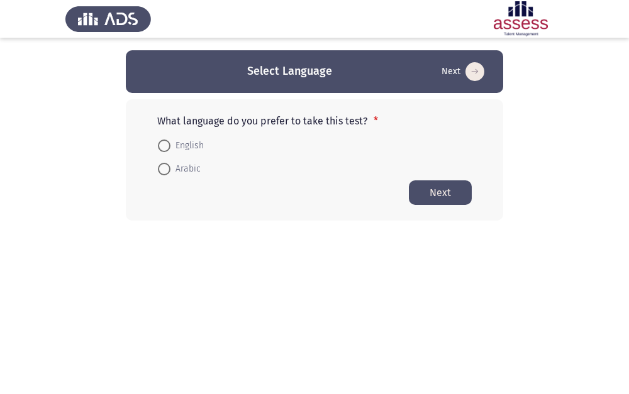
click at [174, 148] on span "English" at bounding box center [186, 145] width 33 height 15
click at [170, 148] on input "English" at bounding box center [164, 146] width 13 height 13
radio input "true"
click at [434, 186] on button "Next" at bounding box center [440, 192] width 63 height 25
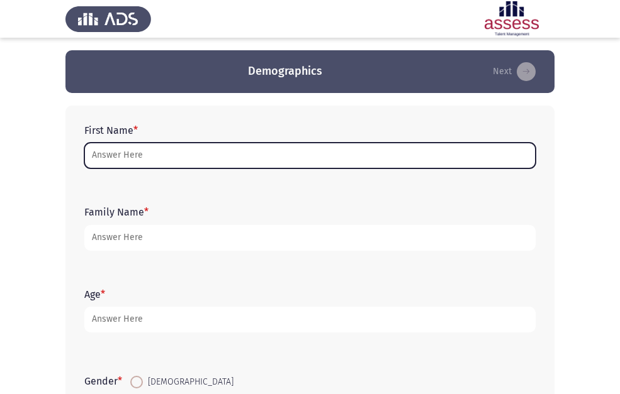
click at [128, 164] on input "First Name *" at bounding box center [309, 156] width 451 height 26
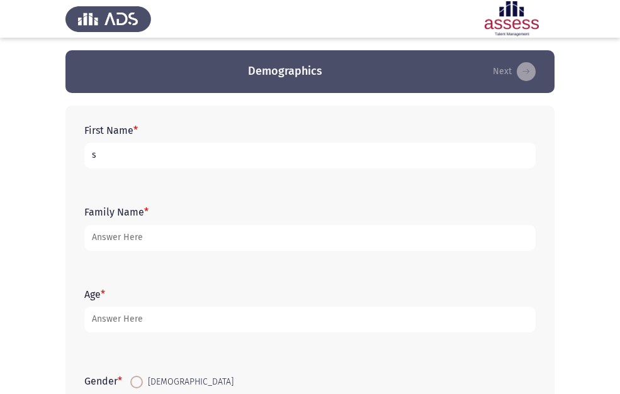
type input "s"
drag, startPoint x: 97, startPoint y: 151, endPoint x: 91, endPoint y: 153, distance: 6.8
click at [91, 153] on input "s" at bounding box center [309, 156] width 451 height 26
type input "s"
drag, startPoint x: 111, startPoint y: 164, endPoint x: 85, endPoint y: 156, distance: 26.9
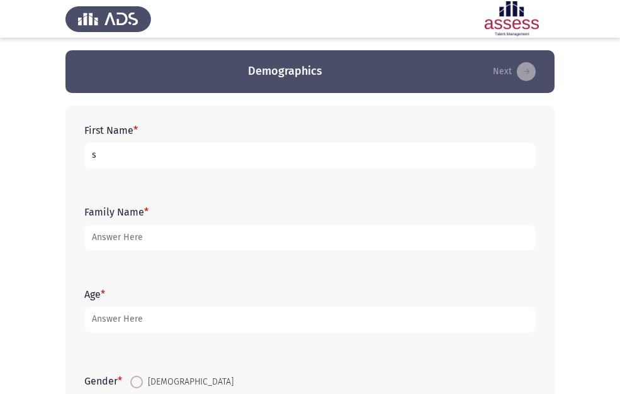
click at [85, 156] on input "s" at bounding box center [309, 156] width 451 height 26
type input "s"
click at [89, 150] on input "s" at bounding box center [309, 156] width 451 height 26
type input "h"
type input "ا"
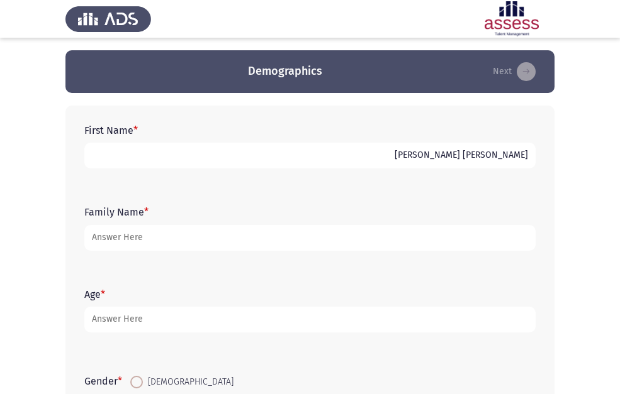
click at [468, 156] on input "[PERSON_NAME] [PERSON_NAME]" at bounding box center [309, 156] width 451 height 26
drag, startPoint x: 449, startPoint y: 153, endPoint x: 473, endPoint y: 155, distance: 24.0
click at [473, 155] on input "[PERSON_NAME]" at bounding box center [309, 156] width 451 height 26
type input "[PERSON_NAME] [PERSON_NAME]"
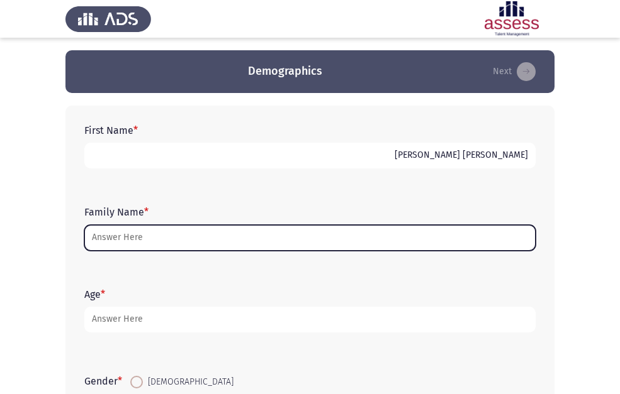
click at [177, 238] on input "Family Name *" at bounding box center [309, 238] width 451 height 26
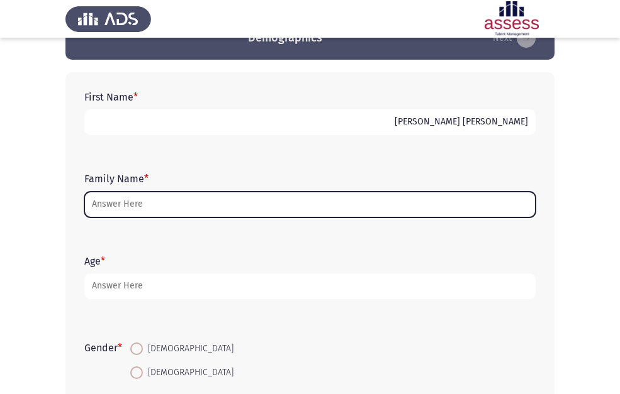
scroll to position [63, 0]
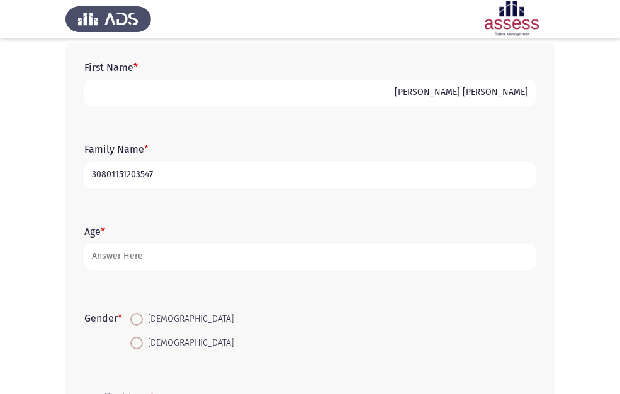
type input "30801151203547"
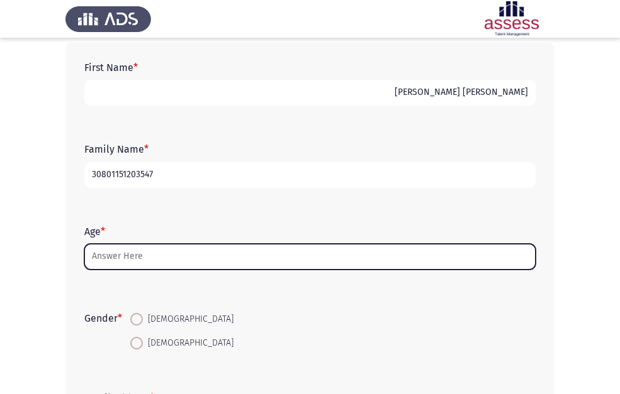
click at [157, 258] on input "Age *" at bounding box center [309, 257] width 451 height 26
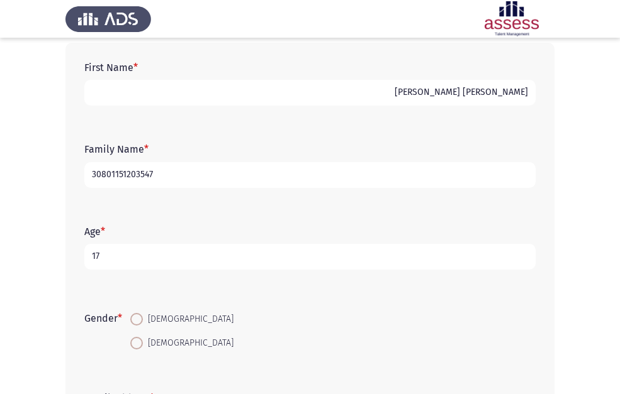
scroll to position [126, 0]
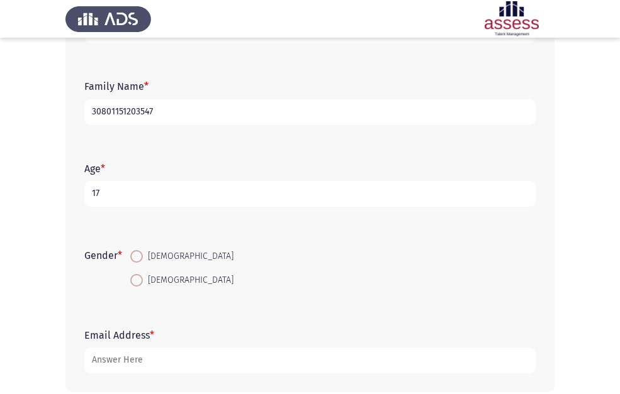
type input "17"
click at [139, 285] on span at bounding box center [136, 280] width 13 height 13
click at [139, 285] on input "[DEMOGRAPHIC_DATA]" at bounding box center [136, 280] width 13 height 13
radio input "true"
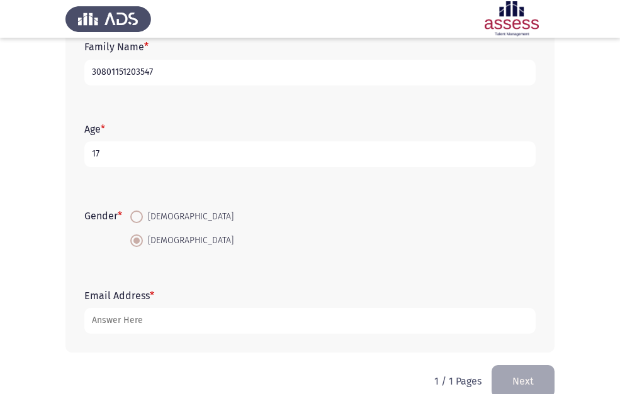
scroll to position [187, 0]
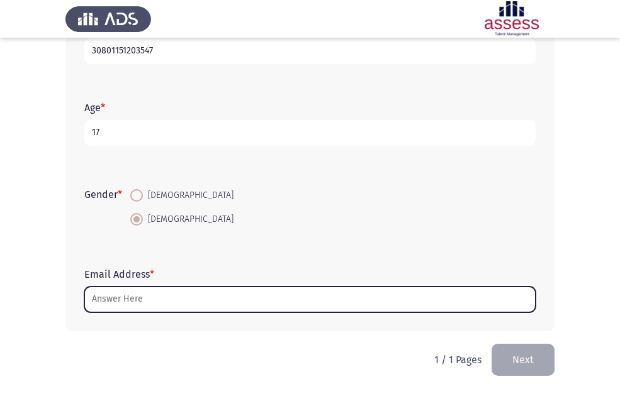
click at [142, 309] on input "Email Address *" at bounding box center [309, 300] width 451 height 26
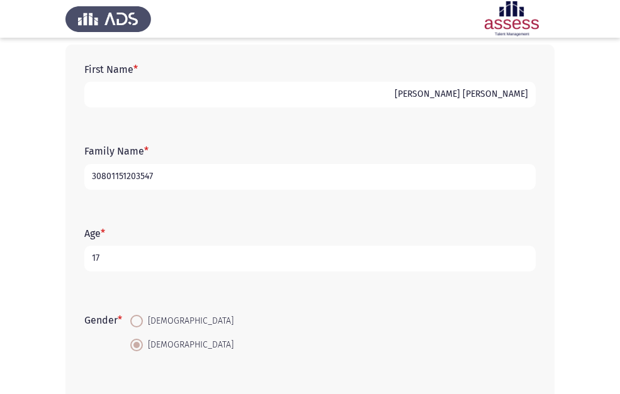
scroll to position [0, 0]
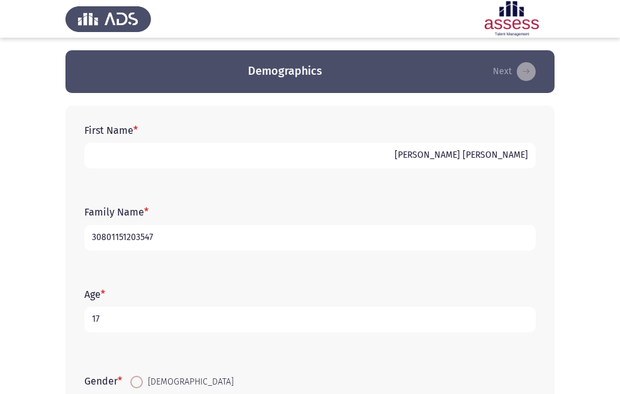
drag, startPoint x: 148, startPoint y: 236, endPoint x: 150, endPoint y: 230, distance: 6.8
click at [148, 230] on input "30801151203547" at bounding box center [309, 238] width 451 height 26
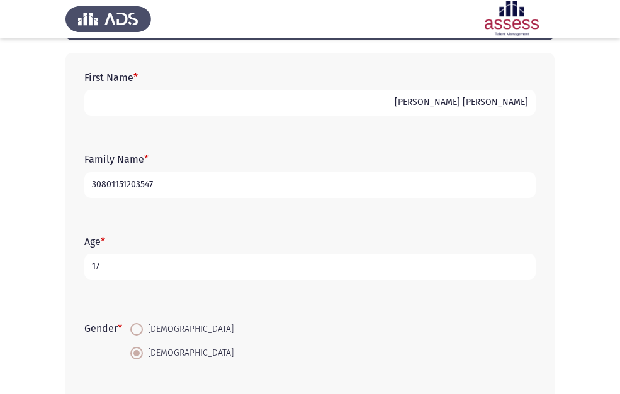
scroll to position [126, 0]
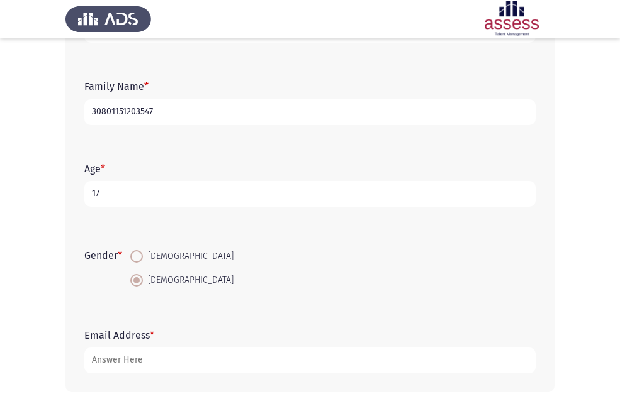
drag, startPoint x: 155, startPoint y: 110, endPoint x: 87, endPoint y: 103, distance: 68.9
click at [87, 103] on input "30801151203547" at bounding box center [309, 112] width 451 height 26
click at [167, 109] on input "30801151203547" at bounding box center [309, 112] width 451 height 26
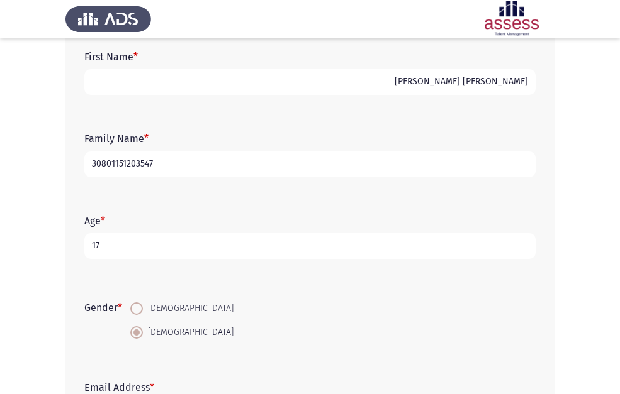
scroll to position [61, 0]
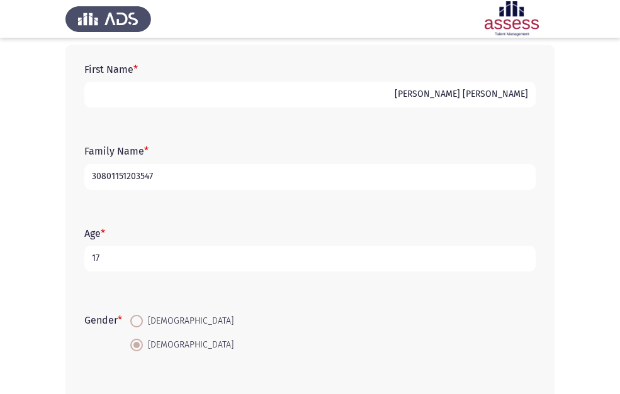
drag, startPoint x: 154, startPoint y: 174, endPoint x: 85, endPoint y: 166, distance: 69.7
click at [85, 166] on input "30801151203547" at bounding box center [309, 177] width 451 height 26
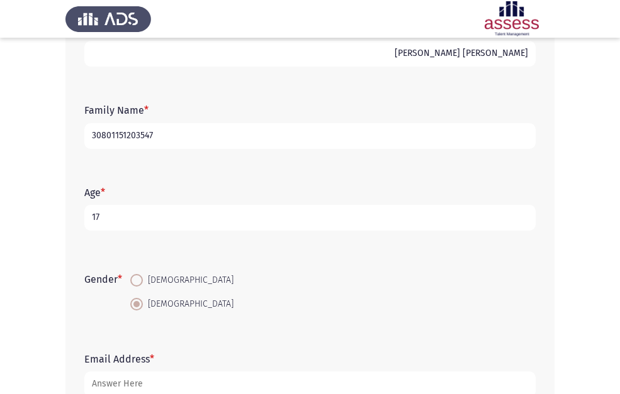
scroll to position [124, 0]
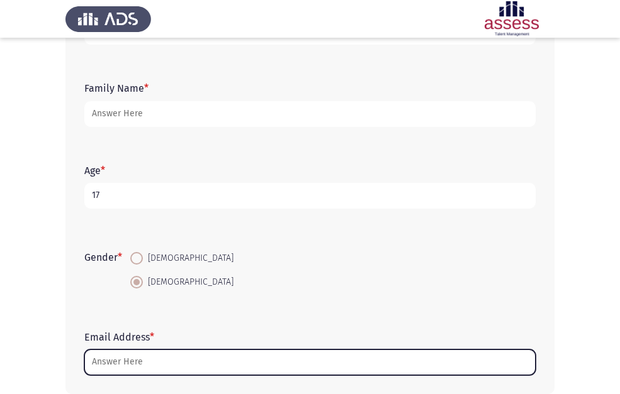
type input "30801151203547"
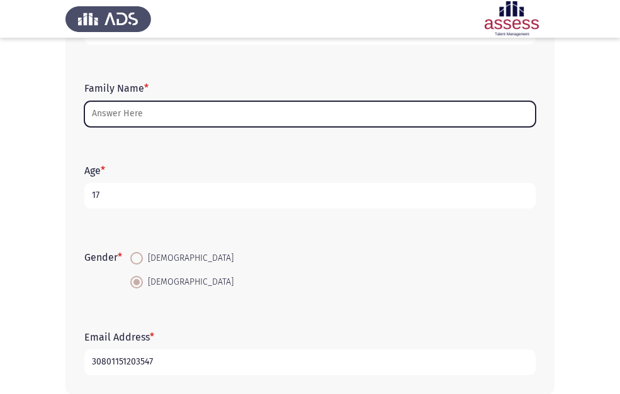
type input "30801151203547"
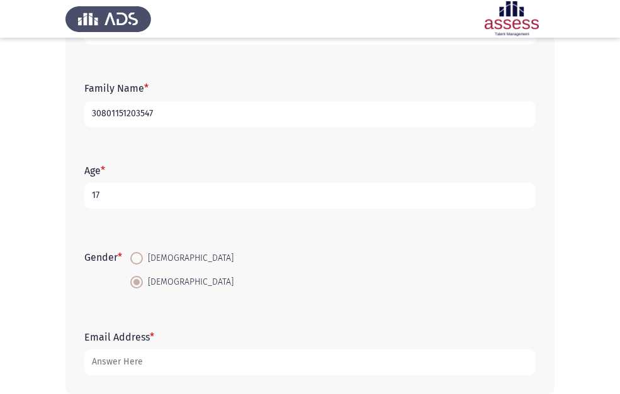
scroll to position [187, 0]
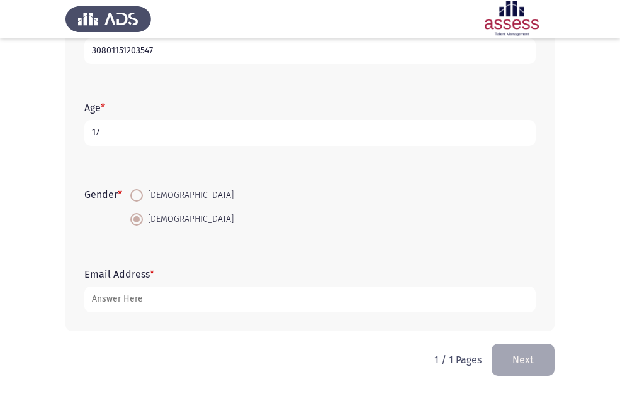
type input "30801151203547"
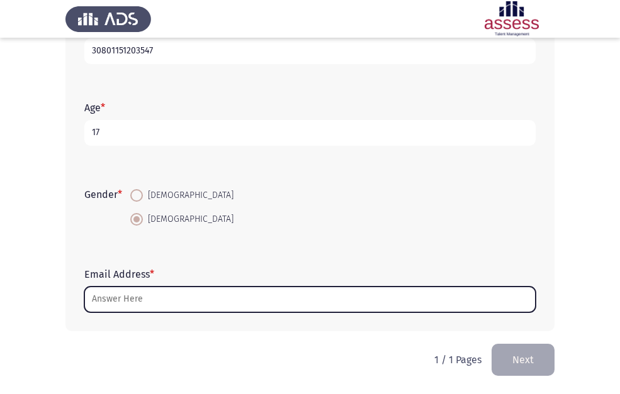
click at [145, 311] on input "Email Address *" at bounding box center [309, 300] width 451 height 26
type input "س"
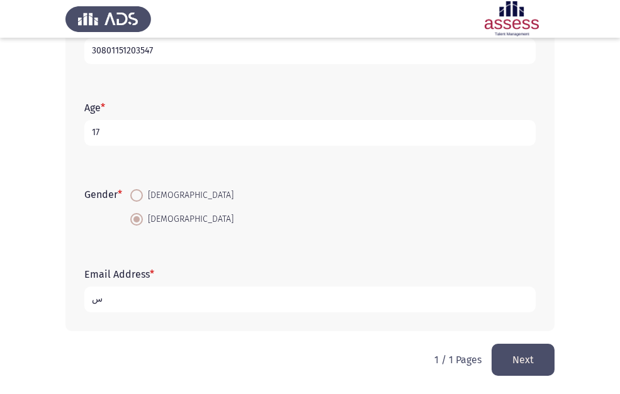
drag, startPoint x: 98, startPoint y: 307, endPoint x: 72, endPoint y: 299, distance: 27.7
click at [72, 299] on div "First Name * [PERSON_NAME] [PERSON_NAME] Family Name * 30801151203547 Age * [DE…" at bounding box center [309, 125] width 489 height 413
type input "s"
drag, startPoint x: 108, startPoint y: 301, endPoint x: 74, endPoint y: 306, distance: 33.7
click at [74, 306] on div "First Name * [PERSON_NAME] [PERSON_NAME] Family Name * 30801151203547 Age * [DE…" at bounding box center [309, 125] width 489 height 413
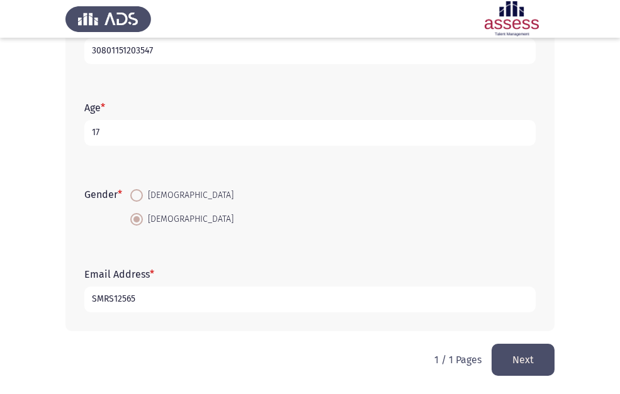
type input "SMRS12565"
click at [524, 351] on button "Next" at bounding box center [522, 360] width 63 height 32
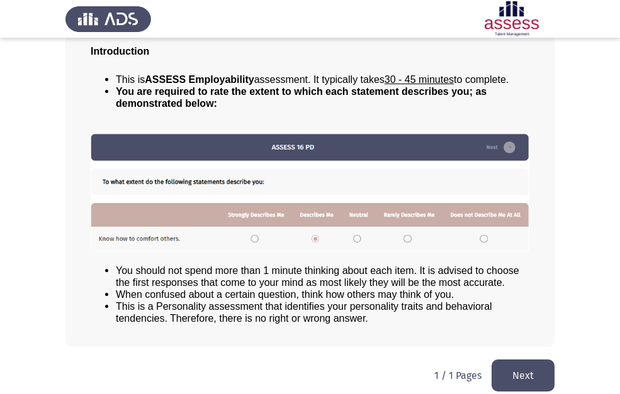
scroll to position [96, 0]
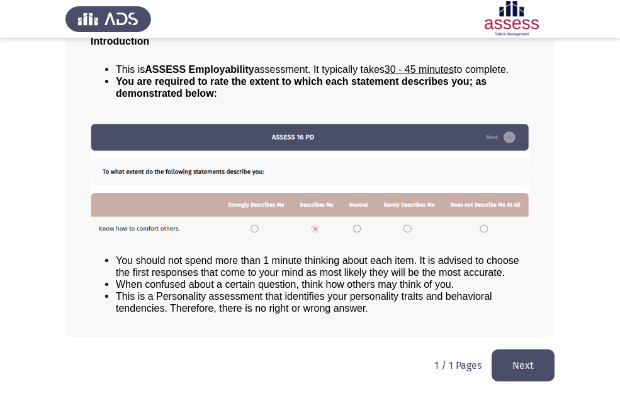
click at [515, 371] on button "Next" at bounding box center [522, 366] width 63 height 32
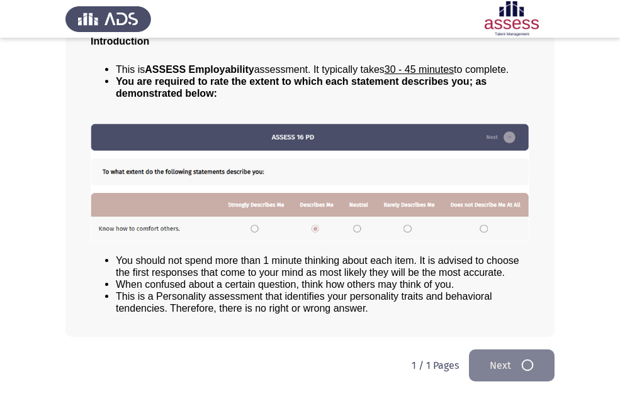
scroll to position [0, 0]
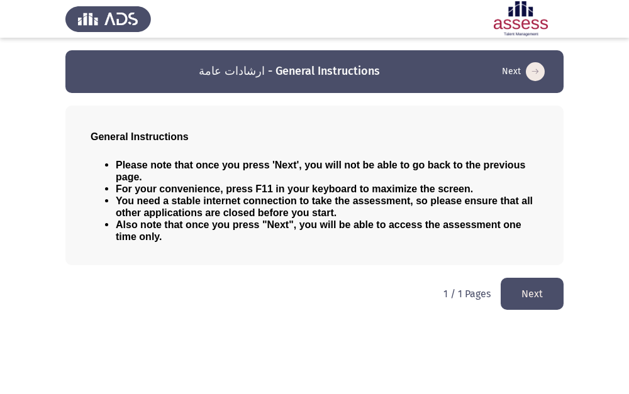
click at [542, 288] on button "Next" at bounding box center [532, 294] width 63 height 32
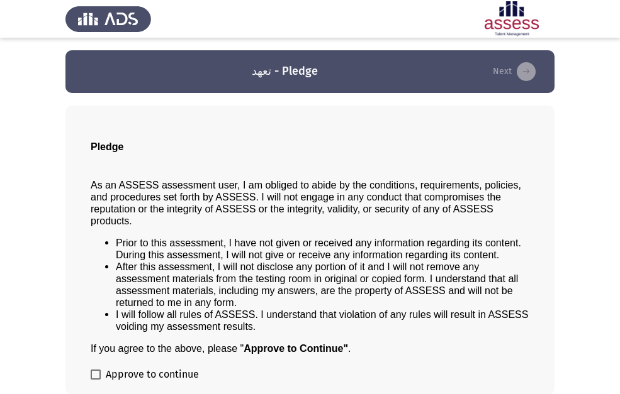
scroll to position [58, 0]
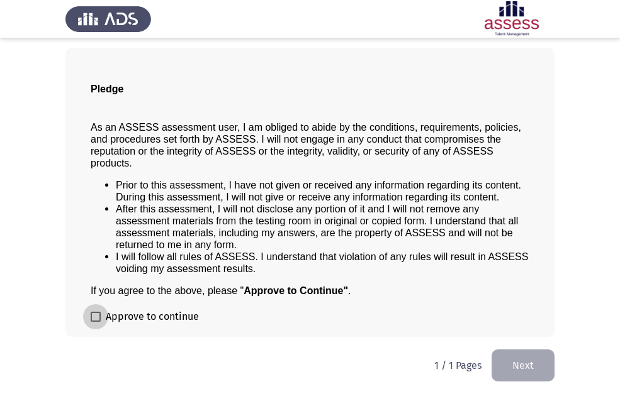
click at [101, 317] on label "Approve to continue" at bounding box center [145, 316] width 108 height 15
click at [96, 322] on input "Approve to continue" at bounding box center [95, 322] width 1 height 1
checkbox input "true"
click at [529, 369] on button "Next" at bounding box center [522, 366] width 63 height 32
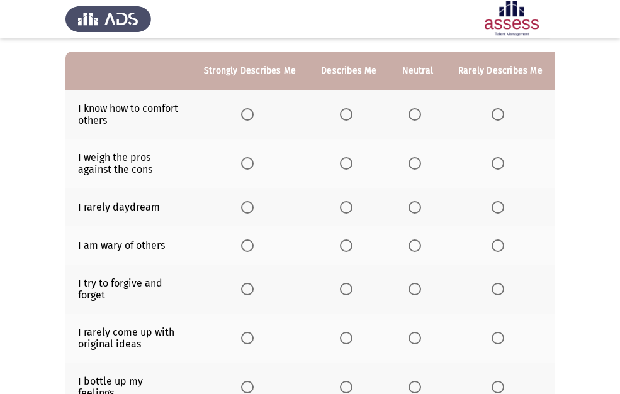
scroll to position [63, 0]
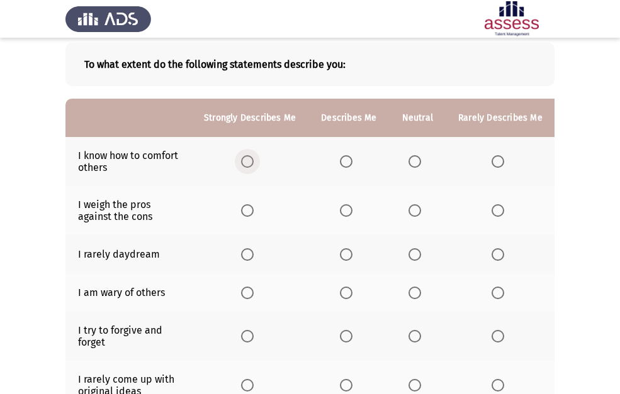
click at [244, 155] on span "Select an option" at bounding box center [247, 161] width 13 height 13
click at [244, 155] on input "Select an option" at bounding box center [247, 161] width 13 height 13
click at [342, 164] on span "Select an option" at bounding box center [346, 161] width 13 height 13
click at [342, 164] on input "Select an option" at bounding box center [346, 161] width 13 height 13
click at [417, 216] on span "Select an option" at bounding box center [414, 210] width 13 height 13
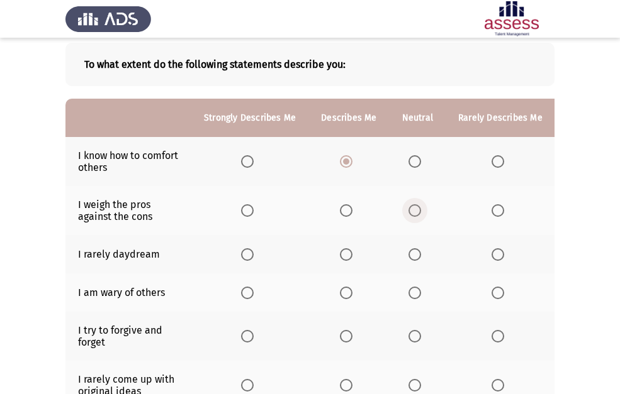
click at [417, 216] on input "Select an option" at bounding box center [414, 210] width 13 height 13
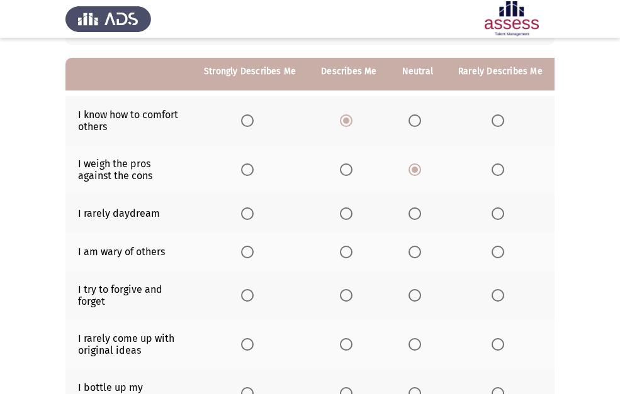
scroll to position [126, 0]
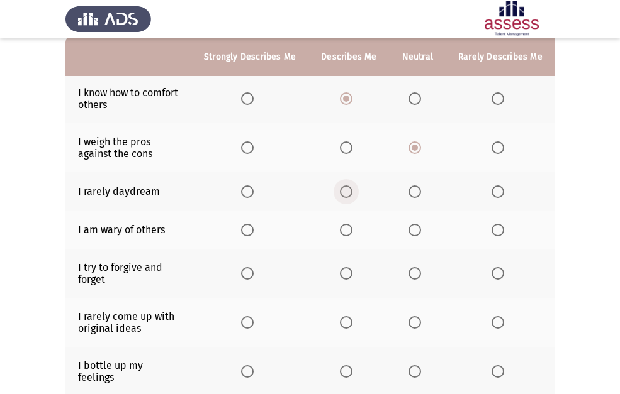
click at [345, 191] on span "Select an option" at bounding box center [346, 192] width 13 height 13
click at [345, 191] on input "Select an option" at bounding box center [346, 192] width 13 height 13
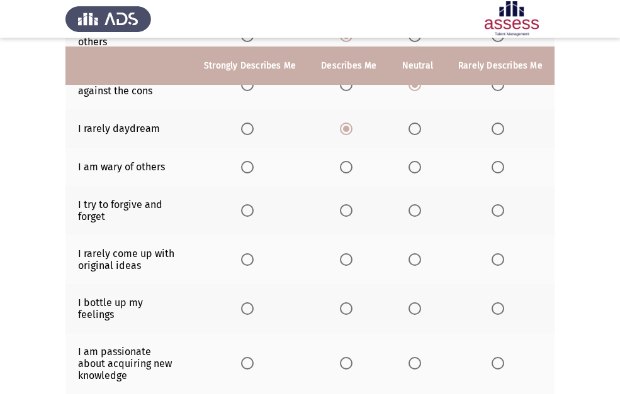
scroll to position [252, 0]
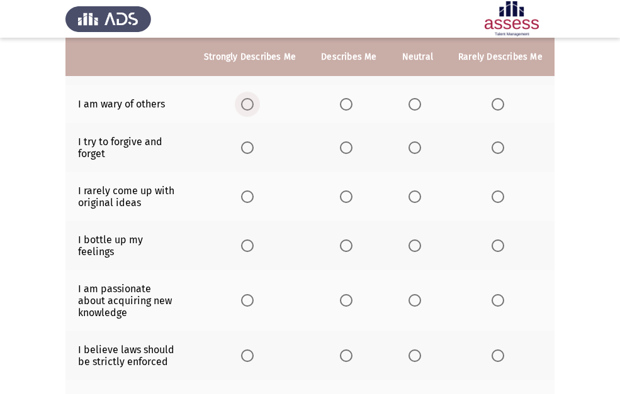
click at [247, 103] on span "Select an option" at bounding box center [247, 104] width 13 height 13
click at [247, 103] on input "Select an option" at bounding box center [247, 104] width 13 height 13
click at [496, 145] on span "Select an option" at bounding box center [497, 148] width 13 height 13
click at [496, 145] on input "Select an option" at bounding box center [497, 148] width 13 height 13
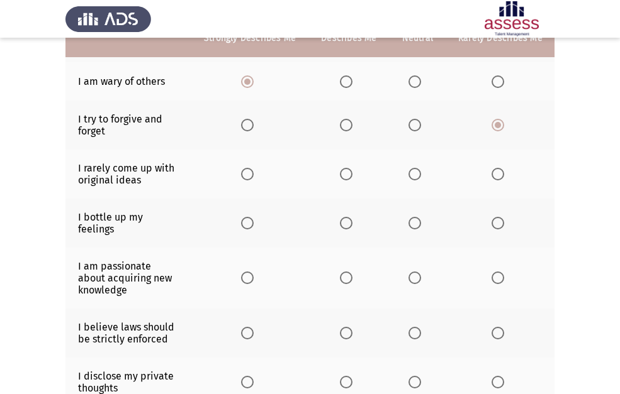
scroll to position [314, 0]
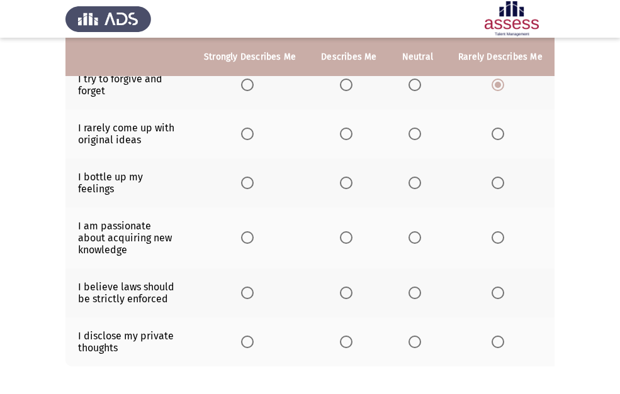
click at [247, 130] on span "Select an option" at bounding box center [247, 134] width 13 height 13
click at [247, 130] on input "Select an option" at bounding box center [247, 134] width 13 height 13
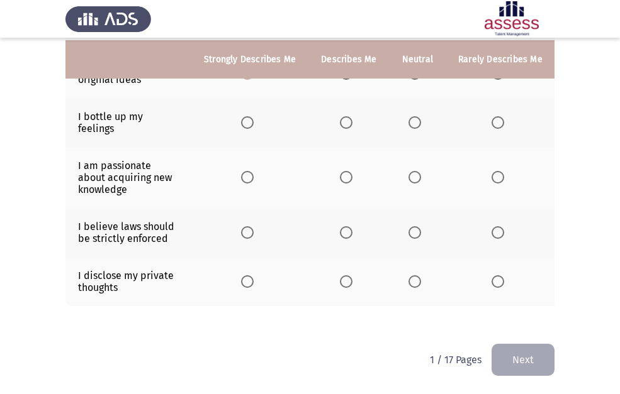
scroll to position [377, 0]
click at [247, 121] on span "Select an option" at bounding box center [247, 122] width 13 height 13
click at [247, 121] on input "Select an option" at bounding box center [247, 122] width 13 height 13
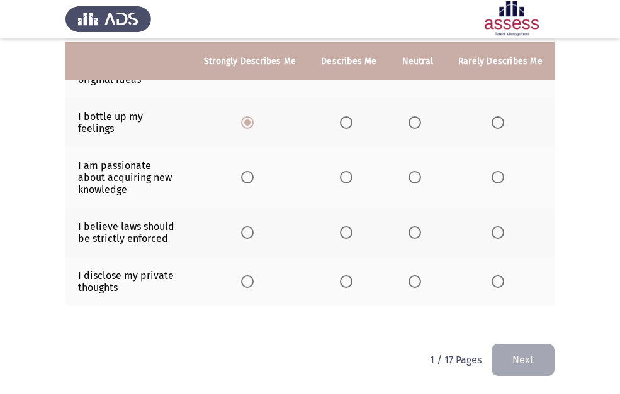
scroll to position [384, 0]
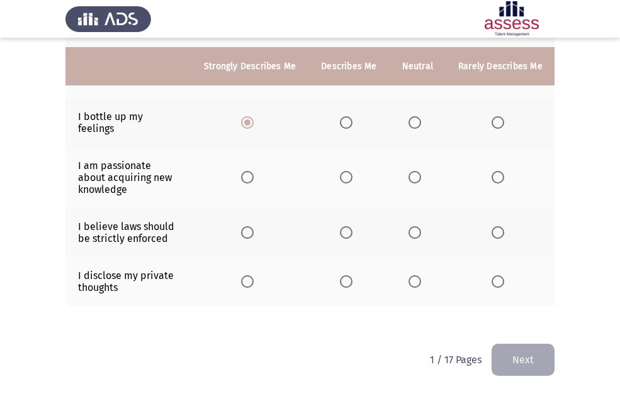
click at [245, 171] on span "Select an option" at bounding box center [247, 177] width 13 height 13
click at [245, 171] on input "Select an option" at bounding box center [247, 177] width 13 height 13
click at [411, 276] on span "Select an option" at bounding box center [414, 281] width 13 height 13
click at [411, 276] on input "Select an option" at bounding box center [414, 281] width 13 height 13
click at [495, 226] on span "Select an option" at bounding box center [497, 232] width 13 height 13
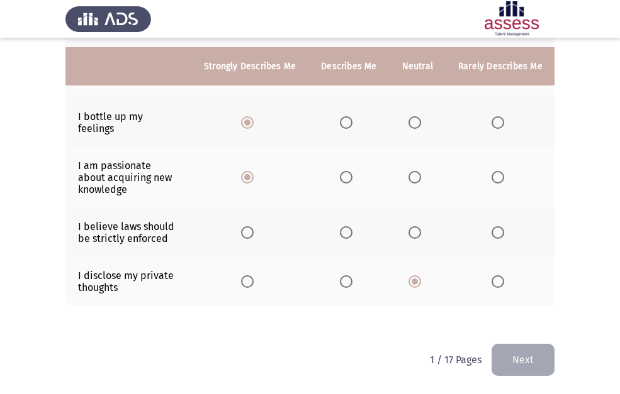
click at [495, 226] on input "Select an option" at bounding box center [497, 232] width 13 height 13
click at [536, 361] on button "Next" at bounding box center [522, 360] width 63 height 32
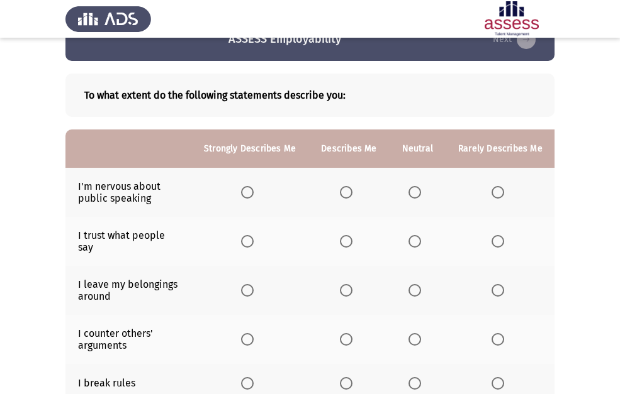
scroll to position [63, 0]
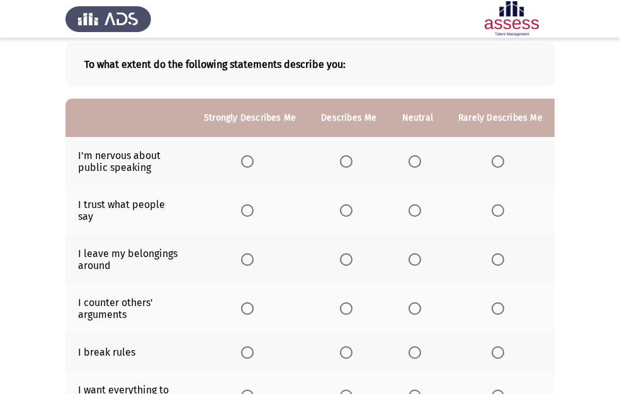
click at [491, 213] on span "Select an option" at bounding box center [497, 210] width 13 height 13
click at [491, 213] on input "Select an option" at bounding box center [497, 210] width 13 height 13
click at [347, 256] on span "Select an option" at bounding box center [346, 259] width 13 height 13
click at [347, 256] on input "Select an option" at bounding box center [346, 259] width 13 height 13
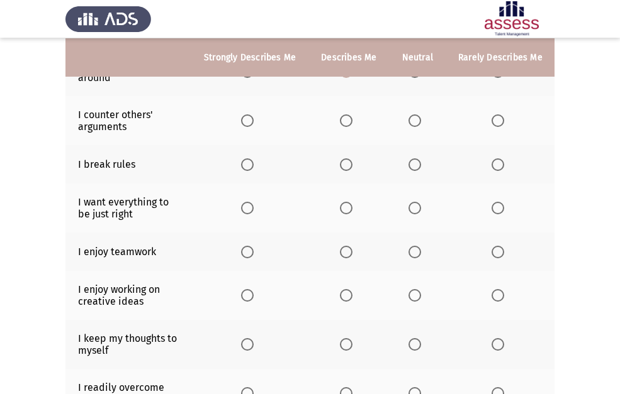
scroll to position [252, 0]
click at [408, 119] on span "Select an option" at bounding box center [414, 120] width 13 height 13
click at [408, 119] on input "Select an option" at bounding box center [414, 120] width 13 height 13
click at [491, 166] on span "Select an option" at bounding box center [497, 164] width 13 height 13
click at [491, 166] on input "Select an option" at bounding box center [497, 164] width 13 height 13
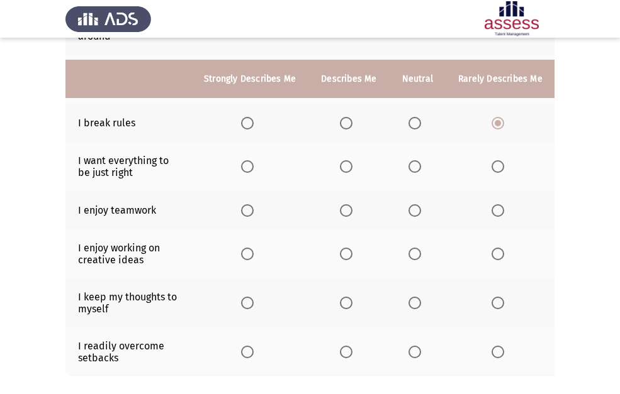
scroll to position [314, 0]
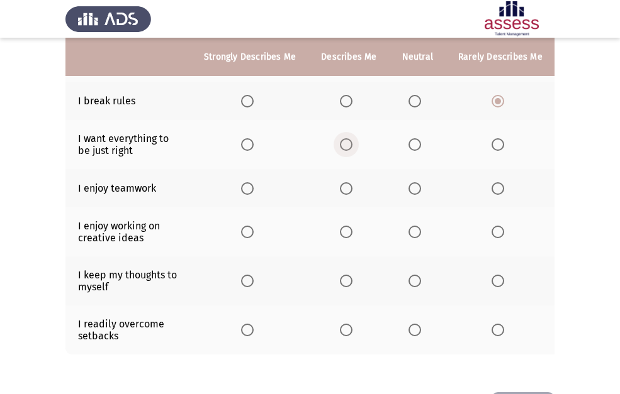
click at [346, 145] on span "Select an option" at bounding box center [346, 145] width 0 height 0
click at [343, 145] on input "Select an option" at bounding box center [346, 144] width 13 height 13
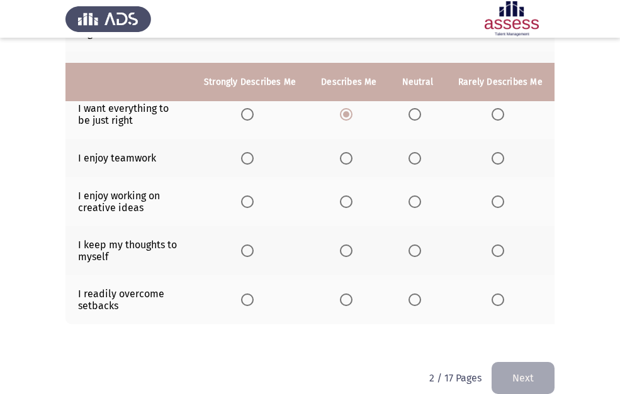
scroll to position [372, 0]
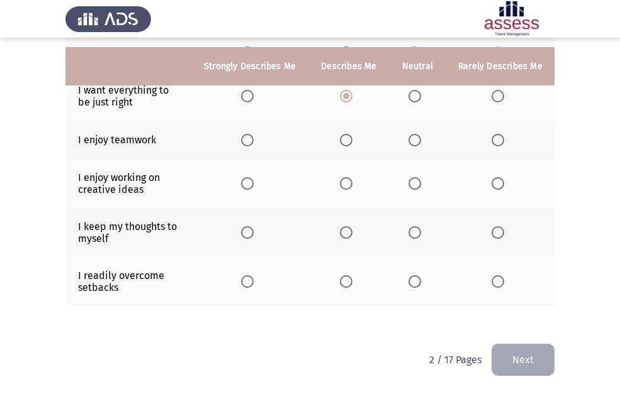
click at [242, 134] on span "Select an option" at bounding box center [247, 140] width 13 height 13
click at [242, 134] on input "Select an option" at bounding box center [247, 140] width 13 height 13
click at [250, 177] on span "Select an option" at bounding box center [247, 183] width 13 height 13
click at [250, 177] on input "Select an option" at bounding box center [247, 183] width 13 height 13
click at [416, 226] on span "Select an option" at bounding box center [414, 232] width 13 height 13
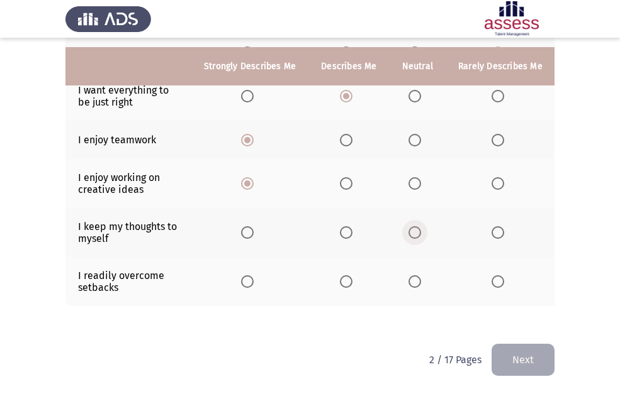
click at [416, 226] on input "Select an option" at bounding box center [414, 232] width 13 height 13
click at [497, 275] on span "Select an option" at bounding box center [497, 281] width 13 height 13
click at [497, 275] on input "Select an option" at bounding box center [497, 281] width 13 height 13
click at [504, 356] on button "Next" at bounding box center [522, 360] width 63 height 32
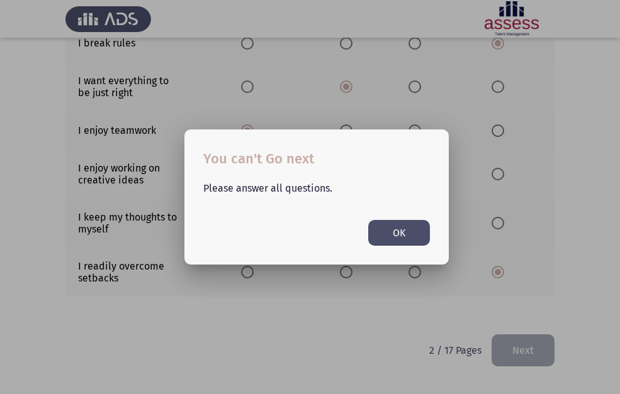
scroll to position [0, 0]
click at [373, 237] on button "OK" at bounding box center [399, 233] width 62 height 26
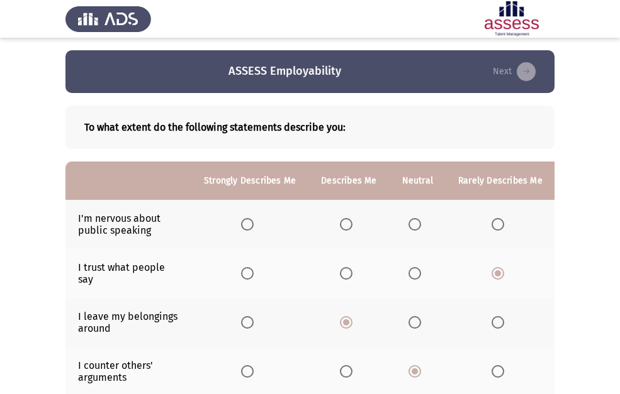
click at [416, 223] on span "Select an option" at bounding box center [414, 224] width 13 height 13
click at [416, 223] on input "Select an option" at bounding box center [414, 224] width 13 height 13
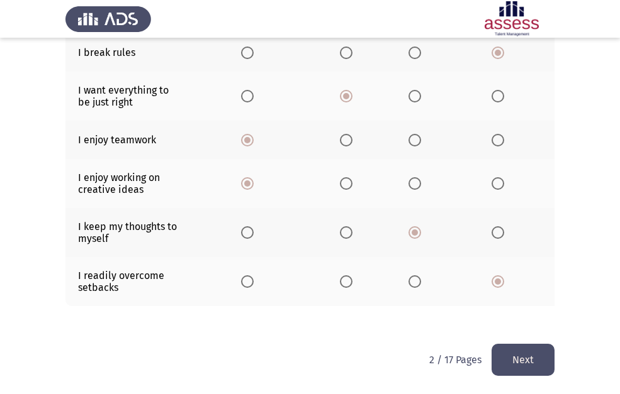
scroll to position [372, 0]
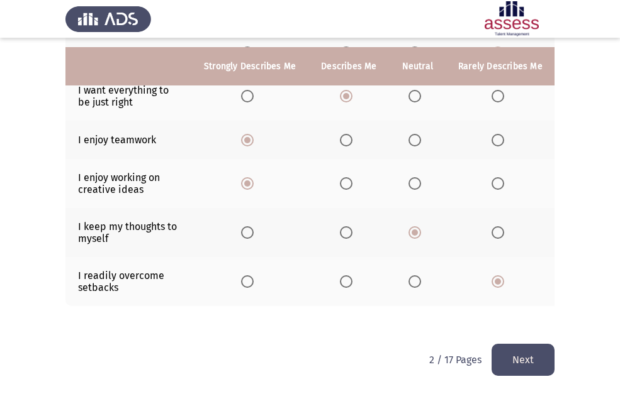
click at [508, 360] on button "Next" at bounding box center [522, 360] width 63 height 32
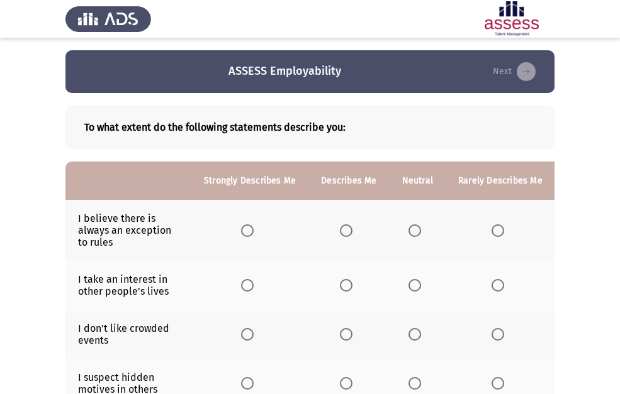
click at [347, 226] on span "Select an option" at bounding box center [346, 231] width 13 height 13
click at [347, 226] on input "Select an option" at bounding box center [346, 231] width 13 height 13
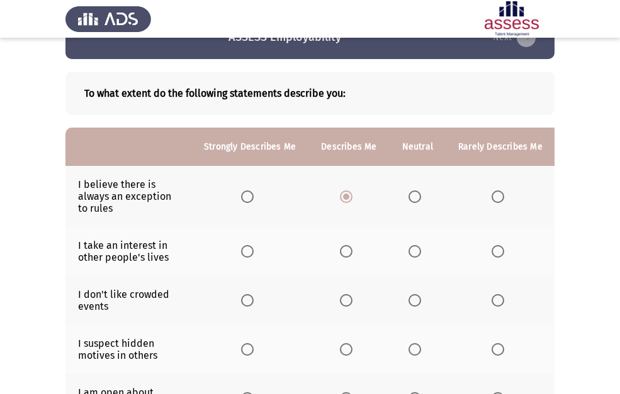
scroll to position [63, 0]
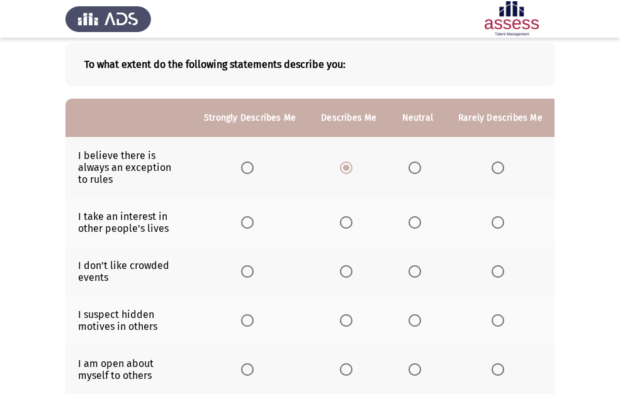
click at [409, 220] on span "Select an option" at bounding box center [414, 222] width 13 height 13
click at [409, 220] on input "Select an option" at bounding box center [414, 222] width 13 height 13
click at [245, 271] on span "Select an option" at bounding box center [247, 271] width 13 height 13
click at [245, 271] on input "Select an option" at bounding box center [247, 271] width 13 height 13
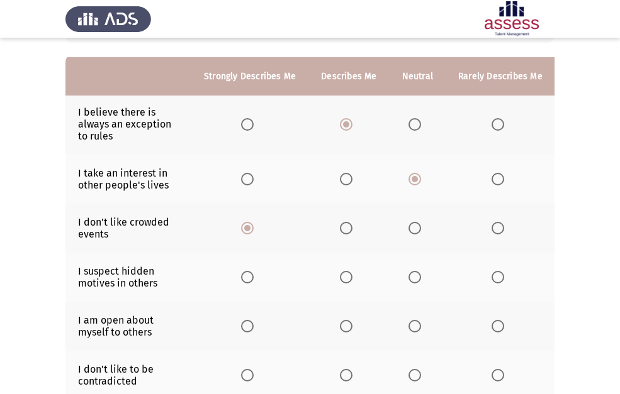
scroll to position [126, 0]
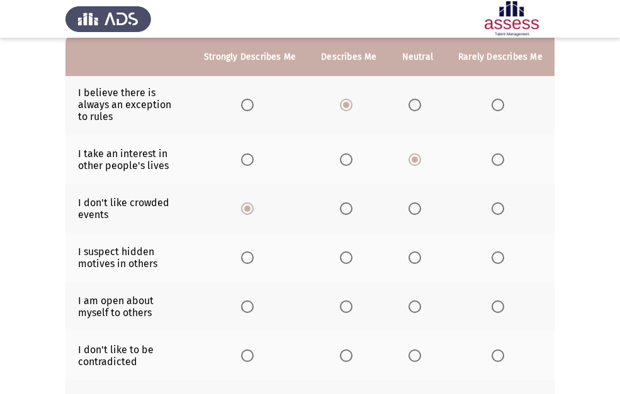
click at [485, 265] on th at bounding box center [499, 257] width 109 height 49
click at [498, 259] on span "Select an option" at bounding box center [497, 258] width 13 height 13
click at [498, 259] on input "Select an option" at bounding box center [497, 258] width 13 height 13
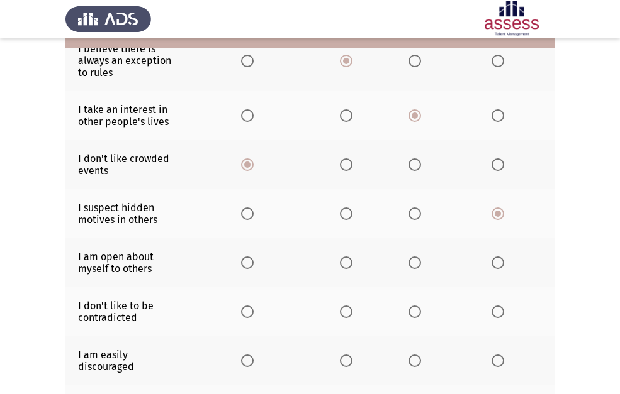
scroll to position [189, 0]
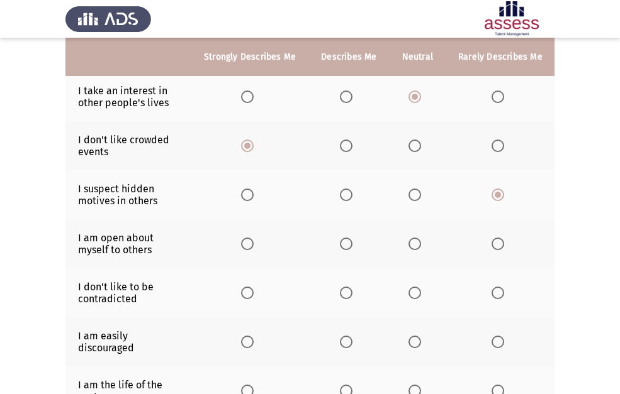
click at [491, 239] on span "Select an option" at bounding box center [497, 244] width 13 height 13
click at [491, 239] on input "Select an option" at bounding box center [497, 244] width 13 height 13
click at [408, 289] on span "Select an option" at bounding box center [414, 293] width 13 height 13
click at [408, 289] on input "Select an option" at bounding box center [414, 293] width 13 height 13
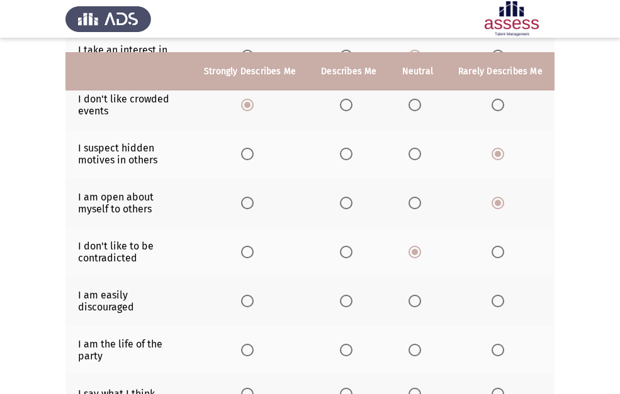
scroll to position [252, 0]
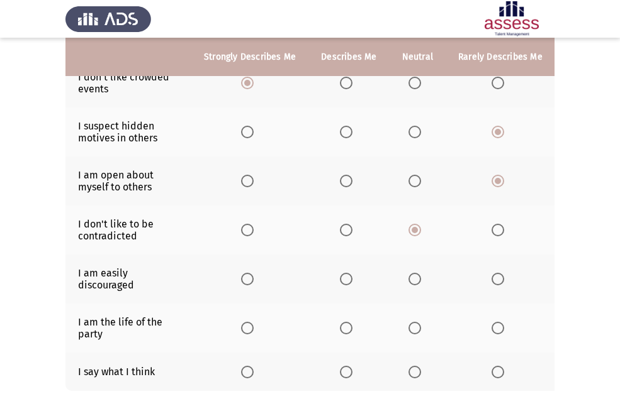
click at [340, 284] on span "Select an option" at bounding box center [346, 279] width 13 height 13
click at [340, 284] on input "Select an option" at bounding box center [346, 279] width 13 height 13
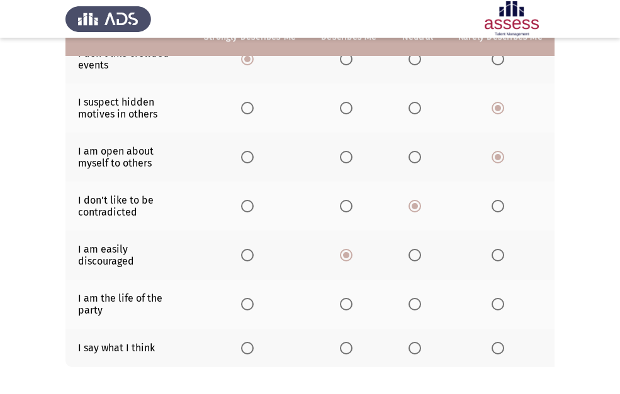
scroll to position [314, 0]
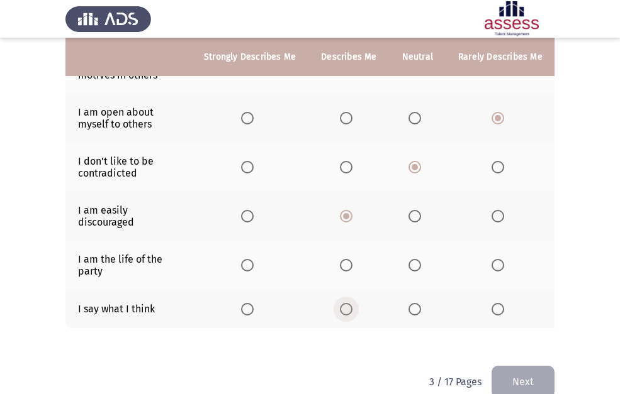
click at [347, 309] on span "Select an option" at bounding box center [346, 309] width 13 height 13
click at [347, 309] on input "Select an option" at bounding box center [346, 309] width 13 height 13
click at [248, 313] on span "Select an option" at bounding box center [247, 309] width 13 height 13
click at [248, 313] on input "Select an option" at bounding box center [247, 309] width 13 height 13
click at [413, 268] on span "Select an option" at bounding box center [414, 265] width 13 height 13
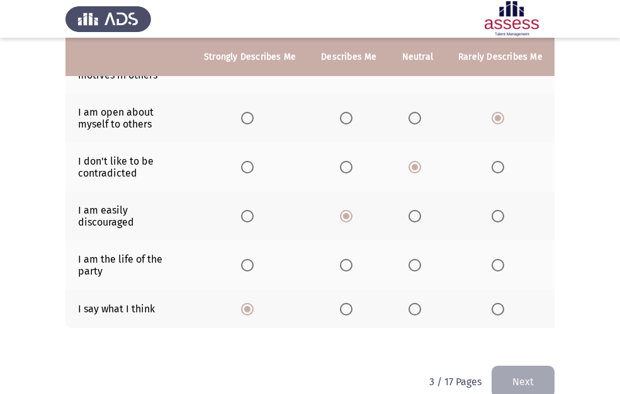
click at [413, 268] on input "Select an option" at bounding box center [414, 265] width 13 height 13
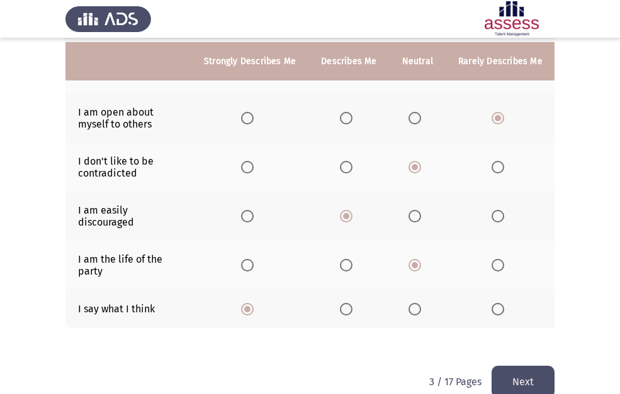
scroll to position [346, 0]
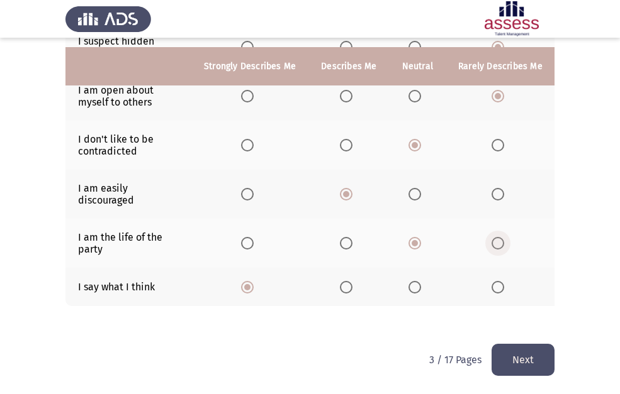
click at [498, 243] on span "Select an option" at bounding box center [498, 243] width 0 height 0
click at [493, 237] on input "Select an option" at bounding box center [497, 243] width 13 height 13
click at [503, 356] on button "Next" at bounding box center [522, 360] width 63 height 32
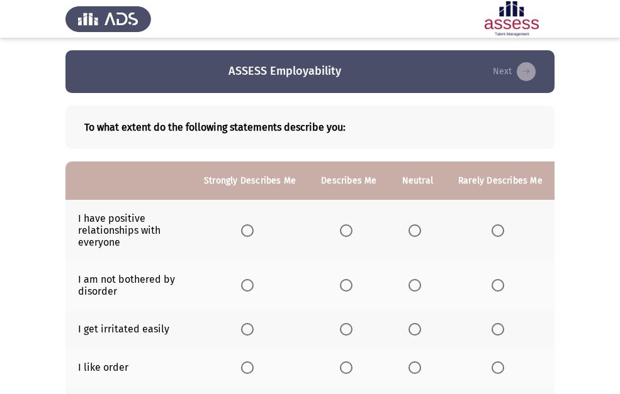
click at [245, 227] on span "Select an option" at bounding box center [247, 231] width 13 height 13
click at [245, 227] on input "Select an option" at bounding box center [247, 231] width 13 height 13
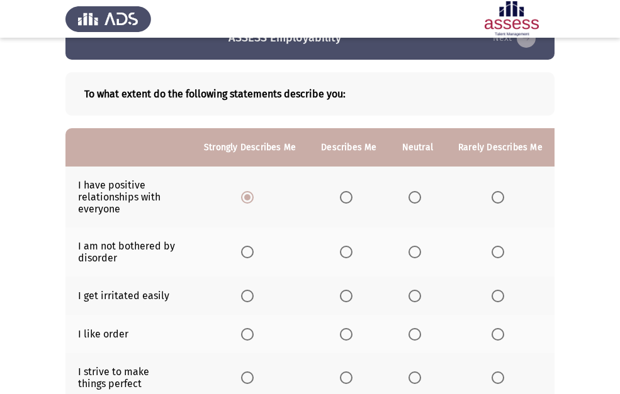
scroll to position [63, 0]
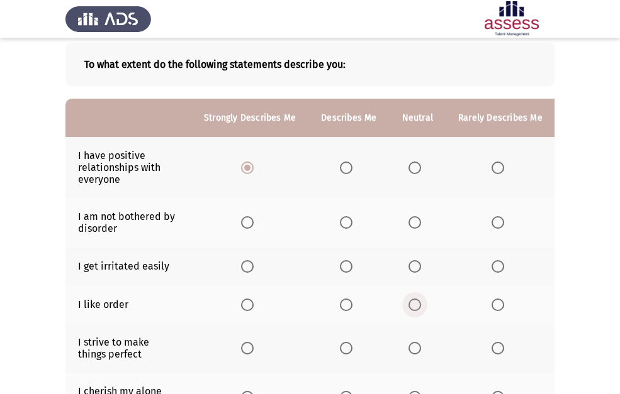
click at [414, 301] on span "Select an option" at bounding box center [414, 305] width 13 height 13
click at [414, 301] on input "Select an option" at bounding box center [414, 305] width 13 height 13
click at [348, 263] on span "Select an option" at bounding box center [346, 266] width 13 height 13
click at [348, 263] on input "Select an option" at bounding box center [346, 266] width 13 height 13
click at [496, 220] on span "Select an option" at bounding box center [497, 222] width 13 height 13
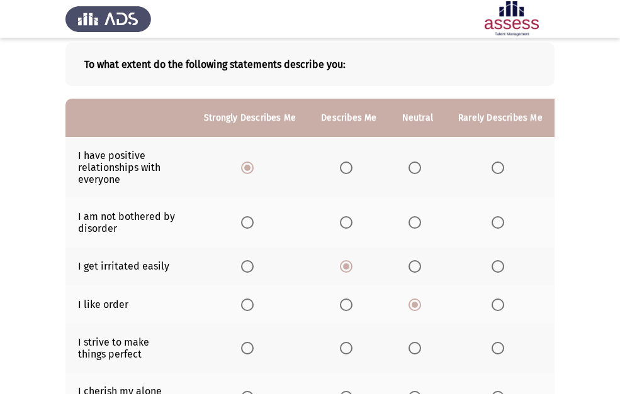
click at [496, 220] on input "Select an option" at bounding box center [497, 222] width 13 height 13
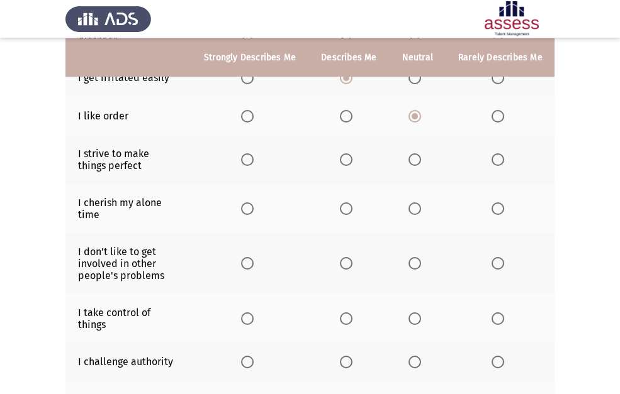
scroll to position [314, 0]
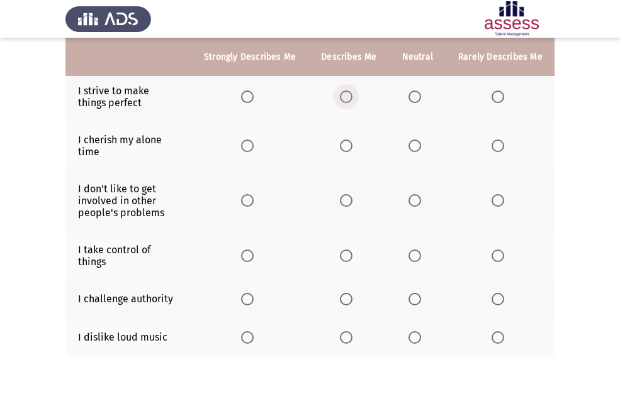
click at [348, 94] on span "Select an option" at bounding box center [346, 97] width 13 height 13
click at [348, 94] on input "Select an option" at bounding box center [346, 97] width 13 height 13
click at [413, 150] on span "Select an option" at bounding box center [414, 146] width 13 height 13
click at [413, 150] on input "Select an option" at bounding box center [414, 146] width 13 height 13
click at [243, 199] on span "Select an option" at bounding box center [247, 200] width 13 height 13
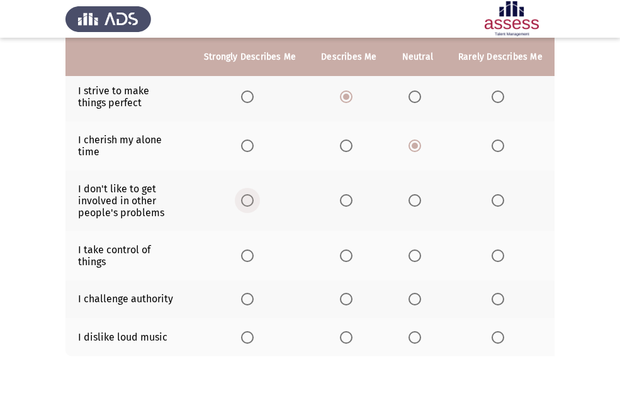
click at [243, 199] on input "Select an option" at bounding box center [247, 200] width 13 height 13
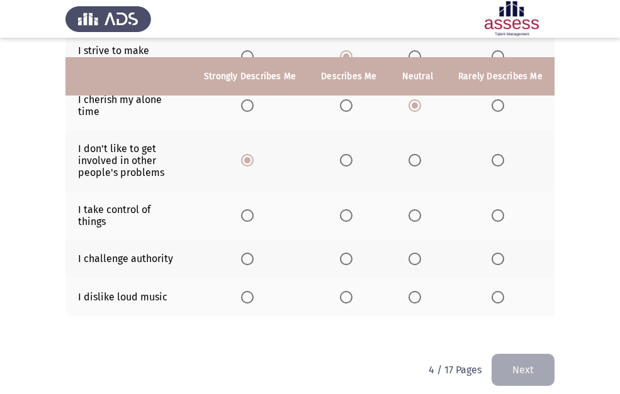
scroll to position [374, 0]
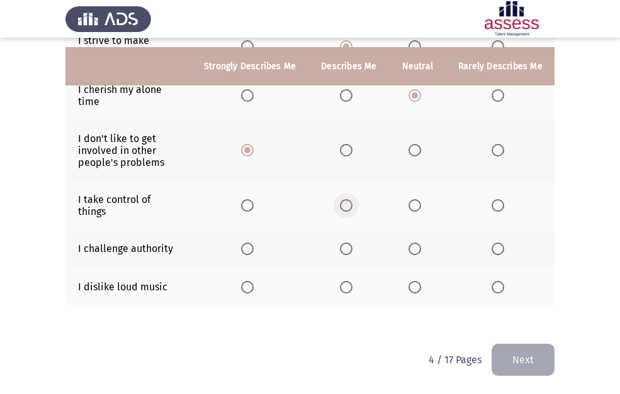
click at [342, 199] on span "Select an option" at bounding box center [346, 205] width 13 height 13
click at [342, 199] on input "Select an option" at bounding box center [346, 205] width 13 height 13
click at [409, 243] on span "Select an option" at bounding box center [414, 249] width 13 height 13
click at [409, 243] on input "Select an option" at bounding box center [414, 249] width 13 height 13
click at [241, 281] on span "Select an option" at bounding box center [247, 287] width 13 height 13
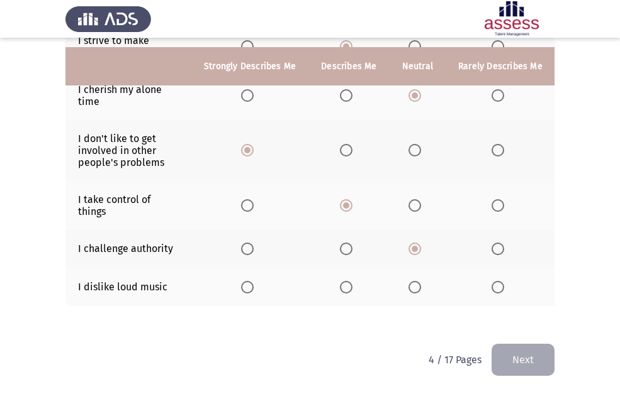
click at [241, 281] on input "Select an option" at bounding box center [247, 287] width 13 height 13
click at [491, 281] on span "Select an option" at bounding box center [497, 287] width 13 height 13
click at [491, 281] on input "Select an option" at bounding box center [497, 287] width 13 height 13
click at [506, 371] on button "Next" at bounding box center [522, 360] width 63 height 32
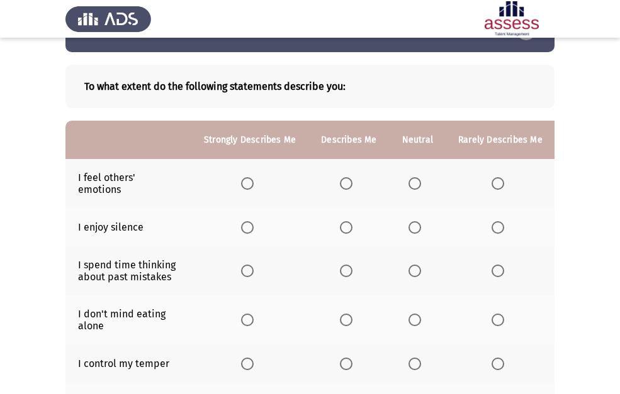
scroll to position [63, 0]
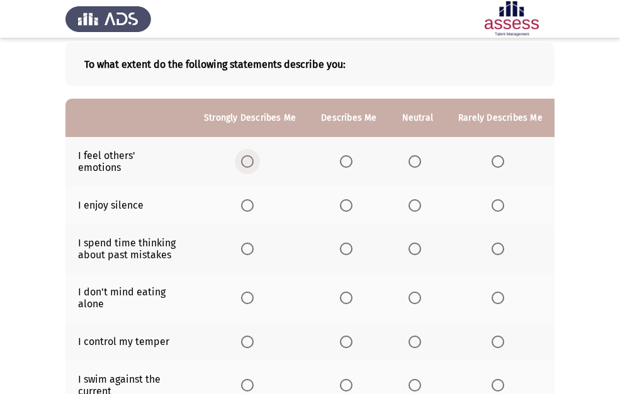
click at [242, 164] on span "Select an option" at bounding box center [247, 161] width 13 height 13
click at [242, 164] on input "Select an option" at bounding box center [247, 161] width 13 height 13
click at [408, 208] on span "Select an option" at bounding box center [414, 205] width 13 height 13
click at [408, 208] on input "Select an option" at bounding box center [414, 205] width 13 height 13
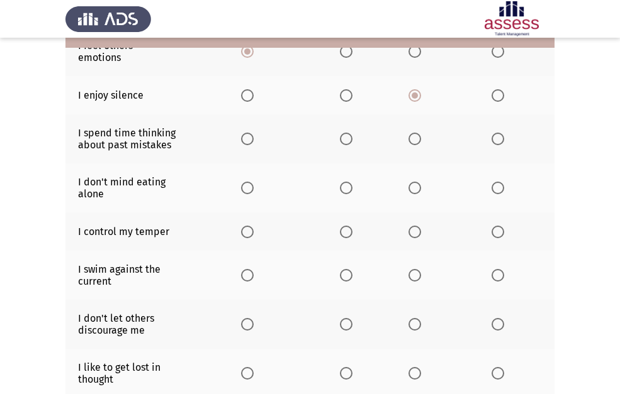
scroll to position [189, 0]
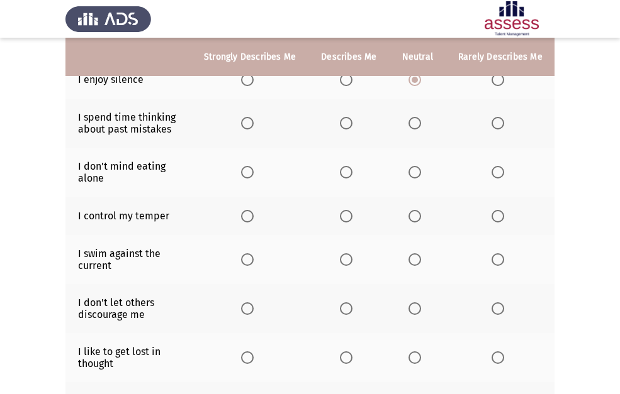
click at [416, 123] on span "Select an option" at bounding box center [414, 123] width 13 height 13
click at [416, 123] on input "Select an option" at bounding box center [414, 123] width 13 height 13
click at [491, 172] on span "Select an option" at bounding box center [497, 172] width 13 height 13
click at [491, 172] on input "Select an option" at bounding box center [497, 172] width 13 height 13
click at [251, 221] on span "Select an option" at bounding box center [247, 216] width 13 height 13
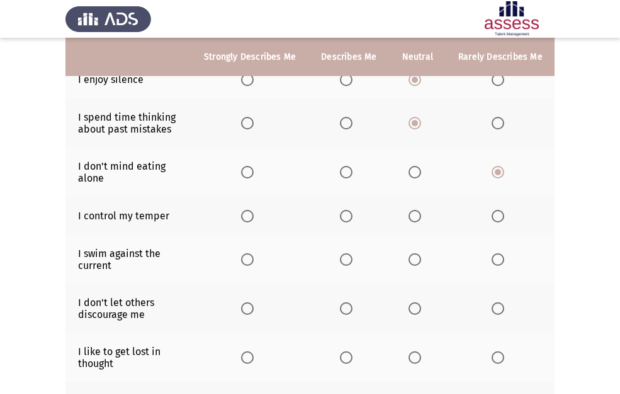
click at [251, 221] on input "Select an option" at bounding box center [247, 216] width 13 height 13
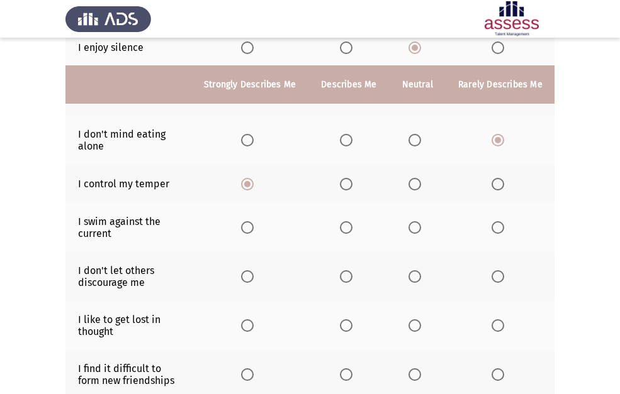
scroll to position [252, 0]
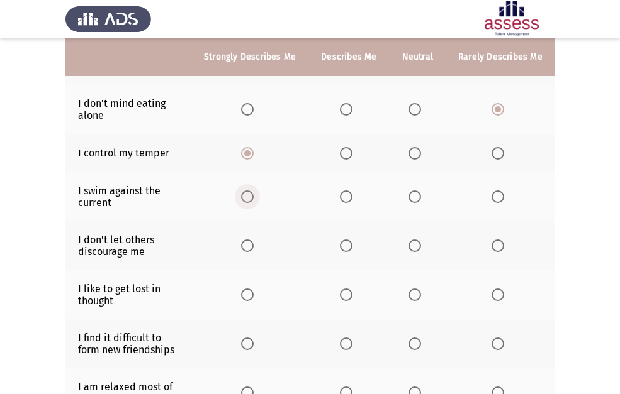
click at [248, 196] on span "Select an option" at bounding box center [247, 197] width 13 height 13
click at [248, 196] on input "Select an option" at bounding box center [247, 197] width 13 height 13
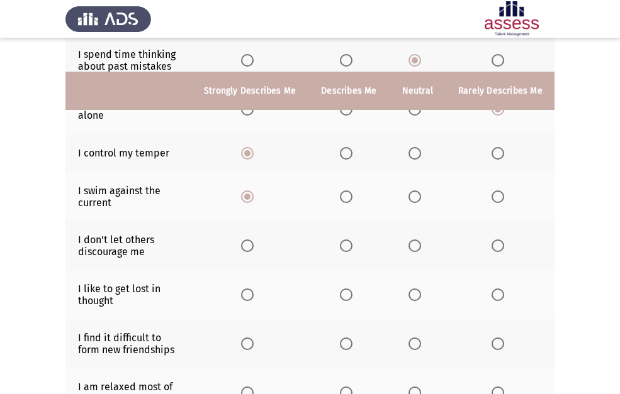
scroll to position [314, 0]
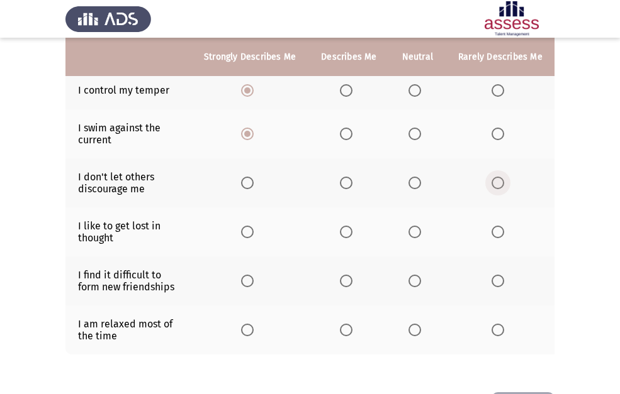
click at [491, 179] on span "Select an option" at bounding box center [497, 183] width 13 height 13
click at [491, 179] on input "Select an option" at bounding box center [497, 183] width 13 height 13
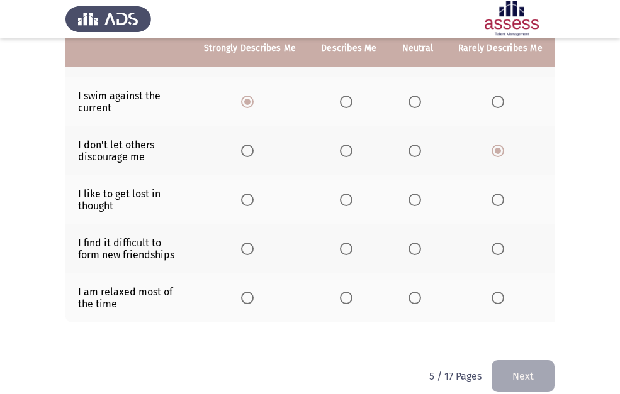
scroll to position [372, 0]
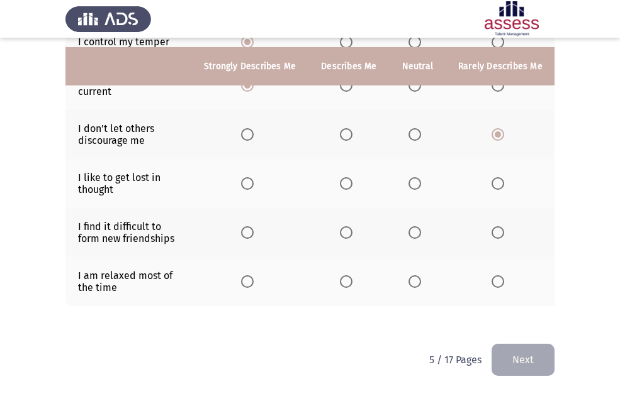
click at [492, 177] on span "Select an option" at bounding box center [497, 183] width 13 height 13
click at [492, 177] on input "Select an option" at bounding box center [497, 183] width 13 height 13
click at [498, 226] on span "Select an option" at bounding box center [497, 232] width 13 height 13
click at [498, 226] on input "Select an option" at bounding box center [497, 232] width 13 height 13
click at [250, 275] on span "Select an option" at bounding box center [247, 281] width 13 height 13
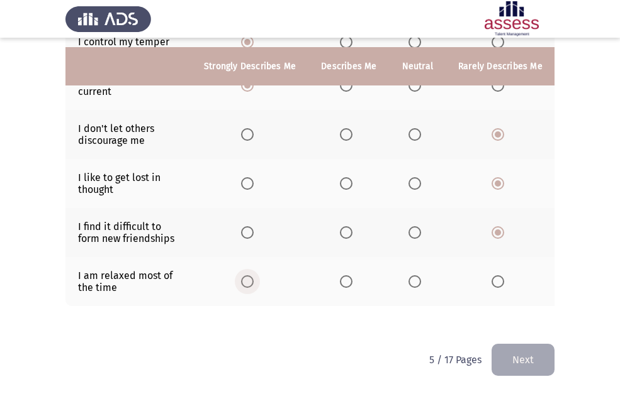
click at [250, 275] on input "Select an option" at bounding box center [247, 281] width 13 height 13
click at [537, 366] on button "Next" at bounding box center [522, 360] width 63 height 32
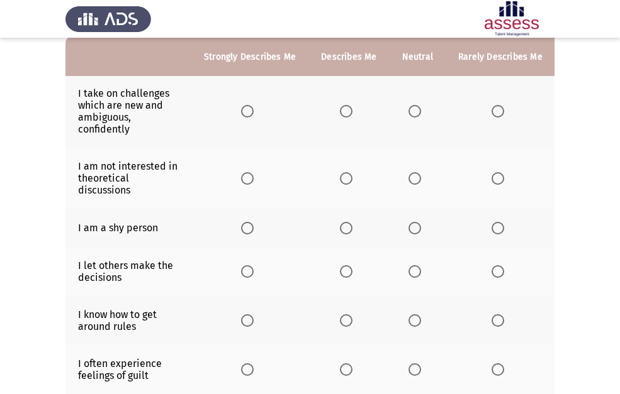
scroll to position [126, 0]
click at [350, 118] on th at bounding box center [348, 110] width 81 height 73
click at [340, 108] on span "Select an option" at bounding box center [346, 110] width 13 height 13
click at [340, 108] on input "Select an option" at bounding box center [346, 110] width 13 height 13
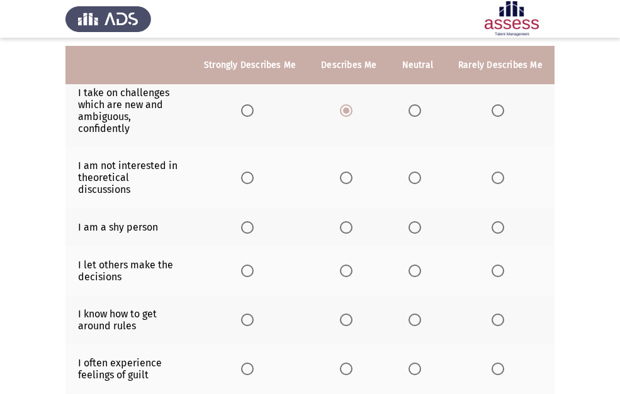
scroll to position [189, 0]
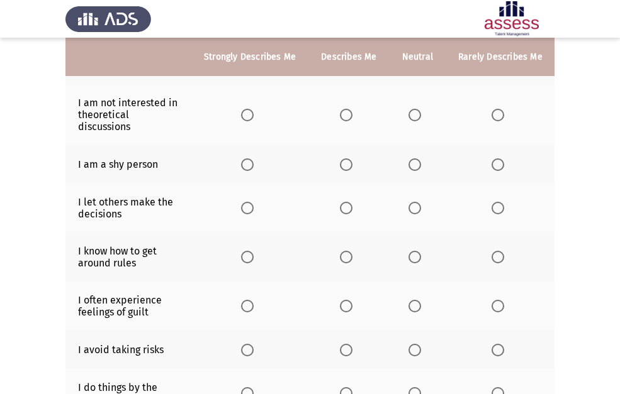
click at [248, 119] on span "Select an option" at bounding box center [247, 115] width 13 height 13
click at [248, 119] on input "Select an option" at bounding box center [247, 115] width 13 height 13
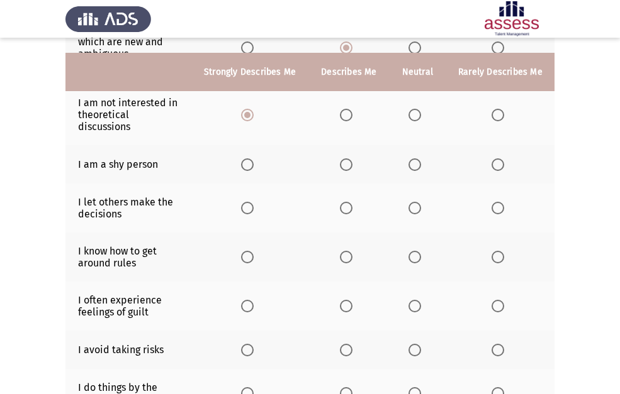
scroll to position [252, 0]
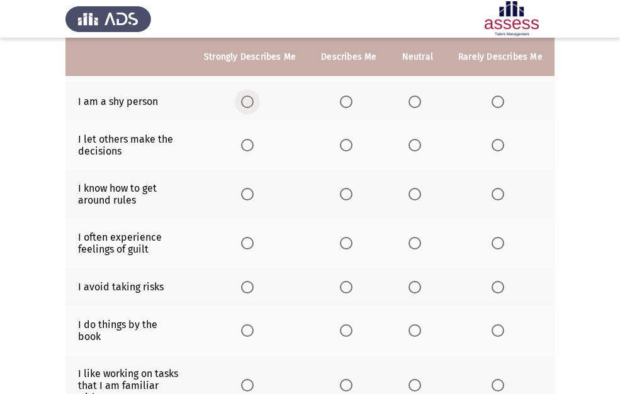
click at [245, 99] on span "Select an option" at bounding box center [247, 102] width 13 height 13
click at [245, 99] on input "Select an option" at bounding box center [247, 102] width 13 height 13
click at [496, 142] on span "Select an option" at bounding box center [497, 145] width 13 height 13
click at [496, 142] on input "Select an option" at bounding box center [497, 145] width 13 height 13
click at [345, 192] on span "Select an option" at bounding box center [346, 194] width 13 height 13
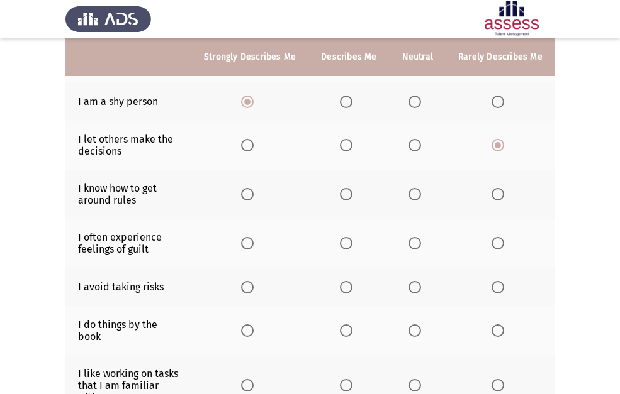
click at [345, 192] on input "Select an option" at bounding box center [346, 194] width 13 height 13
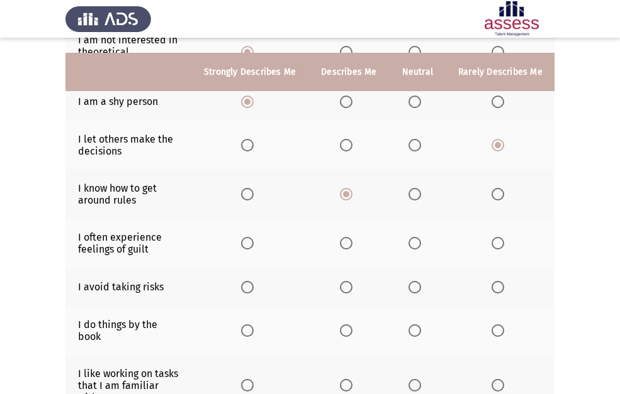
scroll to position [314, 0]
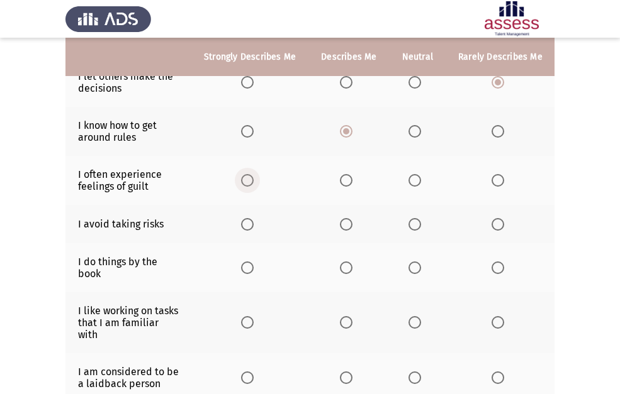
click at [241, 184] on span "Select an option" at bounding box center [247, 180] width 13 height 13
click at [241, 184] on input "Select an option" at bounding box center [247, 180] width 13 height 13
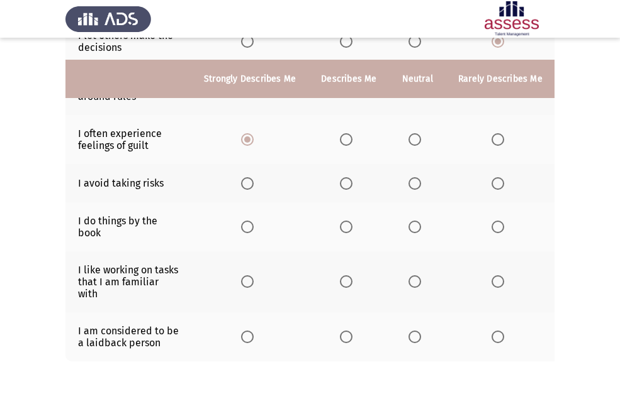
scroll to position [377, 0]
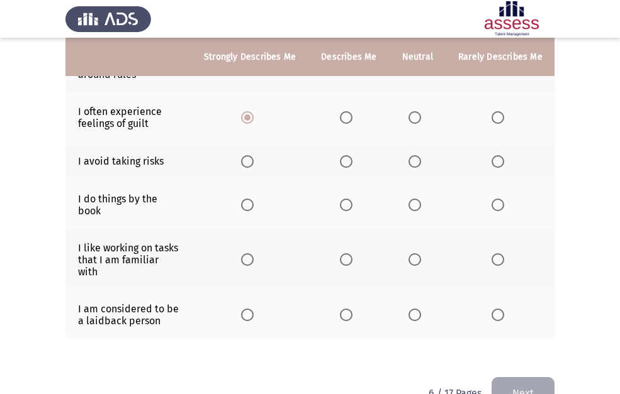
click at [495, 164] on span "Select an option" at bounding box center [497, 161] width 13 height 13
click at [495, 164] on input "Select an option" at bounding box center [497, 161] width 13 height 13
click at [247, 203] on span "Select an option" at bounding box center [247, 205] width 13 height 13
click at [247, 203] on input "Select an option" at bounding box center [247, 205] width 13 height 13
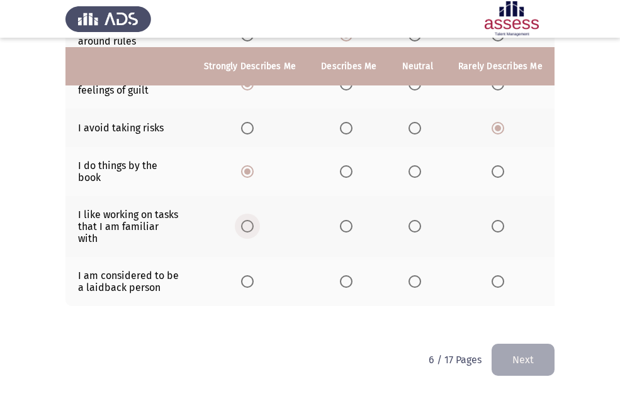
click at [250, 220] on span "Select an option" at bounding box center [247, 226] width 13 height 13
click at [250, 220] on input "Select an option" at bounding box center [247, 226] width 13 height 13
click at [494, 277] on span "Select an option" at bounding box center [497, 281] width 13 height 13
click at [494, 277] on input "Select an option" at bounding box center [497, 281] width 13 height 13
click at [513, 363] on button "Next" at bounding box center [522, 360] width 63 height 32
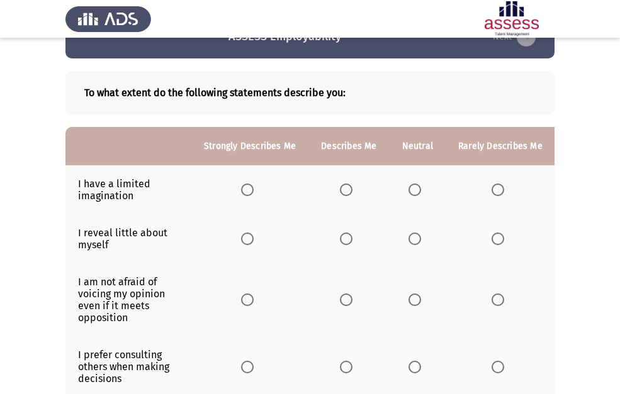
scroll to position [63, 0]
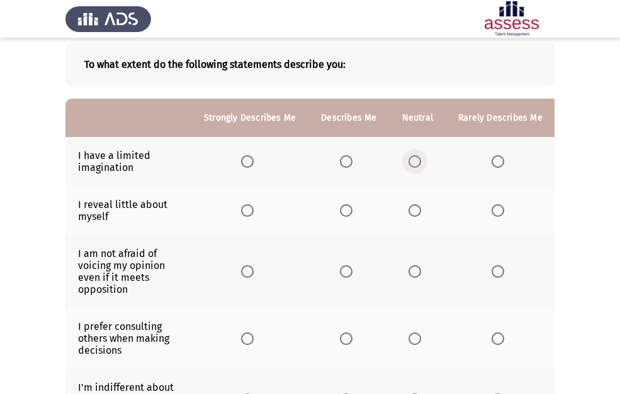
click at [408, 162] on span "Select an option" at bounding box center [414, 161] width 13 height 13
click at [408, 162] on input "Select an option" at bounding box center [414, 161] width 13 height 13
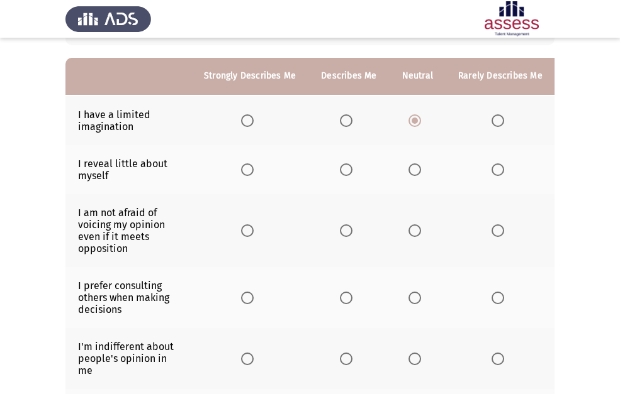
scroll to position [126, 0]
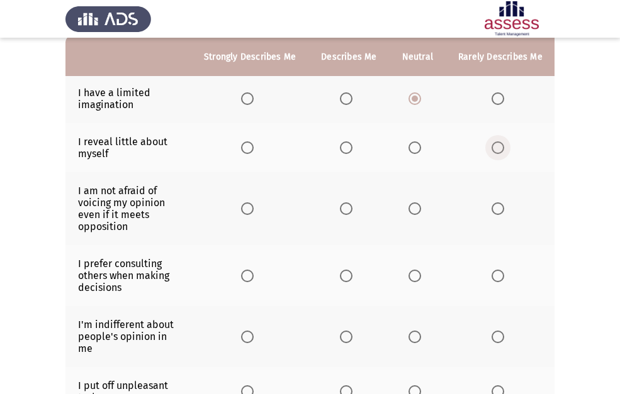
click at [498, 152] on span "Select an option" at bounding box center [497, 148] width 13 height 13
click at [498, 152] on input "Select an option" at bounding box center [497, 148] width 13 height 13
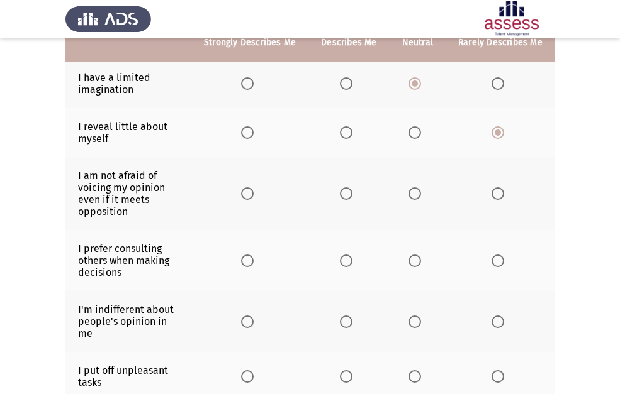
scroll to position [189, 0]
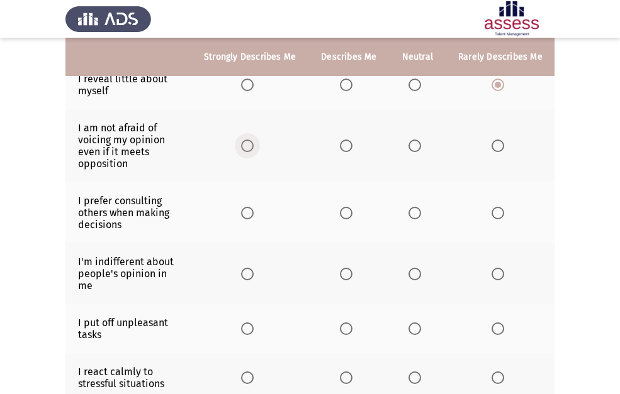
click at [248, 144] on span "Select an option" at bounding box center [247, 146] width 13 height 13
click at [248, 144] on input "Select an option" at bounding box center [247, 146] width 13 height 13
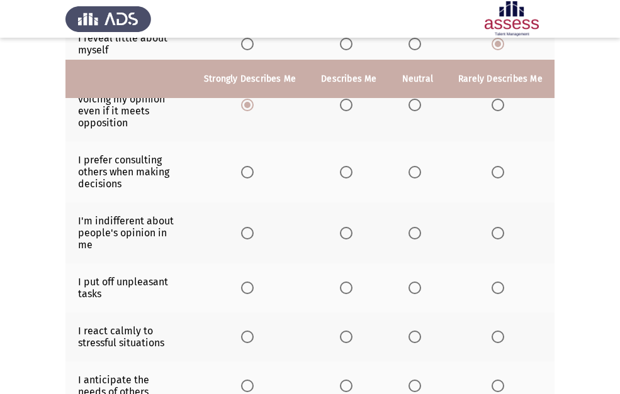
scroll to position [252, 0]
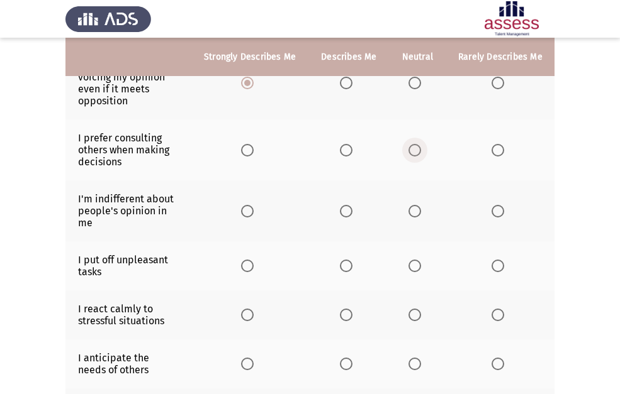
click at [417, 145] on span "Select an option" at bounding box center [414, 150] width 13 height 13
click at [417, 145] on input "Select an option" at bounding box center [414, 150] width 13 height 13
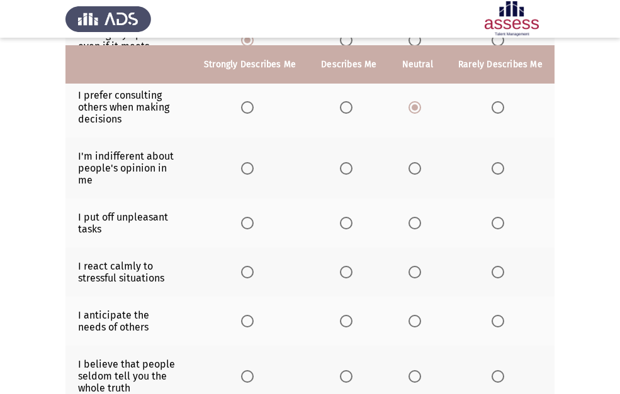
scroll to position [314, 0]
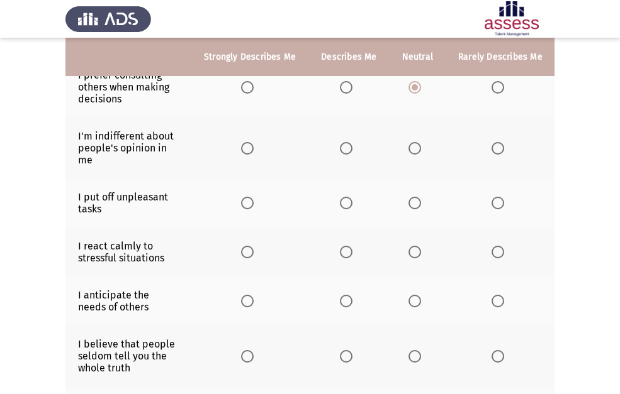
click at [412, 147] on span "Select an option" at bounding box center [414, 148] width 13 height 13
click at [412, 147] on input "Select an option" at bounding box center [414, 148] width 13 height 13
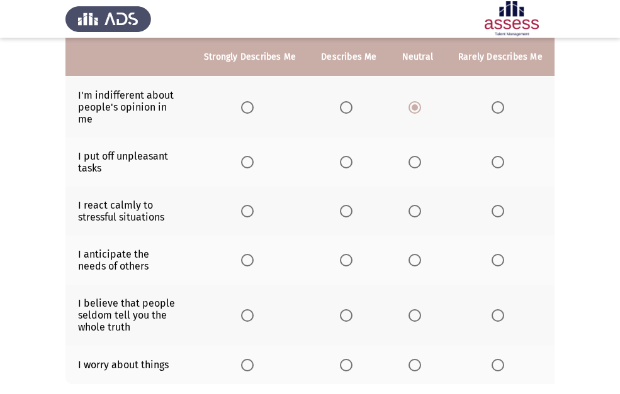
scroll to position [377, 0]
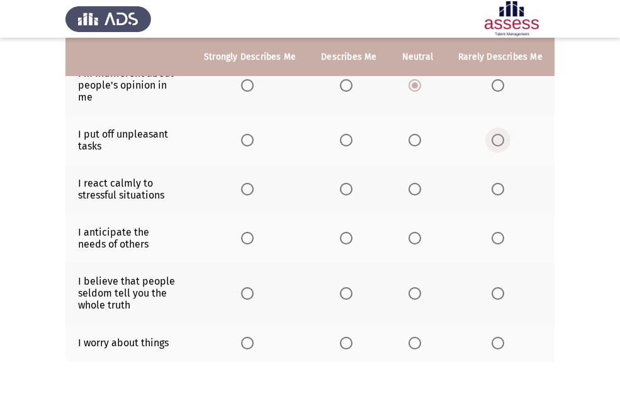
click at [496, 140] on span "Select an option" at bounding box center [497, 140] width 13 height 13
click at [496, 140] on input "Select an option" at bounding box center [497, 140] width 13 height 13
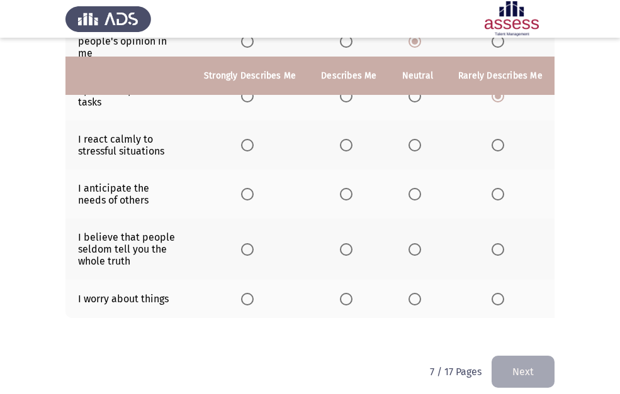
scroll to position [440, 0]
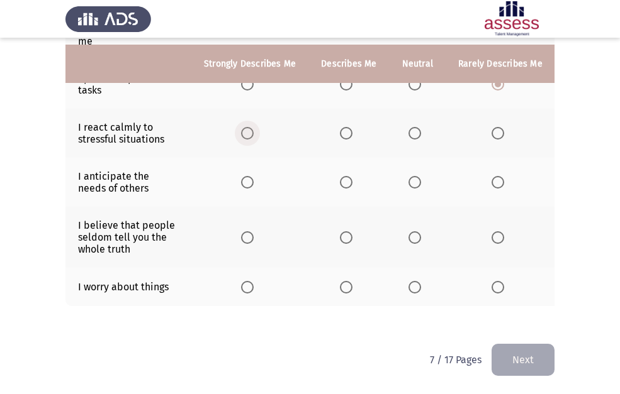
click at [248, 131] on span "Select an option" at bounding box center [247, 133] width 13 height 13
click at [248, 131] on input "Select an option" at bounding box center [247, 133] width 13 height 13
click at [498, 177] on span "Select an option" at bounding box center [497, 182] width 13 height 13
click at [498, 177] on input "Select an option" at bounding box center [497, 182] width 13 height 13
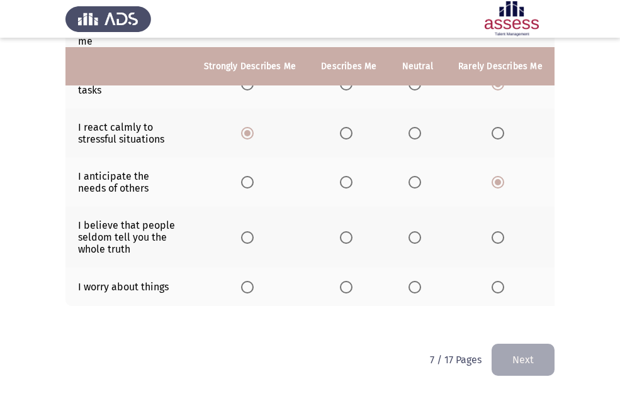
click at [348, 231] on span "Select an option" at bounding box center [346, 237] width 13 height 13
click at [348, 231] on input "Select an option" at bounding box center [346, 237] width 13 height 13
click at [248, 281] on span "Select an option" at bounding box center [247, 287] width 13 height 13
click at [248, 281] on input "Select an option" at bounding box center [247, 287] width 13 height 13
click at [346, 282] on span "Select an option" at bounding box center [346, 287] width 13 height 13
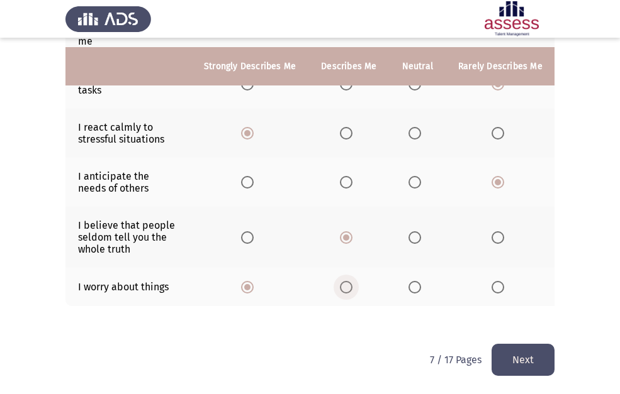
click at [346, 282] on input "Select an option" at bounding box center [346, 287] width 13 height 13
click at [539, 362] on button "Next" at bounding box center [522, 360] width 63 height 32
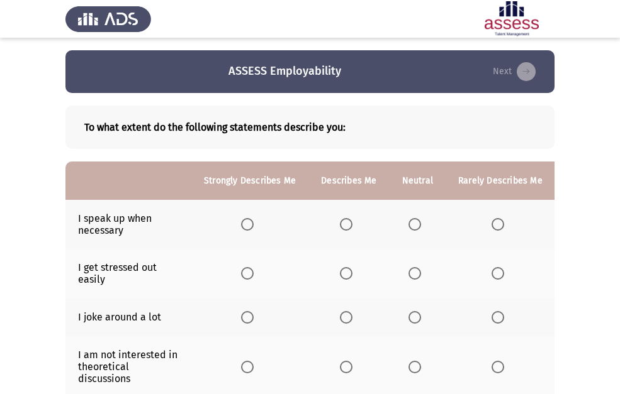
scroll to position [63, 0]
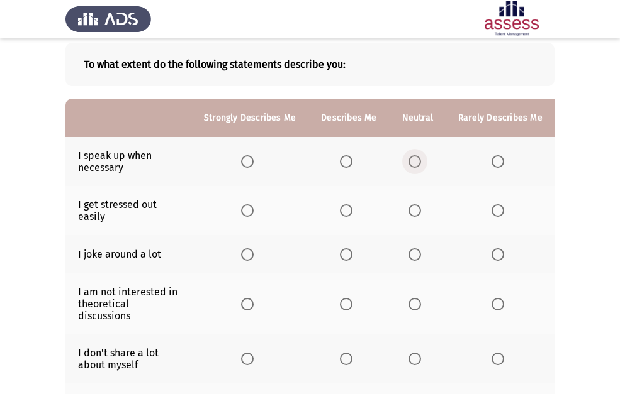
click at [409, 159] on span "Select an option" at bounding box center [414, 161] width 13 height 13
click at [409, 159] on input "Select an option" at bounding box center [414, 161] width 13 height 13
click at [249, 156] on span "Select an option" at bounding box center [247, 161] width 13 height 13
click at [249, 156] on input "Select an option" at bounding box center [247, 161] width 13 height 13
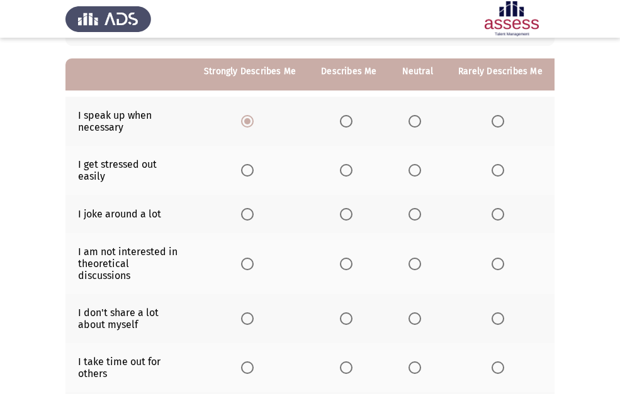
scroll to position [126, 0]
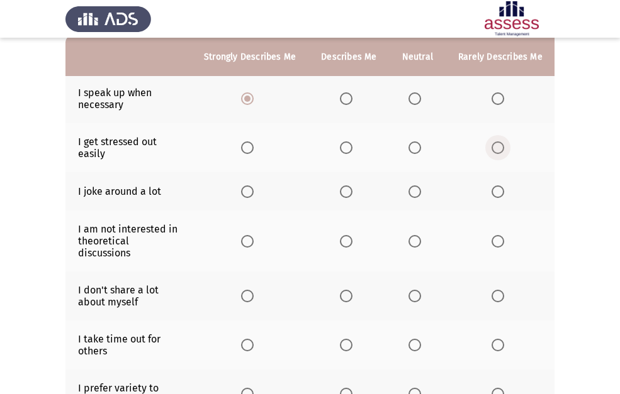
click at [496, 145] on span "Select an option" at bounding box center [497, 148] width 13 height 13
click at [496, 145] on input "Select an option" at bounding box center [497, 148] width 13 height 13
click at [253, 194] on span "Select an option" at bounding box center [247, 192] width 13 height 13
click at [253, 194] on input "Select an option" at bounding box center [247, 192] width 13 height 13
click at [350, 240] on span "Select an option" at bounding box center [346, 241] width 13 height 13
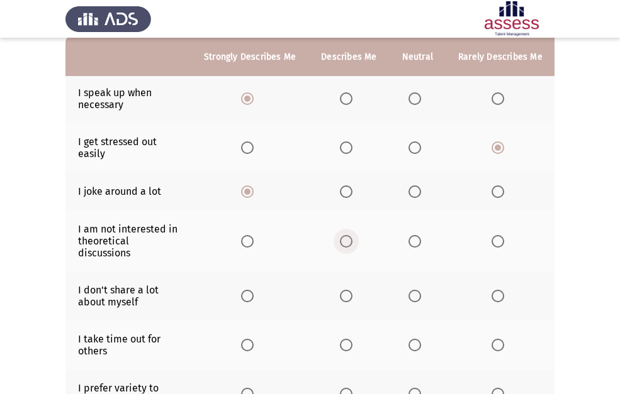
click at [350, 240] on input "Select an option" at bounding box center [346, 241] width 13 height 13
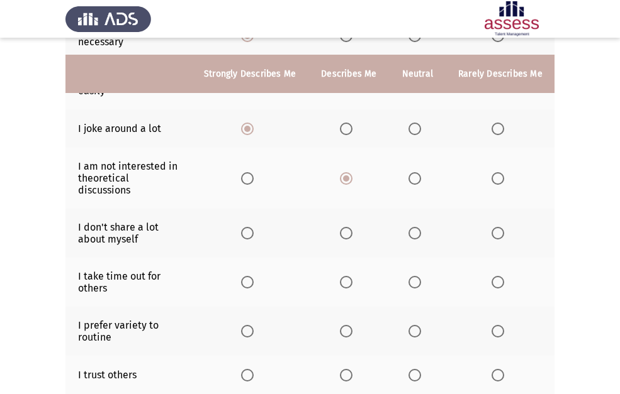
scroll to position [252, 0]
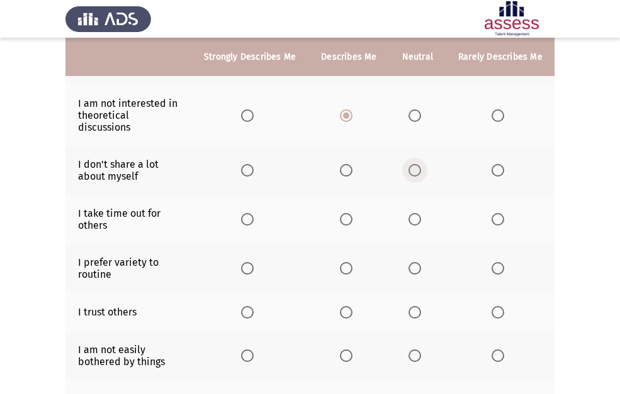
click at [410, 174] on span "Select an option" at bounding box center [414, 170] width 13 height 13
click at [410, 174] on input "Select an option" at bounding box center [414, 170] width 13 height 13
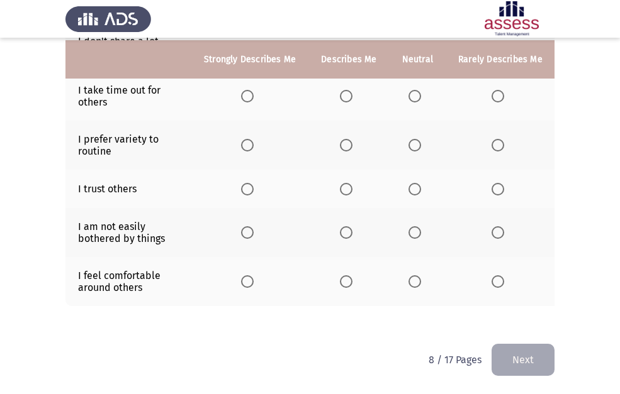
scroll to position [377, 0]
click at [345, 95] on span "Select an option" at bounding box center [346, 96] width 13 height 13
click at [345, 95] on input "Select an option" at bounding box center [346, 96] width 13 height 13
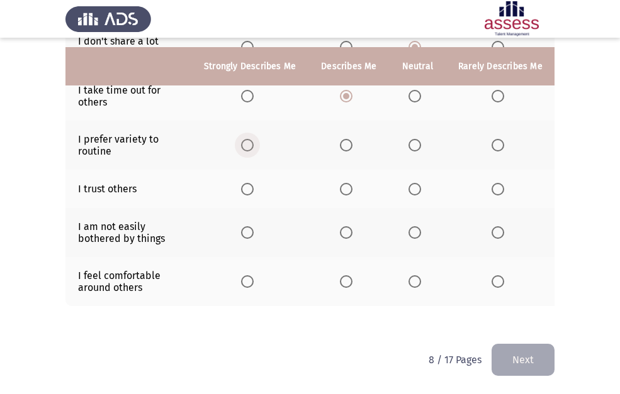
click at [245, 139] on span "Select an option" at bounding box center [247, 145] width 13 height 13
click at [245, 139] on input "Select an option" at bounding box center [247, 145] width 13 height 13
click at [492, 183] on span "Select an option" at bounding box center [497, 189] width 13 height 13
click at [492, 183] on input "Select an option" at bounding box center [497, 189] width 13 height 13
click at [415, 226] on span "Select an option" at bounding box center [414, 232] width 13 height 13
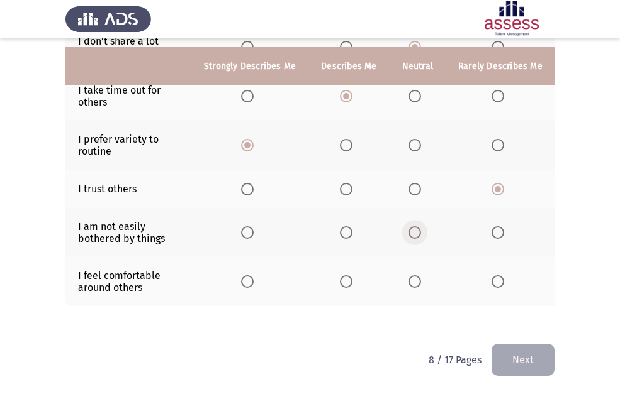
click at [415, 226] on input "Select an option" at bounding box center [414, 232] width 13 height 13
click at [491, 275] on span "Select an option" at bounding box center [497, 281] width 13 height 13
click at [491, 275] on input "Select an option" at bounding box center [497, 281] width 13 height 13
click at [519, 349] on button "Next" at bounding box center [522, 360] width 63 height 32
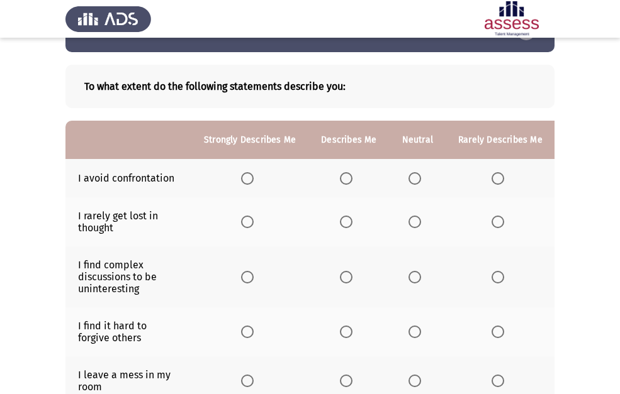
scroll to position [63, 0]
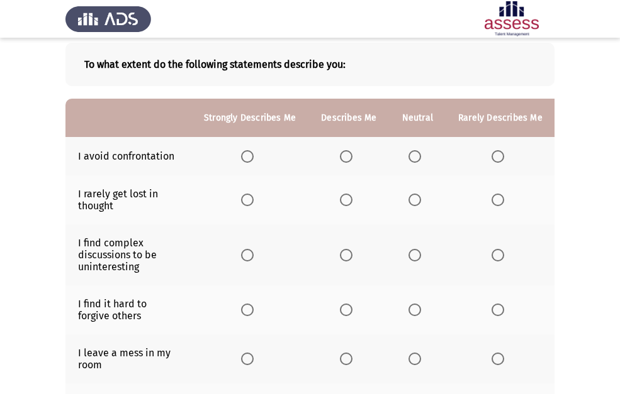
click at [348, 160] on span "Select an option" at bounding box center [346, 156] width 13 height 13
click at [348, 160] on input "Select an option" at bounding box center [346, 156] width 13 height 13
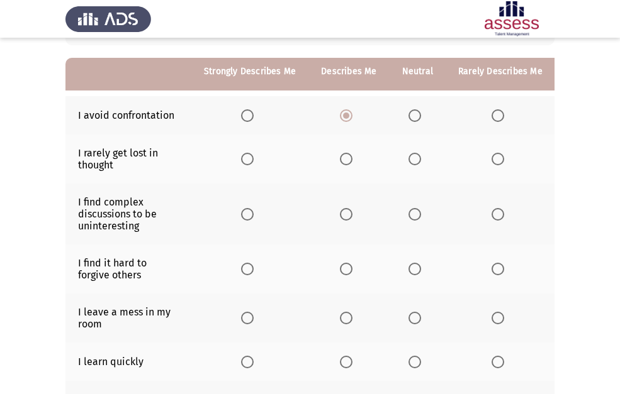
scroll to position [126, 0]
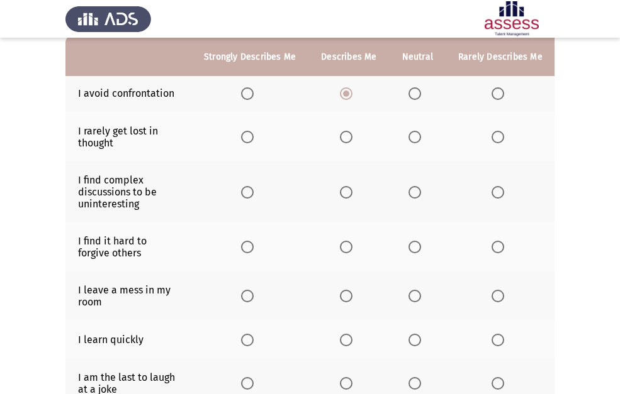
drag, startPoint x: 411, startPoint y: 135, endPoint x: 418, endPoint y: 130, distance: 9.1
click at [418, 130] on mat-radio-button "Select an option" at bounding box center [417, 136] width 18 height 13
click at [409, 135] on span "Select an option" at bounding box center [414, 137] width 13 height 13
click at [409, 135] on input "Select an option" at bounding box center [414, 137] width 13 height 13
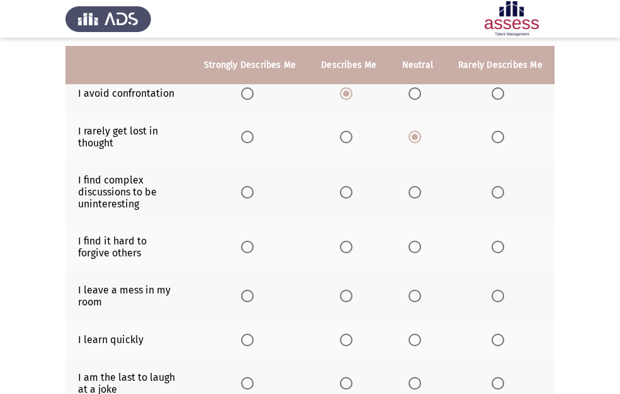
scroll to position [189, 0]
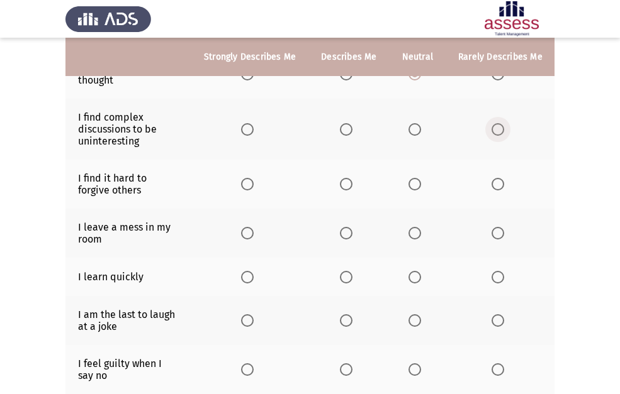
click at [499, 128] on span "Select an option" at bounding box center [497, 129] width 13 height 13
click at [499, 128] on input "Select an option" at bounding box center [497, 129] width 13 height 13
click at [408, 185] on span "Select an option" at bounding box center [414, 184] width 13 height 13
click at [408, 185] on input "Select an option" at bounding box center [414, 184] width 13 height 13
click at [253, 236] on span "Select an option" at bounding box center [247, 233] width 13 height 13
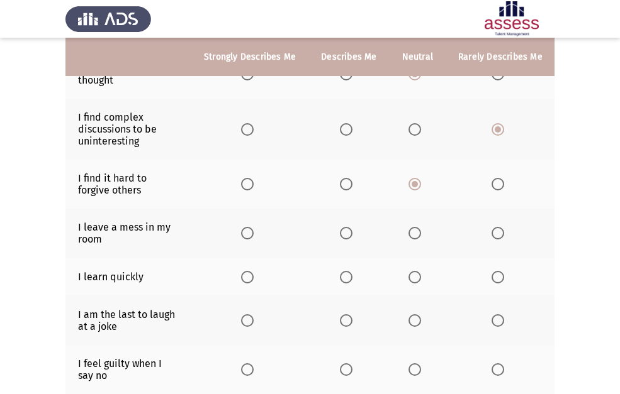
click at [253, 236] on input "Select an option" at bounding box center [247, 233] width 13 height 13
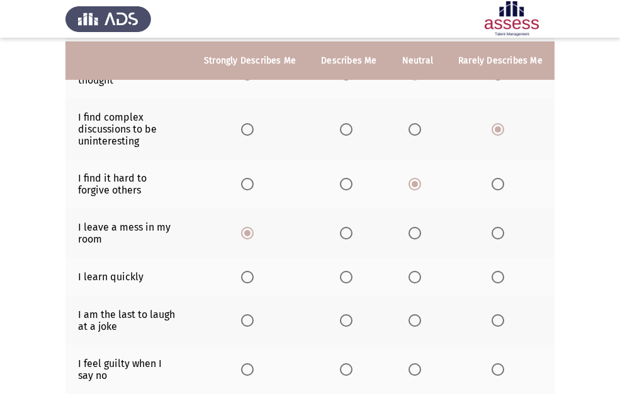
scroll to position [252, 0]
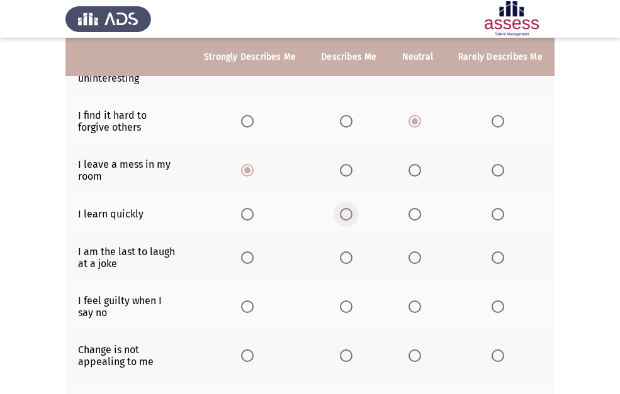
click at [346, 213] on span "Select an option" at bounding box center [346, 214] width 13 height 13
click at [346, 213] on input "Select an option" at bounding box center [346, 214] width 13 height 13
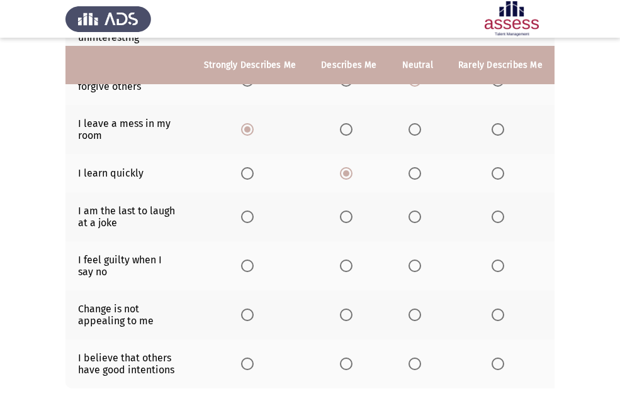
scroll to position [314, 0]
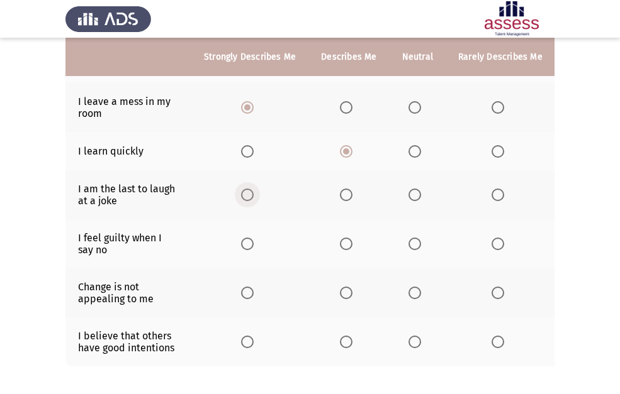
click at [248, 194] on span "Select an option" at bounding box center [247, 195] width 13 height 13
click at [248, 194] on input "Select an option" at bounding box center [247, 195] width 13 height 13
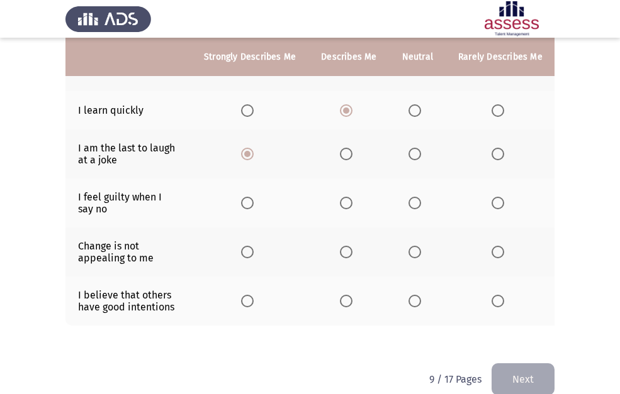
scroll to position [377, 0]
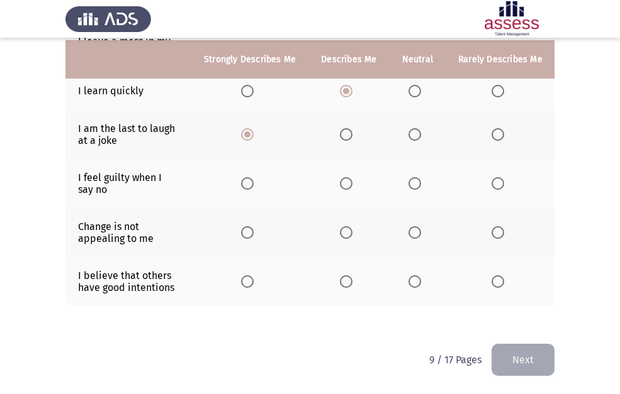
click at [350, 177] on span "Select an option" at bounding box center [346, 183] width 13 height 13
click at [350, 177] on input "Select an option" at bounding box center [346, 183] width 13 height 13
click at [343, 226] on span "Select an option" at bounding box center [346, 232] width 13 height 13
click at [343, 226] on input "Select an option" at bounding box center [346, 232] width 13 height 13
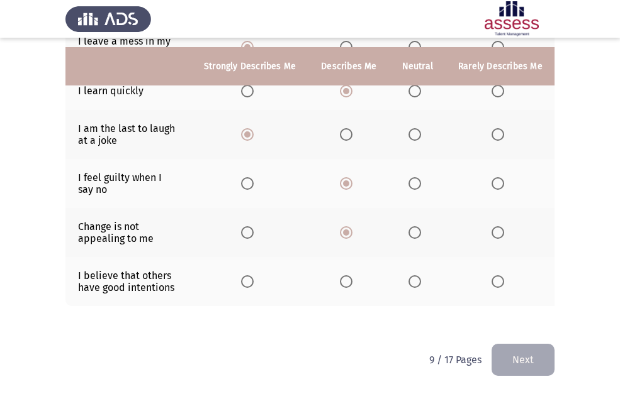
scroll to position [384, 0]
drag, startPoint x: 413, startPoint y: 269, endPoint x: 496, endPoint y: 342, distance: 110.9
click at [414, 275] on span "Select an option" at bounding box center [414, 281] width 13 height 13
click at [414, 275] on input "Select an option" at bounding box center [414, 281] width 13 height 13
click at [526, 348] on button "Next" at bounding box center [522, 360] width 63 height 32
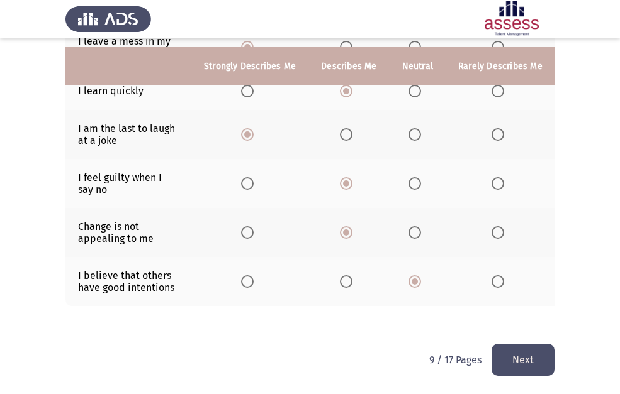
scroll to position [0, 0]
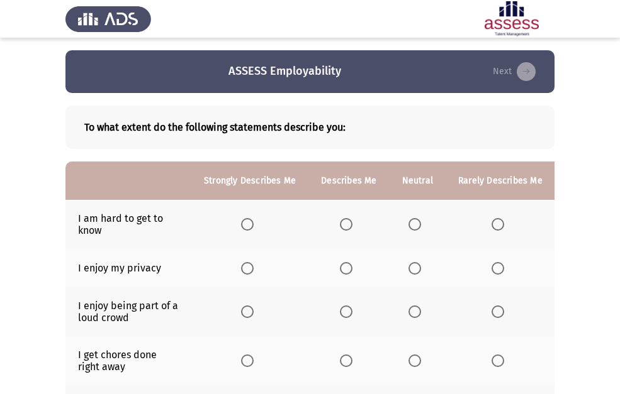
click at [504, 223] on label "Select an option" at bounding box center [500, 224] width 18 height 13
click at [504, 223] on input "Select an option" at bounding box center [497, 224] width 13 height 13
click at [245, 275] on th at bounding box center [249, 268] width 117 height 38
click at [246, 274] on span "Select an option" at bounding box center [247, 268] width 13 height 13
click at [246, 274] on input "Select an option" at bounding box center [247, 268] width 13 height 13
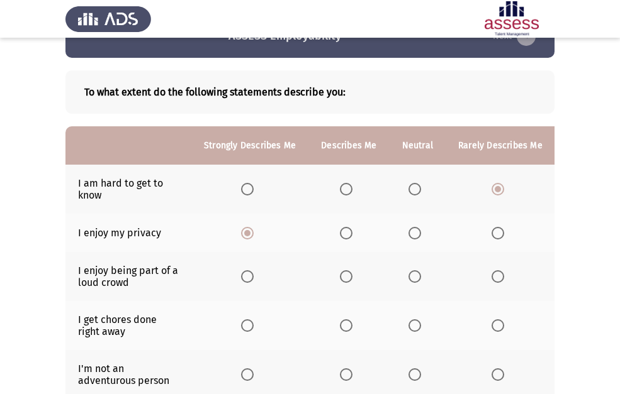
scroll to position [63, 0]
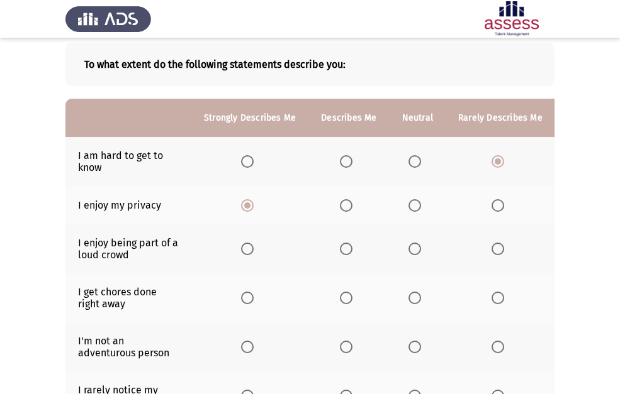
click at [247, 247] on span "Select an option" at bounding box center [247, 249] width 13 height 13
click at [247, 247] on input "Select an option" at bounding box center [247, 249] width 13 height 13
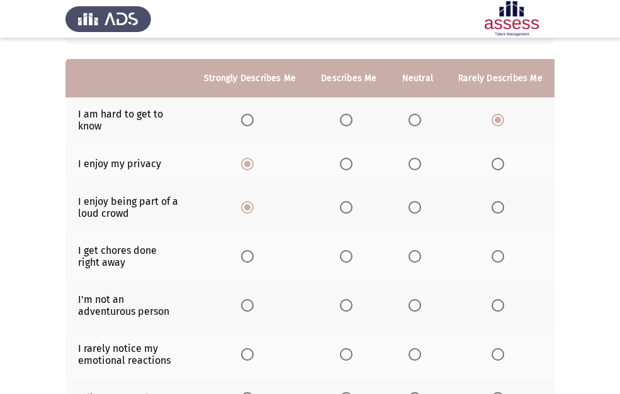
scroll to position [126, 0]
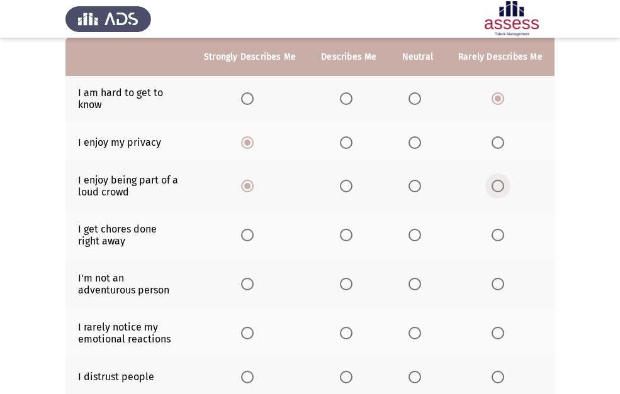
click at [492, 185] on span "Select an option" at bounding box center [497, 186] width 13 height 13
click at [492, 185] on input "Select an option" at bounding box center [497, 186] width 13 height 13
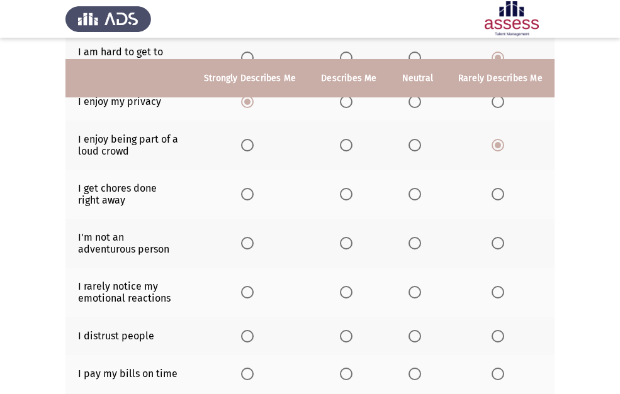
scroll to position [189, 0]
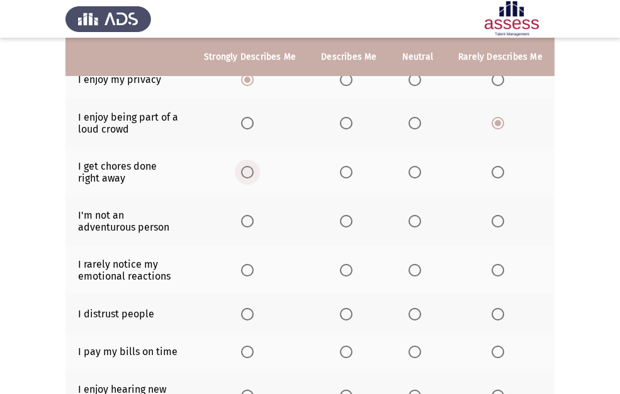
click at [243, 174] on span "Select an option" at bounding box center [247, 172] width 13 height 13
click at [243, 174] on input "Select an option" at bounding box center [247, 172] width 13 height 13
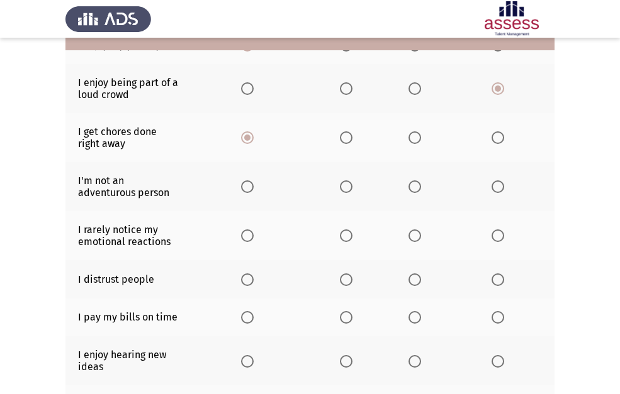
scroll to position [252, 0]
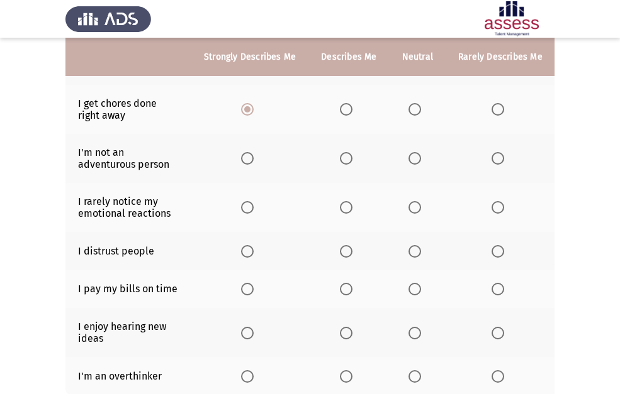
click at [416, 163] on span "Select an option" at bounding box center [414, 158] width 13 height 13
click at [416, 163] on input "Select an option" at bounding box center [414, 158] width 13 height 13
click at [342, 210] on span "Select an option" at bounding box center [346, 207] width 13 height 13
click at [342, 210] on input "Select an option" at bounding box center [346, 207] width 13 height 13
click at [499, 254] on span "Select an option" at bounding box center [497, 251] width 13 height 13
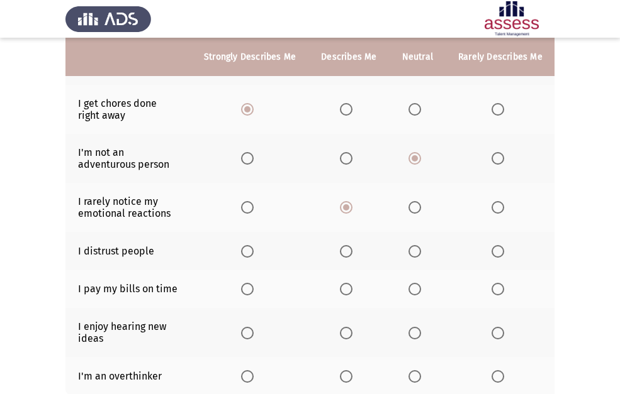
click at [499, 254] on input "Select an option" at bounding box center [497, 251] width 13 height 13
click at [341, 292] on span "Select an option" at bounding box center [346, 289] width 13 height 13
click at [341, 292] on input "Select an option" at bounding box center [346, 289] width 13 height 13
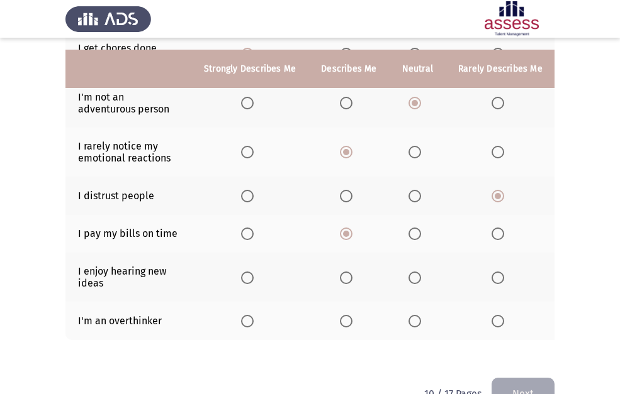
scroll to position [350, 0]
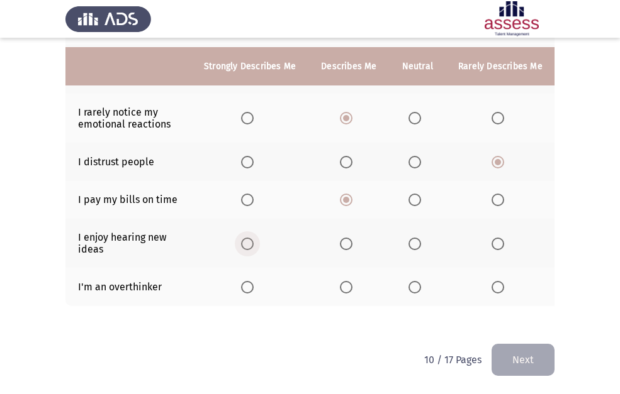
click at [246, 239] on span "Select an option" at bounding box center [247, 244] width 13 height 13
click at [246, 239] on input "Select an option" at bounding box center [247, 244] width 13 height 13
click at [415, 281] on span "Select an option" at bounding box center [414, 287] width 13 height 13
click at [415, 281] on input "Select an option" at bounding box center [414, 287] width 13 height 13
click at [528, 357] on button "Next" at bounding box center [522, 360] width 63 height 32
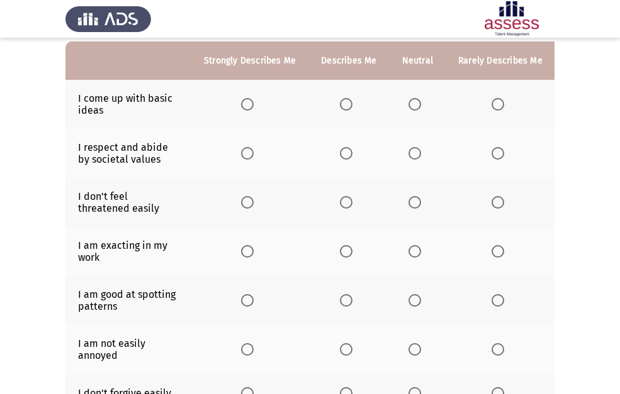
scroll to position [63, 0]
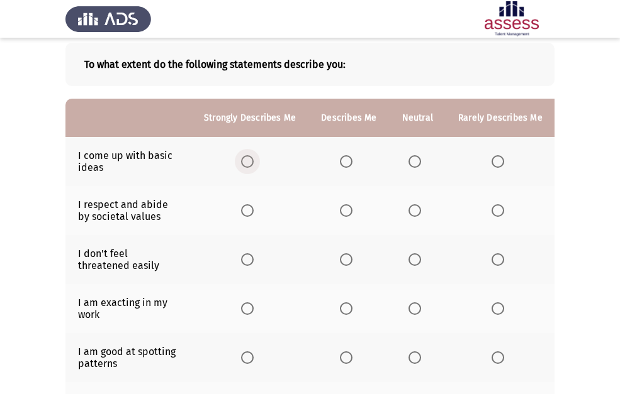
click at [241, 164] on span "Select an option" at bounding box center [247, 161] width 13 height 13
click at [241, 164] on input "Select an option" at bounding box center [247, 161] width 13 height 13
click at [499, 214] on span "Select an option" at bounding box center [497, 210] width 13 height 13
click at [499, 214] on input "Select an option" at bounding box center [497, 210] width 13 height 13
click at [413, 259] on span "Select an option" at bounding box center [414, 259] width 13 height 13
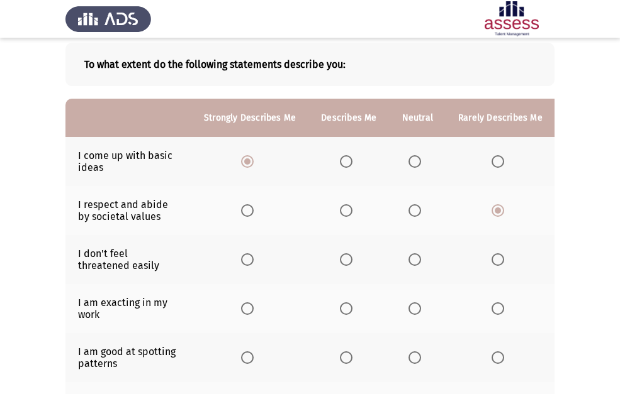
click at [413, 259] on input "Select an option" at bounding box center [414, 259] width 13 height 13
click at [342, 311] on span "Select an option" at bounding box center [346, 309] width 13 height 13
click at [342, 311] on input "Select an option" at bounding box center [346, 309] width 13 height 13
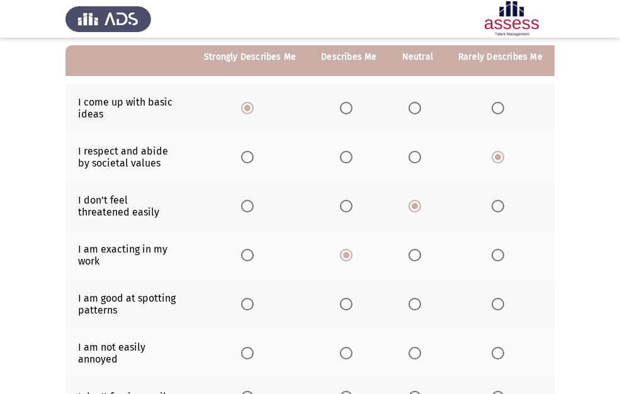
scroll to position [189, 0]
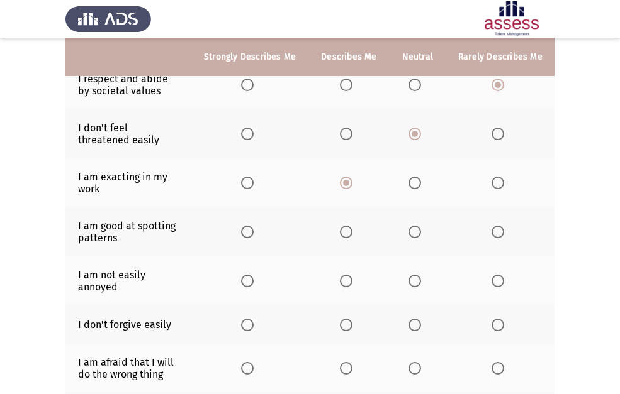
click at [247, 229] on span "Select an option" at bounding box center [247, 232] width 13 height 13
click at [247, 229] on input "Select an option" at bounding box center [247, 232] width 13 height 13
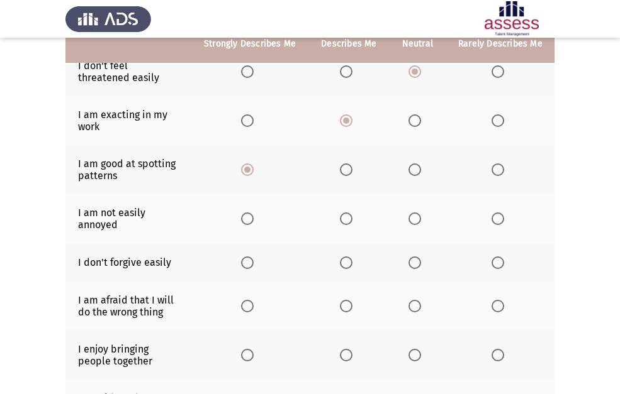
scroll to position [252, 0]
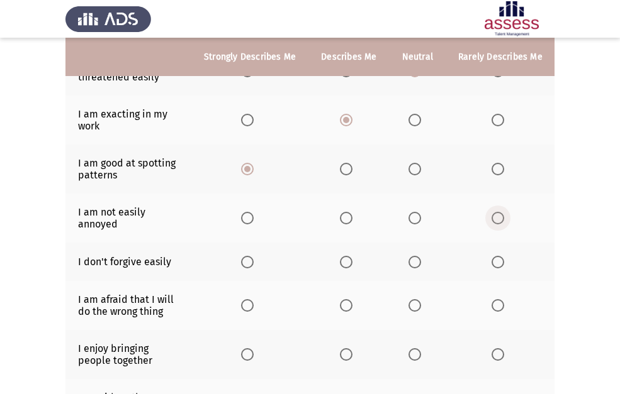
click at [497, 216] on span "Select an option" at bounding box center [497, 218] width 13 height 13
click at [497, 216] on input "Select an option" at bounding box center [497, 218] width 13 height 13
click at [245, 259] on span "Select an option" at bounding box center [247, 262] width 13 height 13
click at [245, 259] on input "Select an option" at bounding box center [247, 262] width 13 height 13
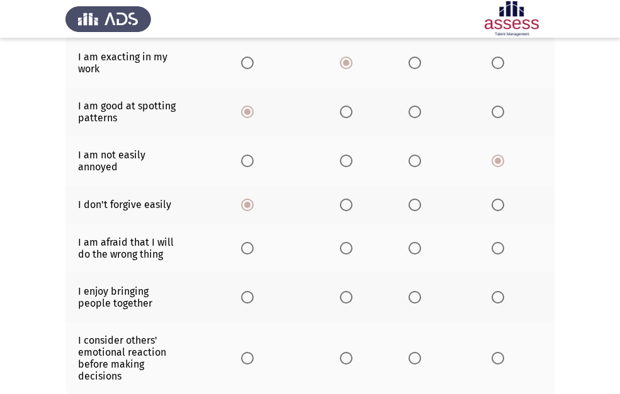
scroll to position [377, 0]
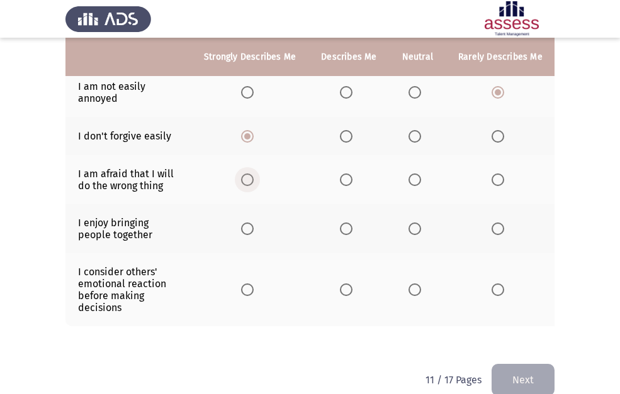
click at [250, 181] on span "Select an option" at bounding box center [247, 180] width 13 height 13
click at [250, 181] on input "Select an option" at bounding box center [247, 180] width 13 height 13
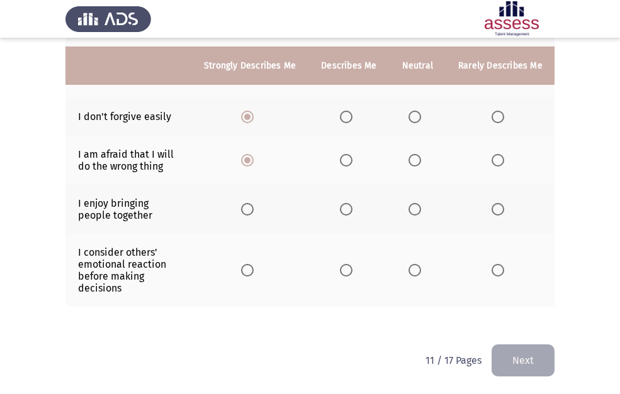
scroll to position [407, 0]
click at [242, 203] on span "Select an option" at bounding box center [247, 209] width 13 height 13
click at [242, 203] on input "Select an option" at bounding box center [247, 209] width 13 height 13
click at [348, 204] on span "Select an option" at bounding box center [346, 209] width 13 height 13
click at [348, 204] on input "Select an option" at bounding box center [346, 209] width 13 height 13
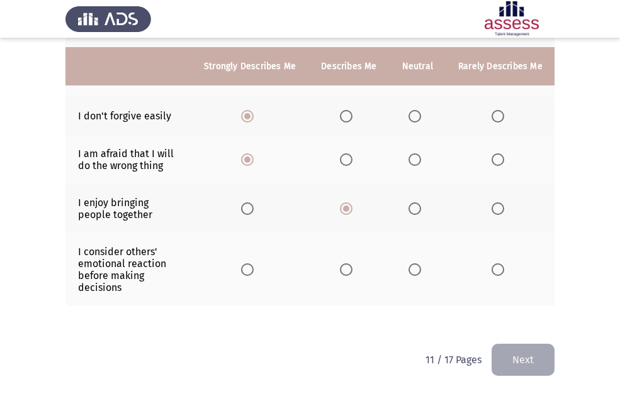
click at [409, 264] on span "Select an option" at bounding box center [414, 270] width 13 height 13
click at [409, 264] on input "Select an option" at bounding box center [414, 270] width 13 height 13
click at [513, 353] on button "Next" at bounding box center [522, 360] width 63 height 32
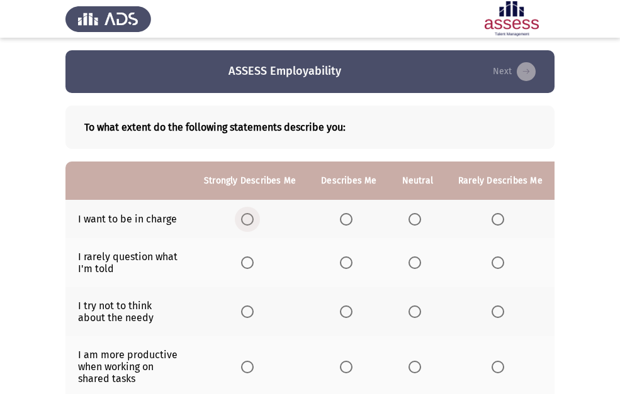
click at [248, 220] on span "Select an option" at bounding box center [247, 219] width 13 height 13
click at [248, 220] on input "Select an option" at bounding box center [247, 219] width 13 height 13
click at [340, 264] on span "Select an option" at bounding box center [346, 263] width 13 height 13
click at [340, 264] on input "Select an option" at bounding box center [346, 263] width 13 height 13
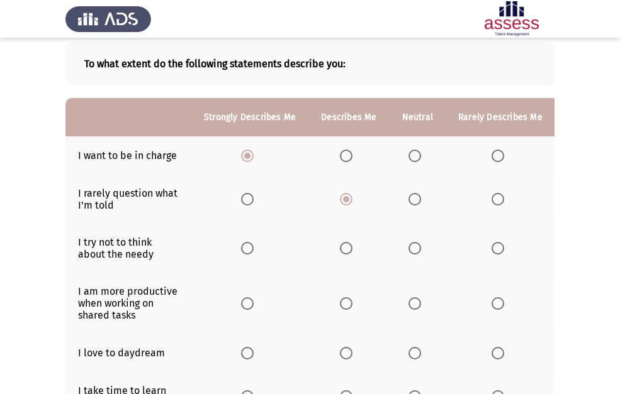
scroll to position [126, 0]
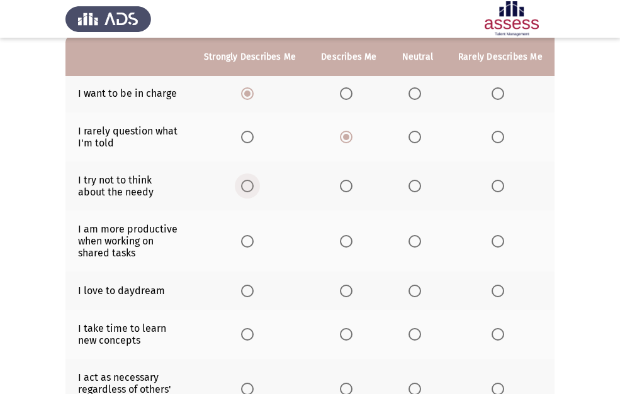
click at [247, 190] on span "Select an option" at bounding box center [247, 186] width 13 height 13
click at [247, 190] on input "Select an option" at bounding box center [247, 186] width 13 height 13
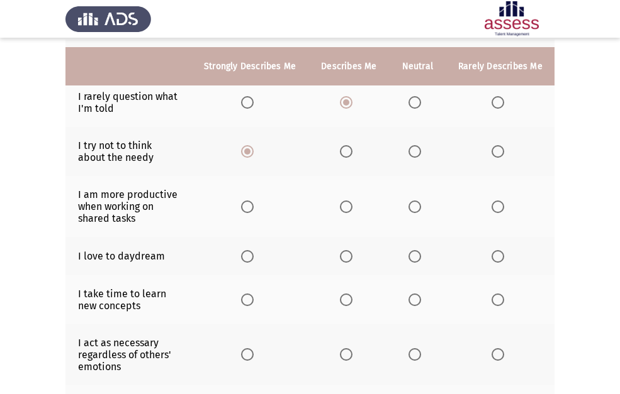
scroll to position [189, 0]
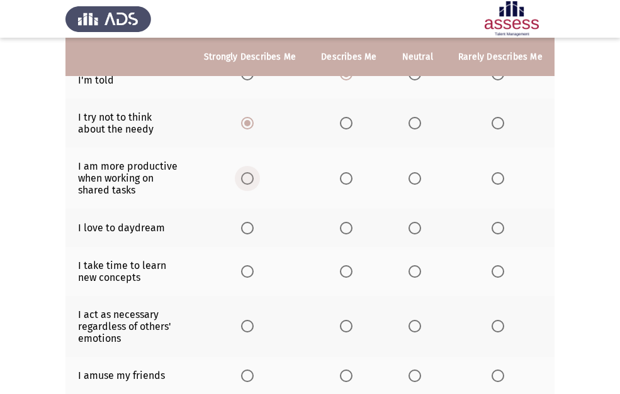
click at [252, 183] on span "Select an option" at bounding box center [247, 178] width 13 height 13
click at [252, 183] on input "Select an option" at bounding box center [247, 178] width 13 height 13
click at [244, 231] on span "Select an option" at bounding box center [247, 228] width 13 height 13
click at [244, 231] on input "Select an option" at bounding box center [247, 228] width 13 height 13
click at [253, 276] on span "Select an option" at bounding box center [247, 271] width 13 height 13
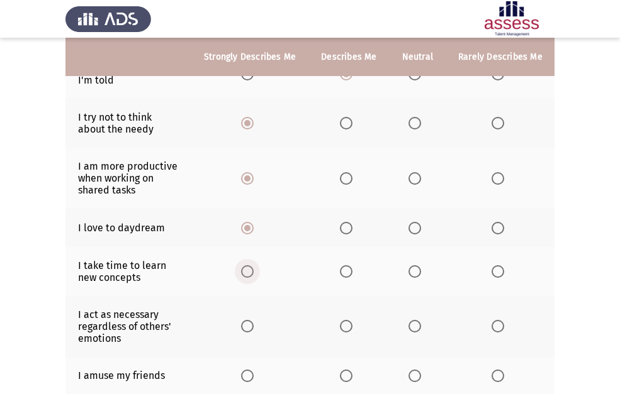
click at [253, 276] on input "Select an option" at bounding box center [247, 271] width 13 height 13
click at [341, 231] on span "Select an option" at bounding box center [346, 228] width 13 height 13
click at [341, 231] on input "Select an option" at bounding box center [346, 228] width 13 height 13
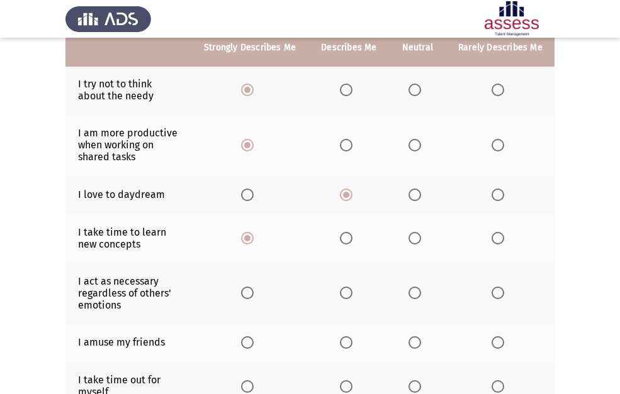
scroll to position [252, 0]
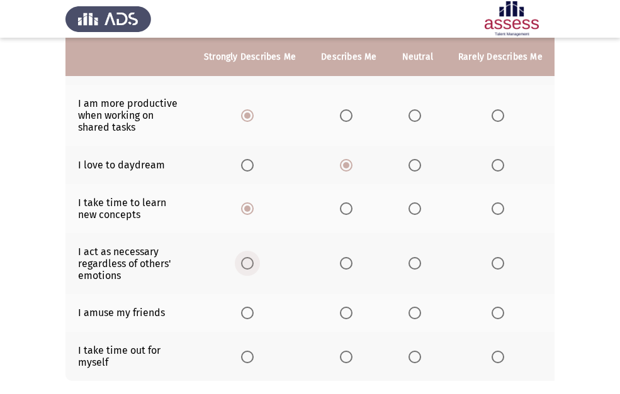
click at [242, 268] on span "Select an option" at bounding box center [247, 263] width 13 height 13
click at [242, 268] on input "Select an option" at bounding box center [247, 263] width 13 height 13
click at [247, 319] on span "Select an option" at bounding box center [247, 313] width 13 height 13
click at [247, 319] on input "Select an option" at bounding box center [247, 313] width 13 height 13
click at [347, 355] on span "Select an option" at bounding box center [346, 357] width 13 height 13
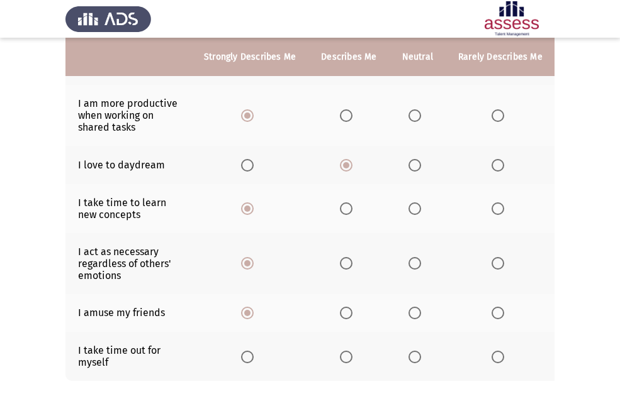
click at [347, 355] on input "Select an option" at bounding box center [346, 357] width 13 height 13
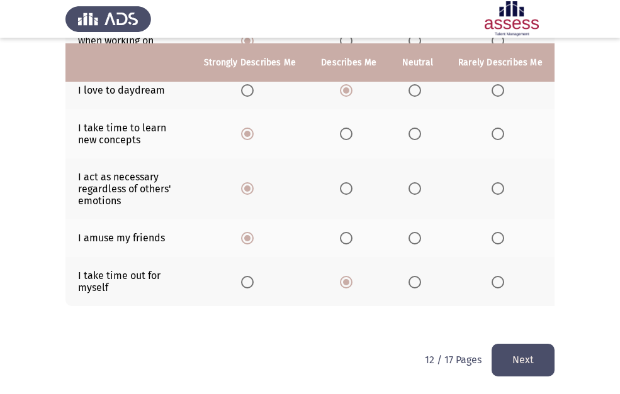
scroll to position [336, 0]
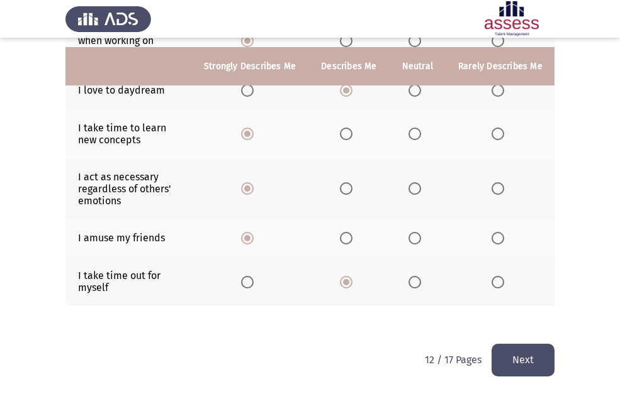
click at [509, 361] on button "Next" at bounding box center [522, 360] width 63 height 32
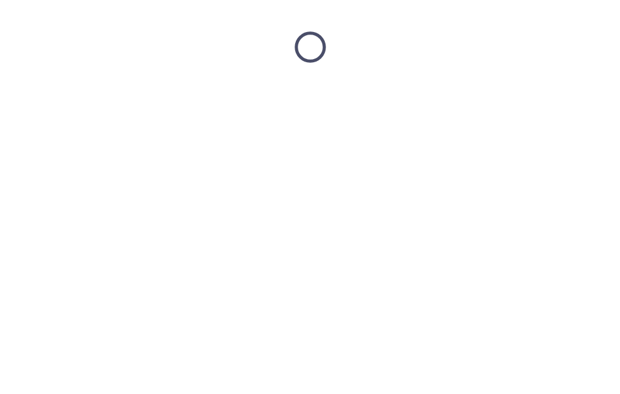
scroll to position [0, 0]
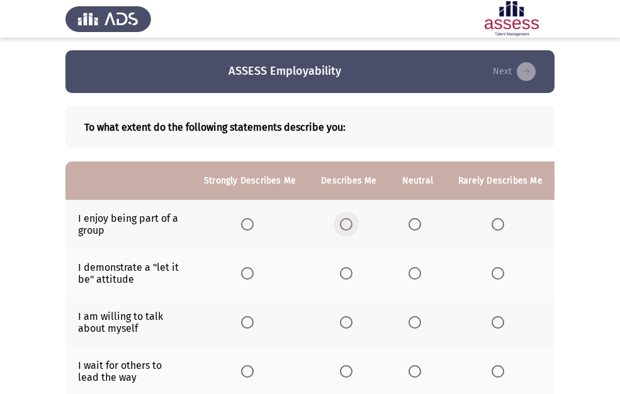
click at [344, 228] on span "Select an option" at bounding box center [346, 224] width 13 height 13
click at [344, 228] on input "Select an option" at bounding box center [346, 224] width 13 height 13
click at [496, 227] on span "Select an option" at bounding box center [497, 224] width 13 height 13
click at [496, 227] on input "Select an option" at bounding box center [497, 224] width 13 height 13
click at [245, 277] on span "Select an option" at bounding box center [247, 273] width 13 height 13
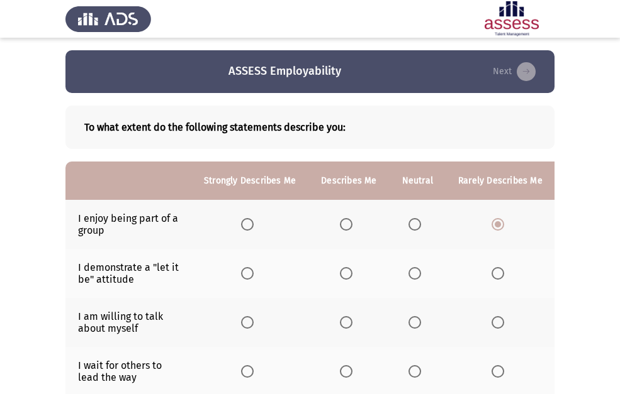
click at [245, 277] on input "Select an option" at bounding box center [247, 273] width 13 height 13
click at [347, 316] on span "Select an option" at bounding box center [346, 322] width 13 height 13
click at [347, 316] on input "Select an option" at bounding box center [346, 322] width 13 height 13
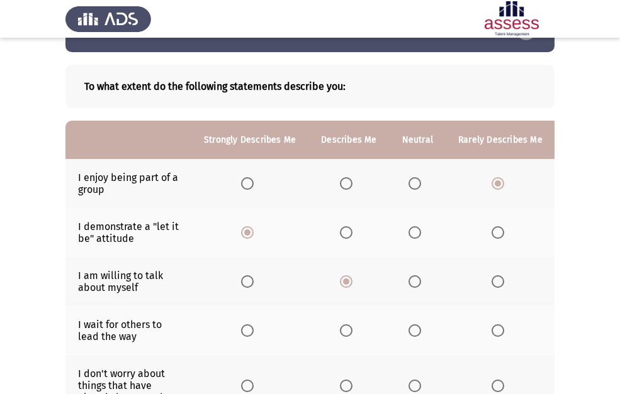
scroll to position [63, 0]
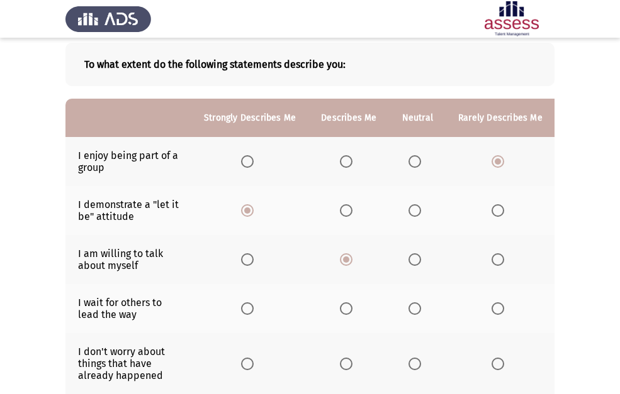
click at [408, 313] on span "Select an option" at bounding box center [414, 309] width 13 height 13
click at [408, 313] on input "Select an option" at bounding box center [414, 309] width 13 height 13
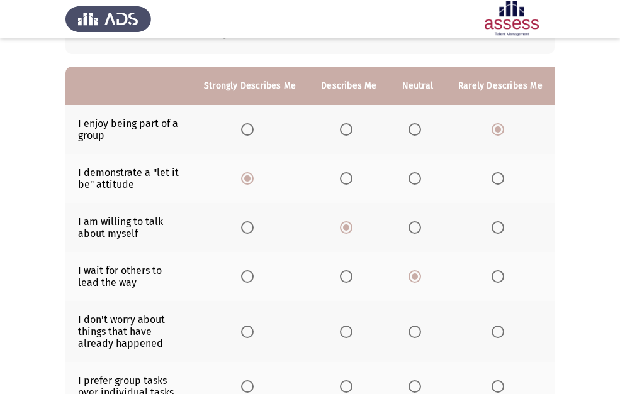
scroll to position [126, 0]
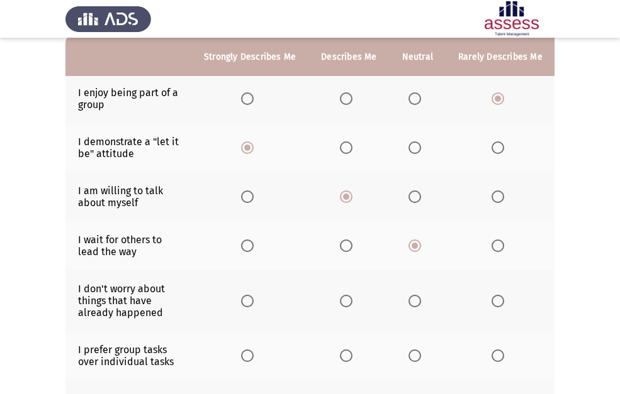
click at [491, 304] on span "Select an option" at bounding box center [497, 301] width 13 height 13
click at [491, 304] on input "Select an option" at bounding box center [497, 301] width 13 height 13
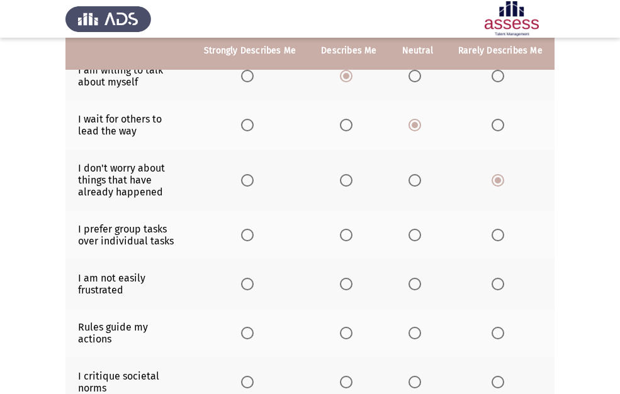
scroll to position [252, 0]
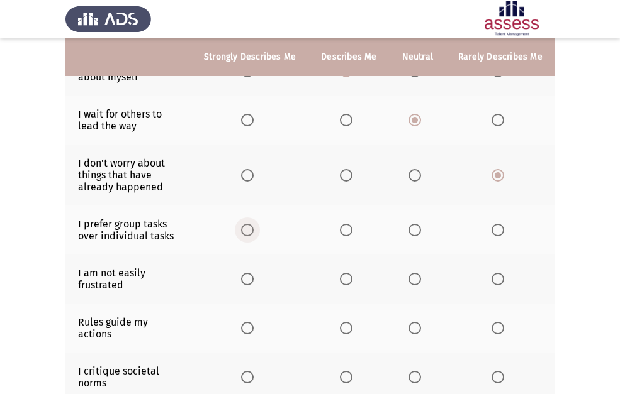
click at [245, 233] on span "Select an option" at bounding box center [247, 230] width 13 height 13
click at [245, 233] on input "Select an option" at bounding box center [247, 230] width 13 height 13
click at [336, 279] on th at bounding box center [348, 279] width 81 height 49
click at [349, 282] on span "Select an option" at bounding box center [346, 279] width 13 height 13
click at [349, 282] on input "Select an option" at bounding box center [346, 279] width 13 height 13
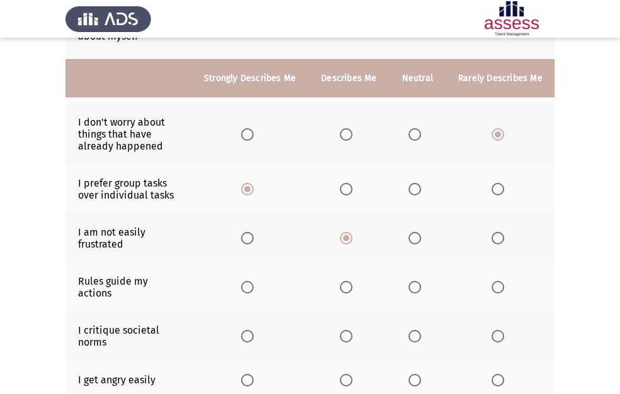
scroll to position [314, 0]
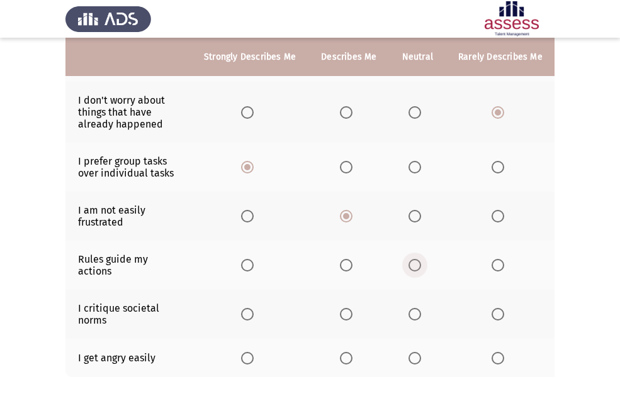
click at [412, 269] on span "Select an option" at bounding box center [414, 265] width 13 height 13
click at [412, 269] on input "Select an option" at bounding box center [414, 265] width 13 height 13
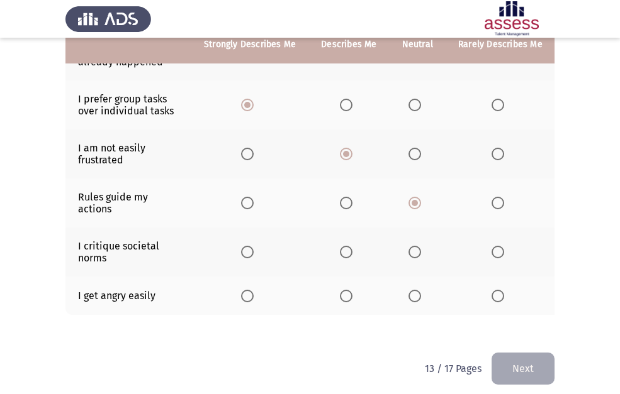
scroll to position [377, 0]
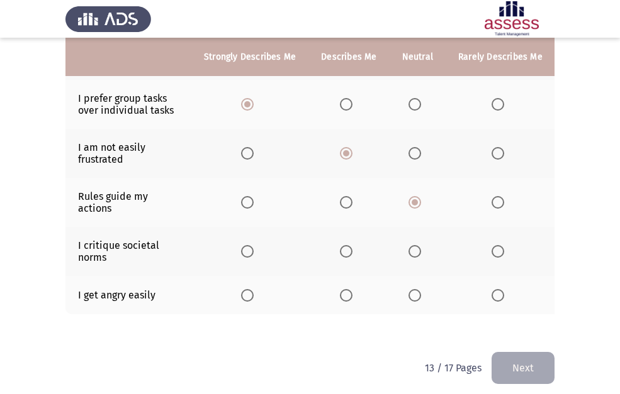
click at [413, 248] on span "Select an option" at bounding box center [414, 251] width 13 height 13
click at [413, 248] on input "Select an option" at bounding box center [414, 251] width 13 height 13
click at [252, 292] on span "Select an option" at bounding box center [247, 295] width 13 height 13
click at [252, 292] on input "Select an option" at bounding box center [247, 295] width 13 height 13
click at [513, 377] on button "Next" at bounding box center [522, 368] width 63 height 32
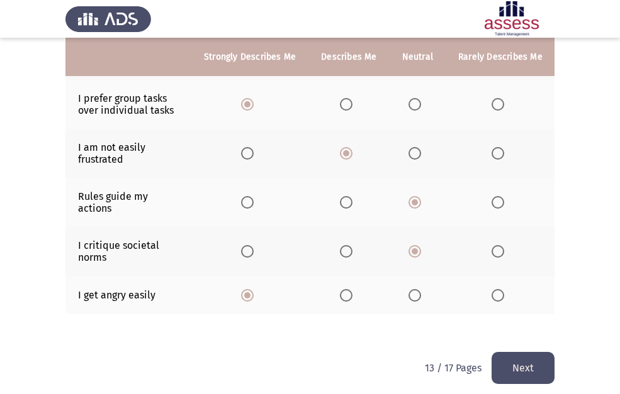
scroll to position [0, 0]
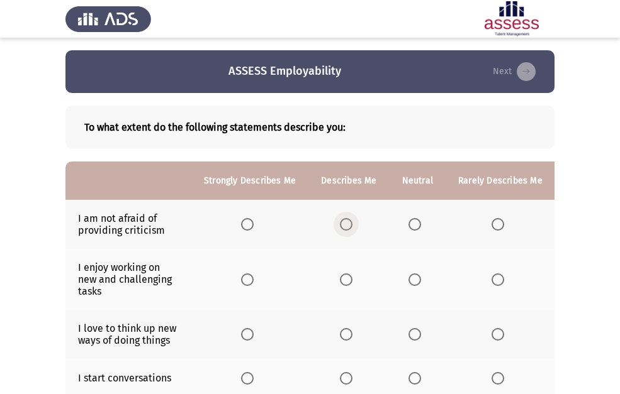
click at [344, 225] on span "Select an option" at bounding box center [346, 224] width 13 height 13
click at [344, 225] on input "Select an option" at bounding box center [346, 224] width 13 height 13
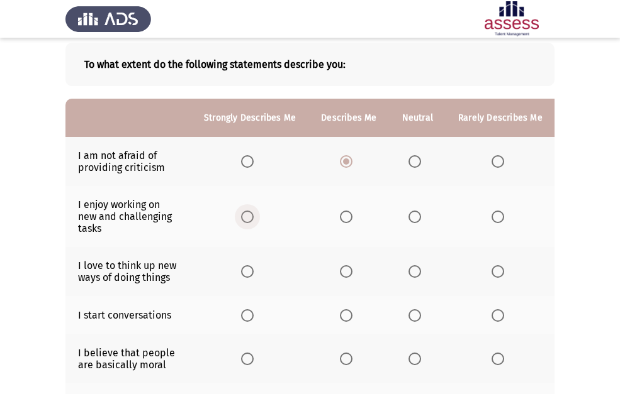
click at [248, 220] on span "Select an option" at bounding box center [247, 217] width 13 height 13
click at [248, 220] on input "Select an option" at bounding box center [247, 217] width 13 height 13
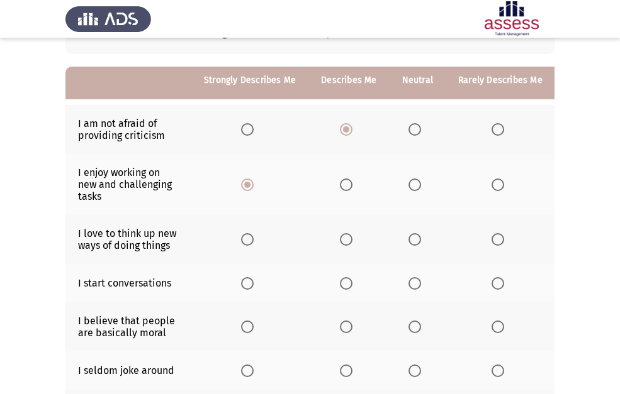
scroll to position [126, 0]
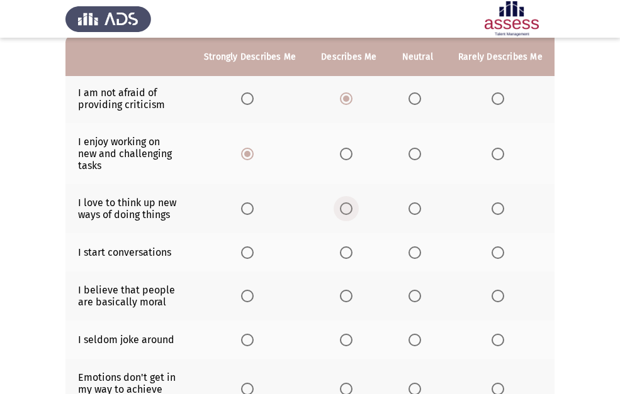
click at [340, 204] on span "Select an option" at bounding box center [346, 209] width 13 height 13
click at [340, 204] on input "Select an option" at bounding box center [346, 209] width 13 height 13
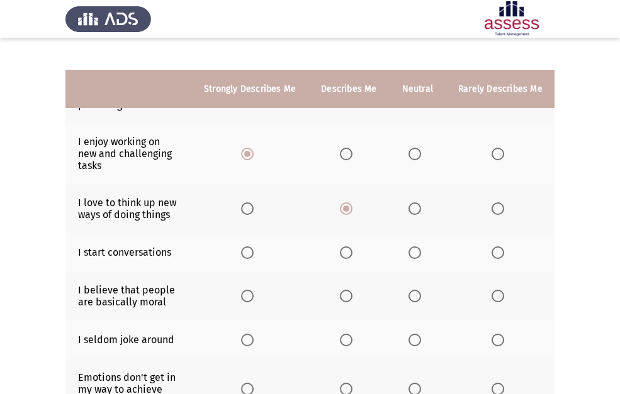
scroll to position [189, 0]
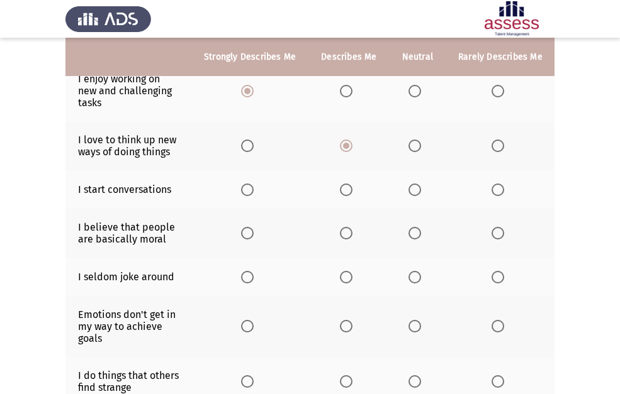
click at [245, 192] on span "Select an option" at bounding box center [247, 190] width 13 height 13
click at [245, 192] on input "Select an option" at bounding box center [247, 190] width 13 height 13
click at [341, 233] on span "Select an option" at bounding box center [346, 233] width 13 height 13
click at [341, 233] on input "Select an option" at bounding box center [346, 233] width 13 height 13
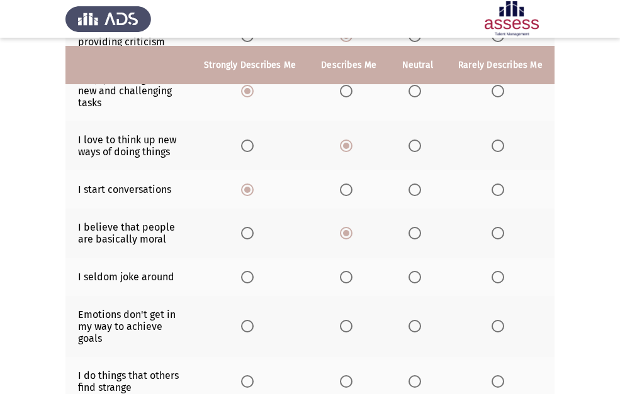
scroll to position [252, 0]
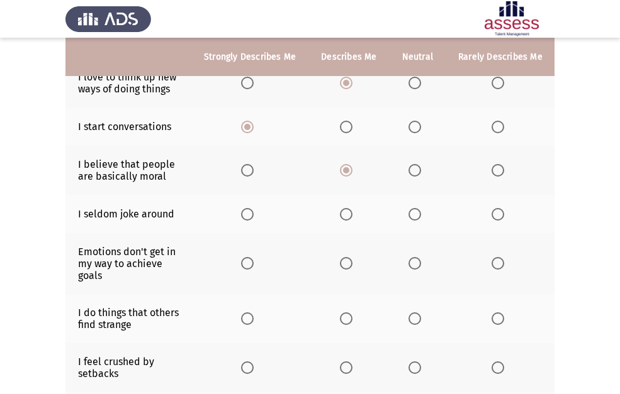
click at [250, 215] on span "Select an option" at bounding box center [247, 214] width 13 height 13
click at [250, 215] on input "Select an option" at bounding box center [247, 214] width 13 height 13
click at [241, 264] on span "Select an option" at bounding box center [247, 263] width 13 height 13
click at [241, 264] on input "Select an option" at bounding box center [247, 263] width 13 height 13
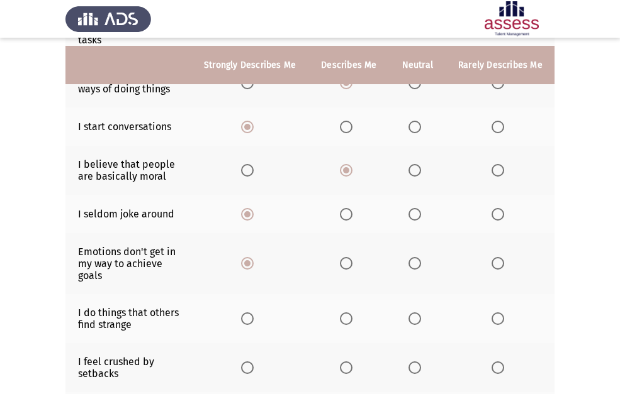
scroll to position [314, 0]
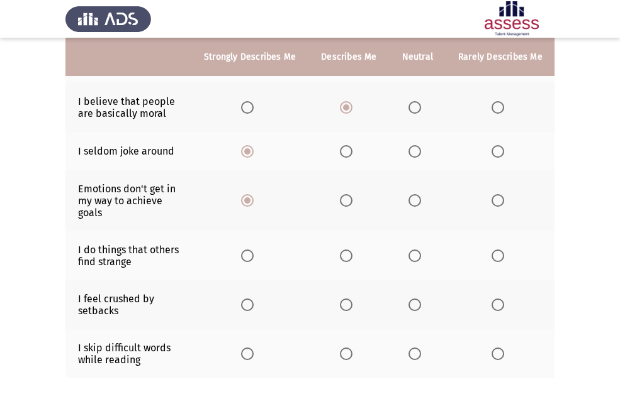
click at [491, 203] on span "Select an option" at bounding box center [497, 200] width 13 height 13
click at [491, 203] on input "Select an option" at bounding box center [497, 200] width 13 height 13
click at [252, 258] on span "Select an option" at bounding box center [247, 256] width 13 height 13
click at [252, 258] on input "Select an option" at bounding box center [247, 256] width 13 height 13
click at [342, 306] on span "Select an option" at bounding box center [346, 305] width 13 height 13
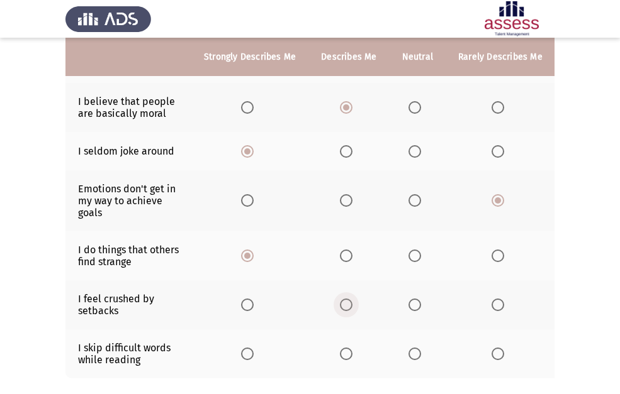
click at [342, 306] on input "Select an option" at bounding box center [346, 305] width 13 height 13
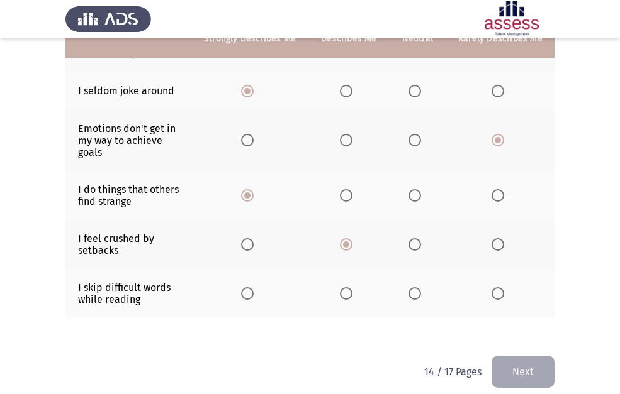
scroll to position [377, 0]
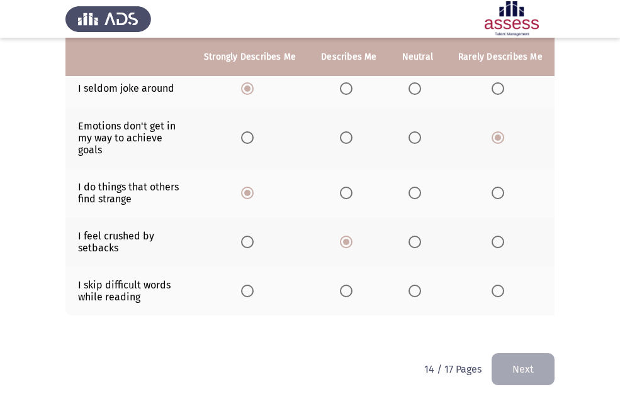
click at [492, 294] on span "Select an option" at bounding box center [497, 291] width 13 height 13
click at [492, 294] on input "Select an option" at bounding box center [497, 291] width 13 height 13
click at [512, 370] on button "Next" at bounding box center [522, 369] width 63 height 32
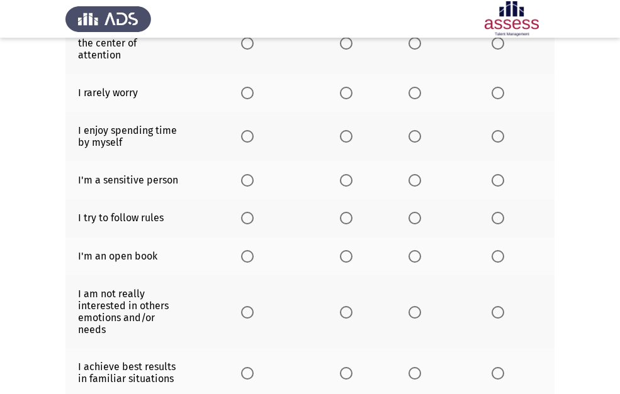
scroll to position [9, 0]
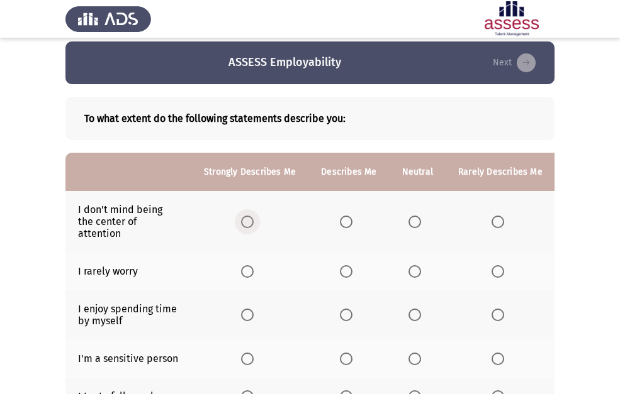
click at [252, 223] on span "Select an option" at bounding box center [247, 222] width 13 height 13
click at [252, 223] on input "Select an option" at bounding box center [247, 222] width 13 height 13
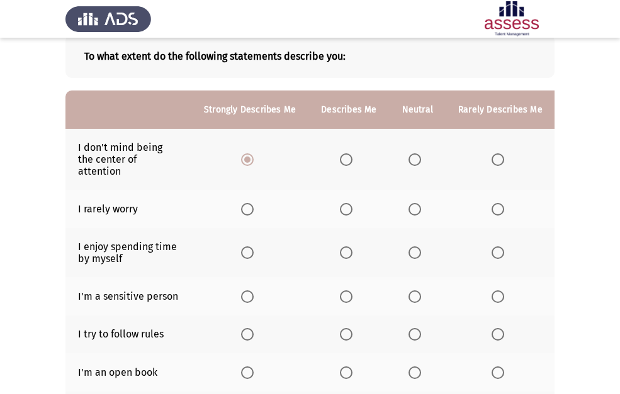
scroll to position [72, 0]
click at [347, 207] on span "Select an option" at bounding box center [346, 209] width 13 height 13
click at [347, 207] on input "Select an option" at bounding box center [346, 209] width 13 height 13
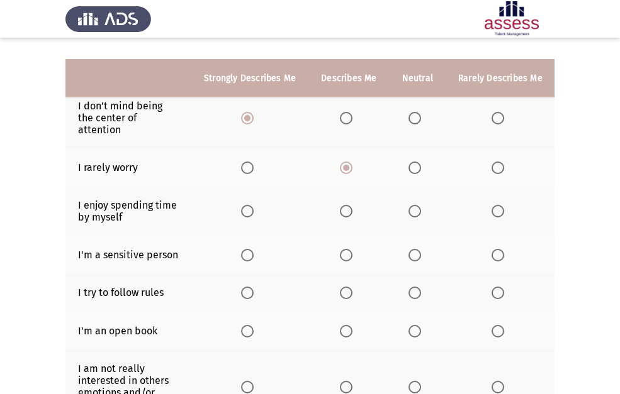
scroll to position [135, 0]
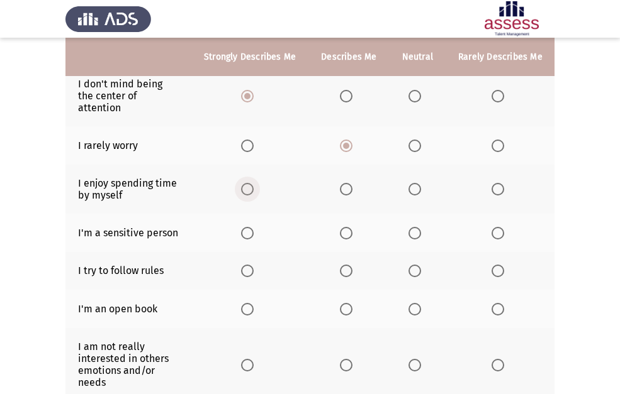
click at [251, 194] on span "Select an option" at bounding box center [247, 189] width 13 height 13
click at [251, 194] on input "Select an option" at bounding box center [247, 189] width 13 height 13
click at [342, 235] on span "Select an option" at bounding box center [346, 233] width 13 height 13
click at [342, 235] on input "Select an option" at bounding box center [346, 233] width 13 height 13
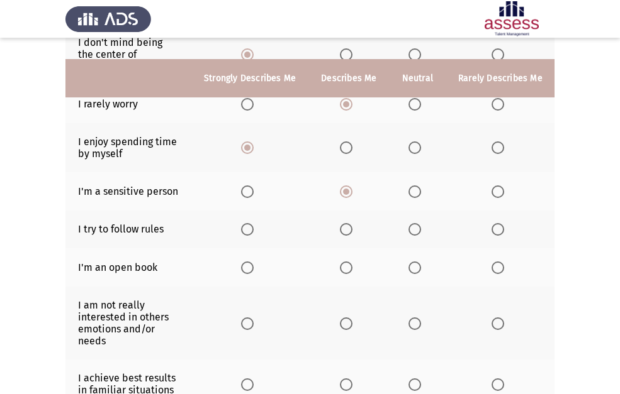
scroll to position [197, 0]
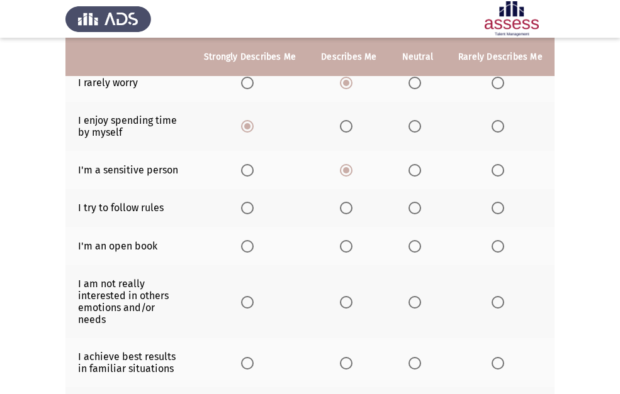
click at [498, 208] on span "Select an option" at bounding box center [498, 208] width 0 height 0
click at [493, 208] on input "Select an option" at bounding box center [497, 208] width 13 height 13
click at [243, 248] on span "Select an option" at bounding box center [247, 246] width 13 height 13
click at [243, 248] on input "Select an option" at bounding box center [247, 246] width 13 height 13
click at [343, 305] on span "Select an option" at bounding box center [346, 302] width 13 height 13
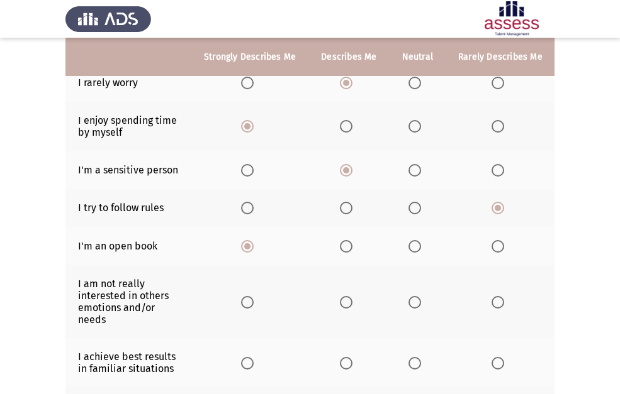
click at [343, 305] on input "Select an option" at bounding box center [346, 302] width 13 height 13
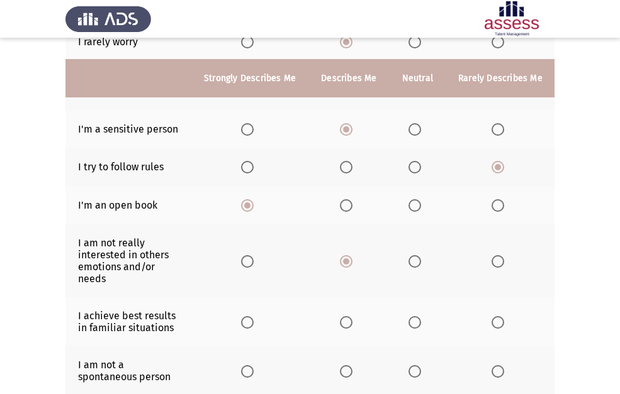
scroll to position [260, 0]
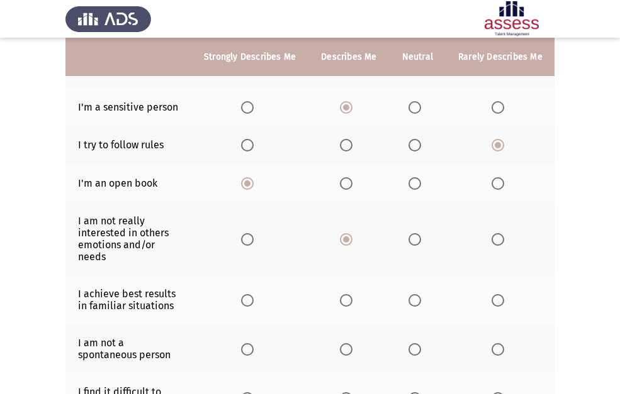
click at [343, 298] on span "Select an option" at bounding box center [346, 300] width 13 height 13
click at [343, 298] on input "Select an option" at bounding box center [346, 300] width 13 height 13
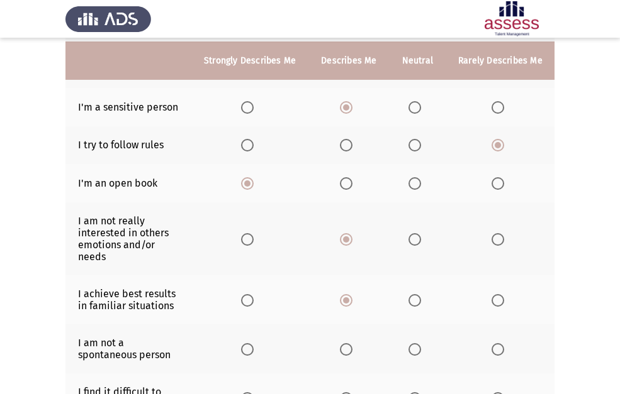
scroll to position [323, 0]
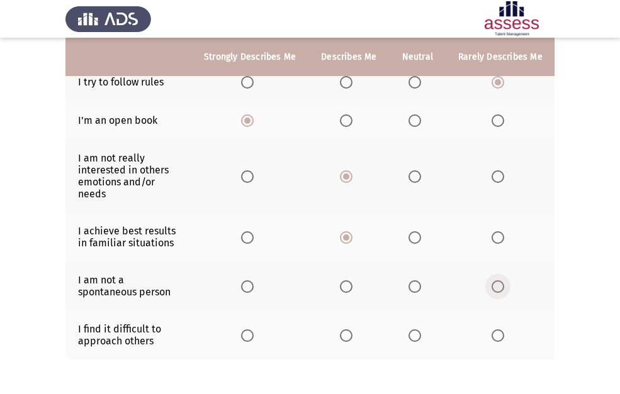
click at [491, 287] on span "Select an option" at bounding box center [497, 287] width 13 height 13
click at [491, 287] on input "Select an option" at bounding box center [497, 287] width 13 height 13
click at [344, 336] on span "Select an option" at bounding box center [346, 336] width 13 height 13
click at [344, 336] on input "Select an option" at bounding box center [346, 336] width 13 height 13
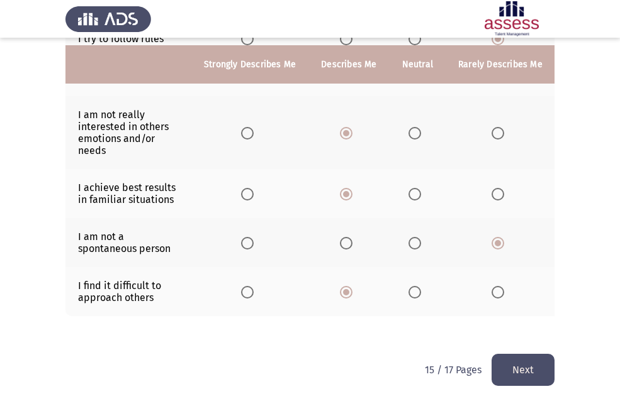
scroll to position [386, 0]
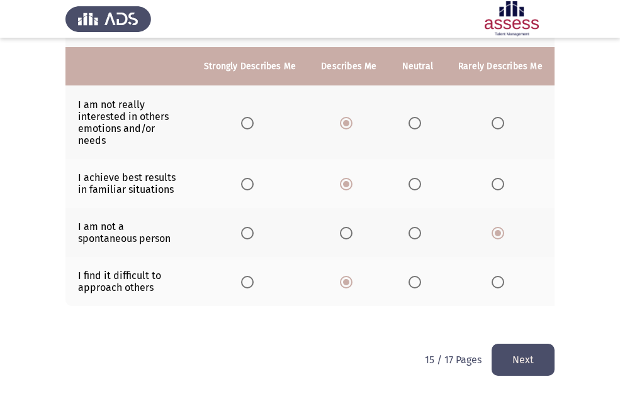
click at [520, 354] on button "Next" at bounding box center [522, 360] width 63 height 32
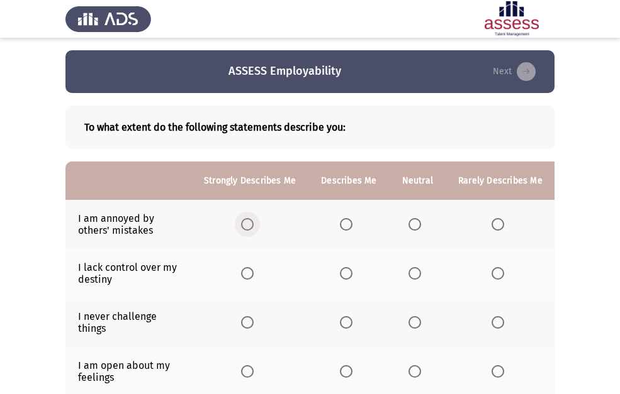
click at [247, 228] on span "Select an option" at bounding box center [247, 224] width 13 height 13
click at [247, 228] on input "Select an option" at bounding box center [247, 224] width 13 height 13
click at [335, 282] on th at bounding box center [348, 273] width 81 height 49
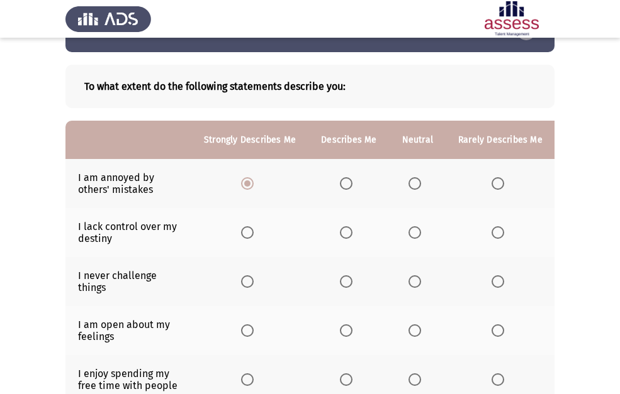
scroll to position [63, 0]
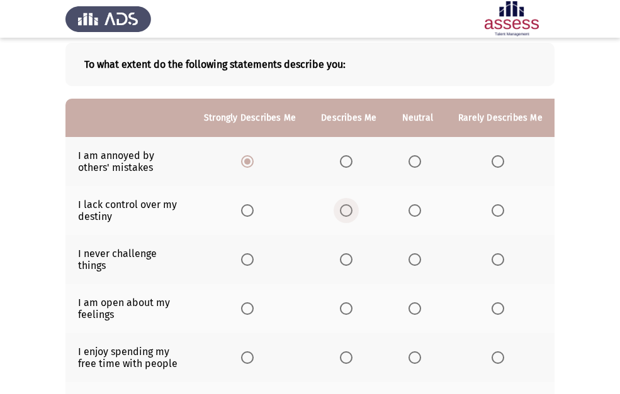
click at [343, 216] on span "Select an option" at bounding box center [346, 210] width 13 height 13
click at [343, 216] on input "Select an option" at bounding box center [346, 210] width 13 height 13
click at [491, 264] on span "Select an option" at bounding box center [497, 259] width 13 height 13
click at [491, 264] on input "Select an option" at bounding box center [497, 259] width 13 height 13
click at [247, 314] on span "Select an option" at bounding box center [247, 309] width 13 height 13
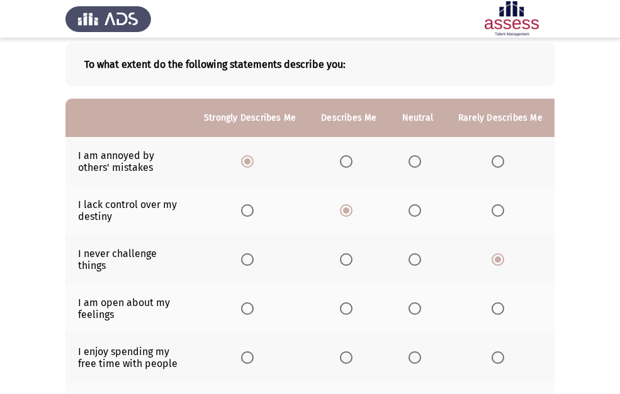
click at [247, 314] on input "Select an option" at bounding box center [247, 309] width 13 height 13
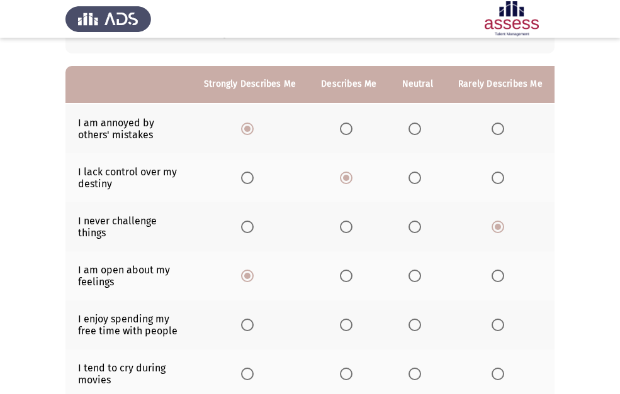
scroll to position [126, 0]
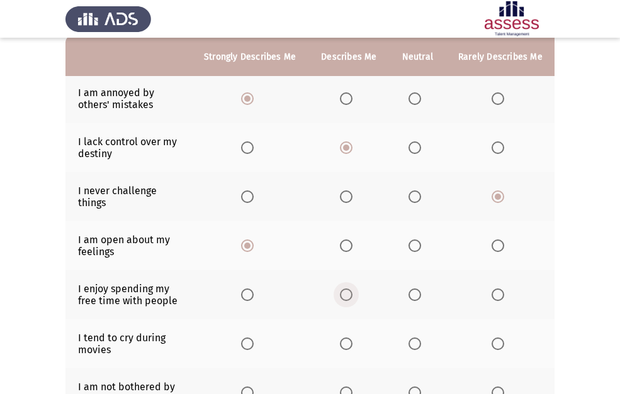
click at [349, 298] on span "Select an option" at bounding box center [346, 295] width 13 height 13
click at [349, 298] on input "Select an option" at bounding box center [346, 295] width 13 height 13
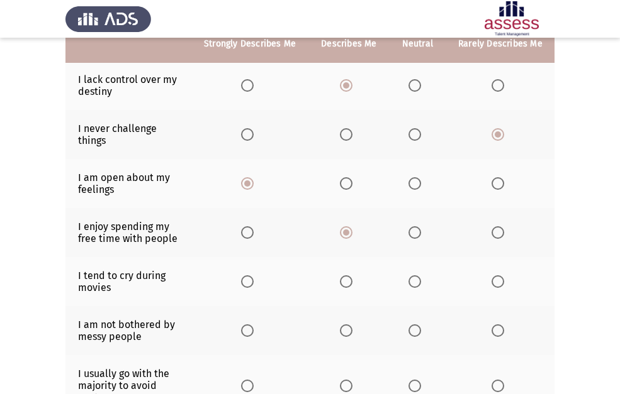
scroll to position [189, 0]
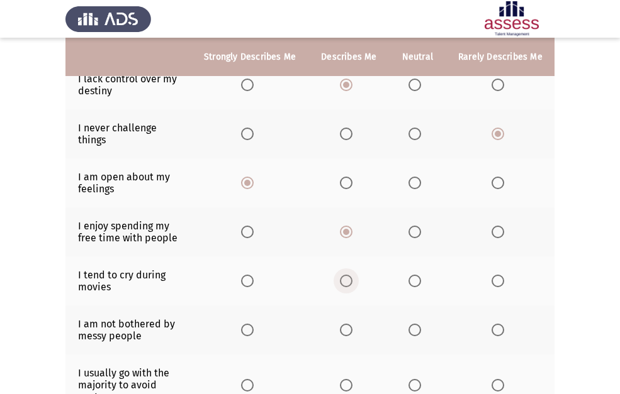
click at [342, 283] on span "Select an option" at bounding box center [346, 281] width 13 height 13
click at [342, 283] on input "Select an option" at bounding box center [346, 281] width 13 height 13
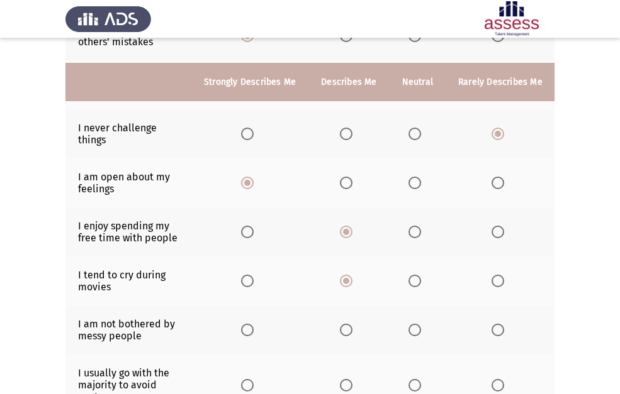
scroll to position [252, 0]
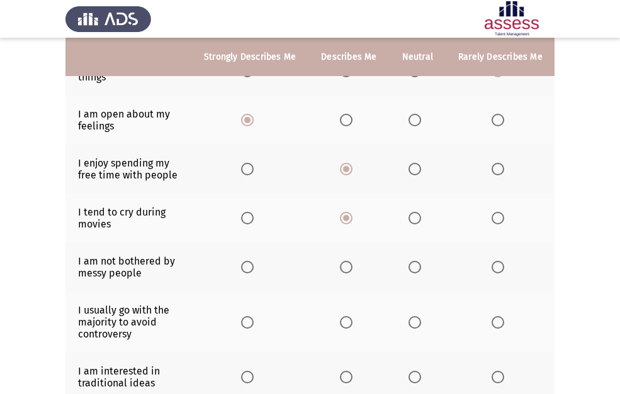
click at [494, 263] on span "Select an option" at bounding box center [497, 267] width 13 height 13
click at [494, 263] on input "Select an option" at bounding box center [497, 267] width 13 height 13
click at [412, 323] on span "Select an option" at bounding box center [414, 322] width 13 height 13
click at [412, 323] on input "Select an option" at bounding box center [414, 322] width 13 height 13
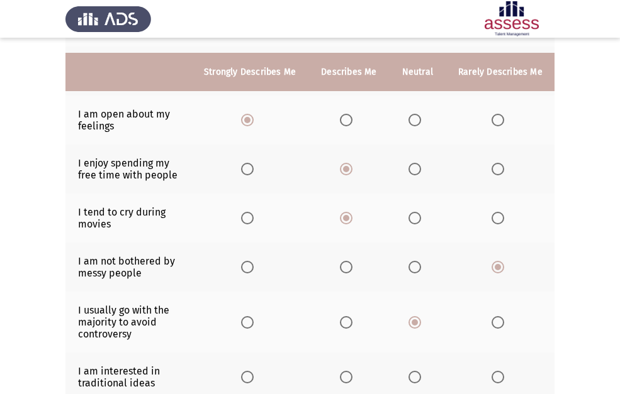
scroll to position [314, 0]
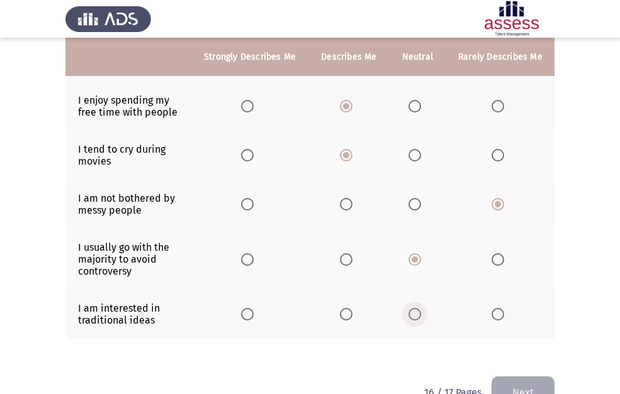
click at [408, 312] on span "Select an option" at bounding box center [414, 314] width 13 height 13
click at [408, 312] on input "Select an option" at bounding box center [414, 314] width 13 height 13
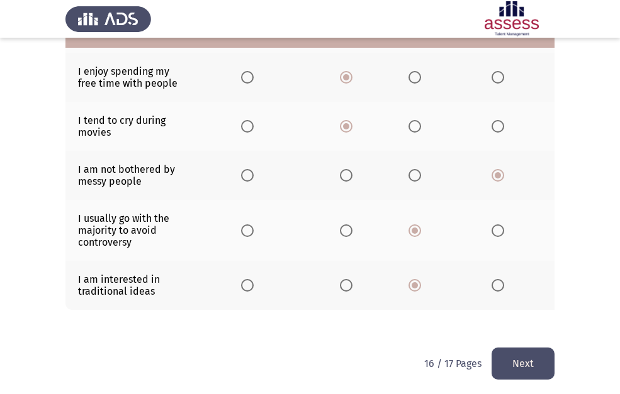
scroll to position [357, 0]
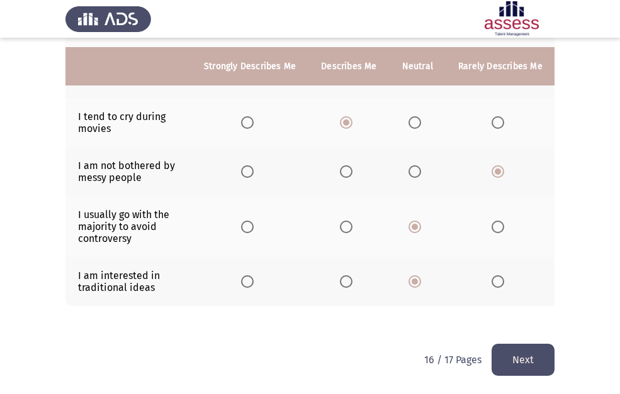
click at [522, 356] on button "Next" at bounding box center [522, 360] width 63 height 32
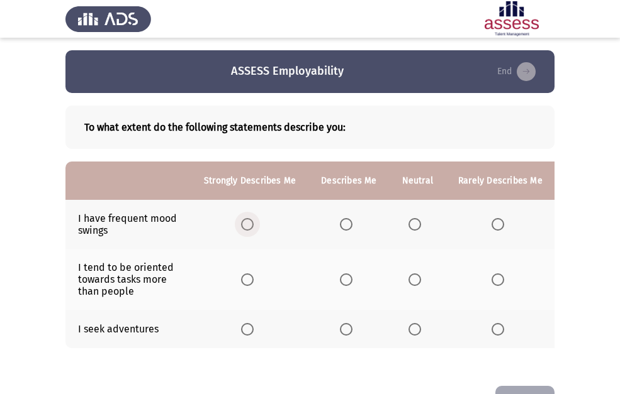
click at [249, 226] on span "Select an option" at bounding box center [247, 224] width 13 height 13
click at [249, 226] on input "Select an option" at bounding box center [247, 224] width 13 height 13
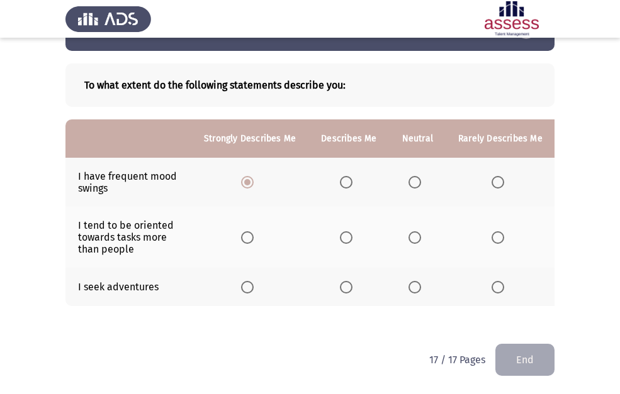
scroll to position [52, 0]
click at [347, 231] on span "Select an option" at bounding box center [346, 237] width 13 height 13
click at [347, 231] on input "Select an option" at bounding box center [346, 237] width 13 height 13
click at [246, 281] on span "Select an option" at bounding box center [247, 287] width 13 height 13
click at [246, 281] on input "Select an option" at bounding box center [247, 287] width 13 height 13
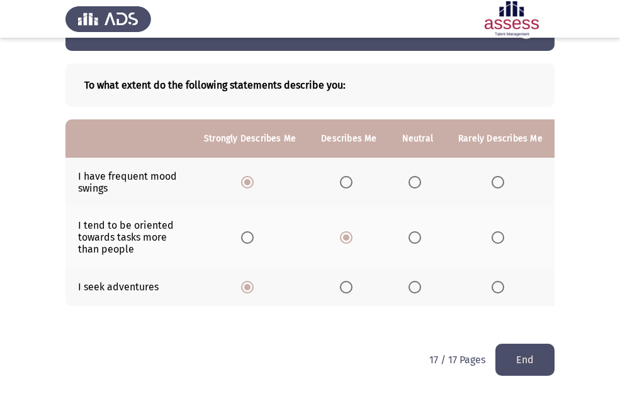
click at [504, 348] on button "End" at bounding box center [524, 360] width 59 height 32
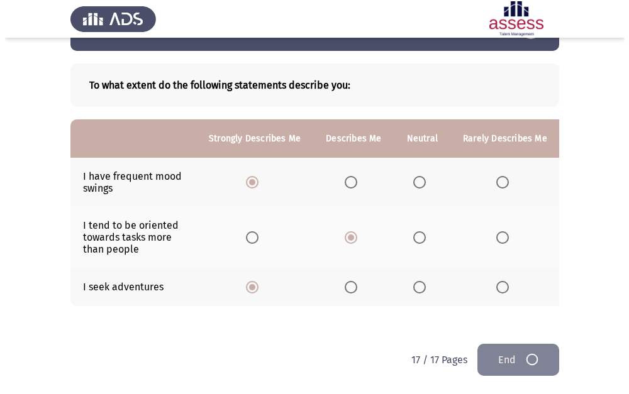
scroll to position [0, 0]
